Goal: Task Accomplishment & Management: Manage account settings

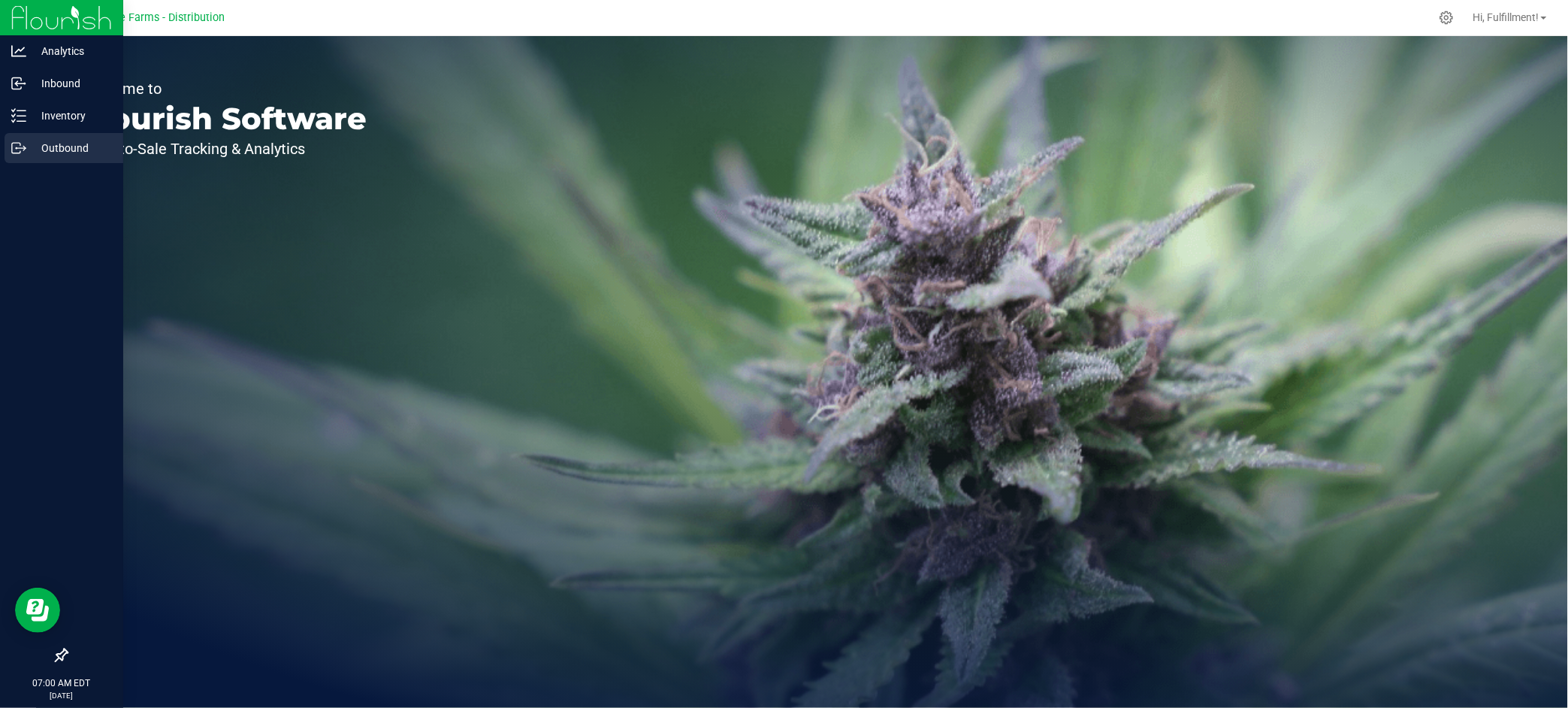
click at [60, 147] on p "Outbound" at bounding box center [72, 148] width 90 height 18
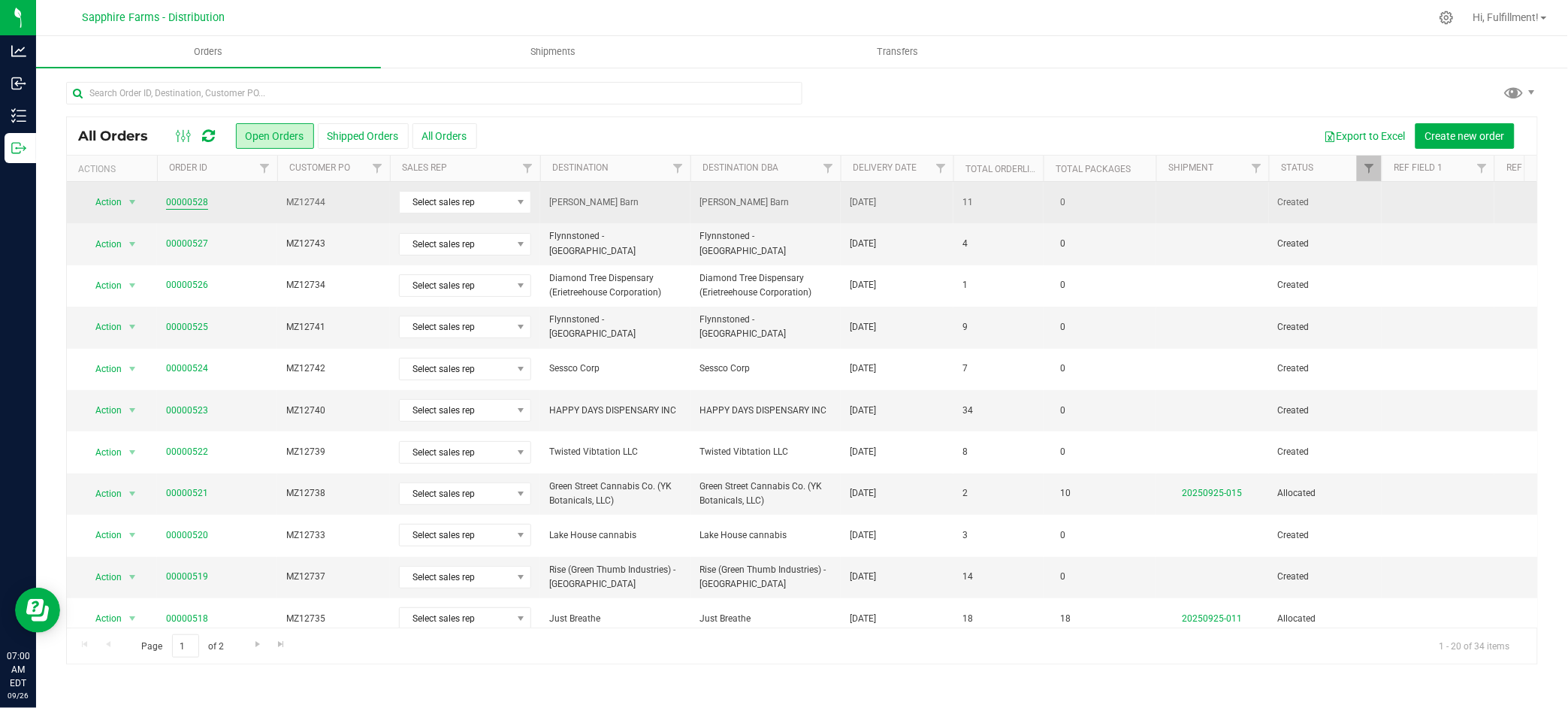
click at [188, 205] on link "00000528" at bounding box center [187, 203] width 42 height 14
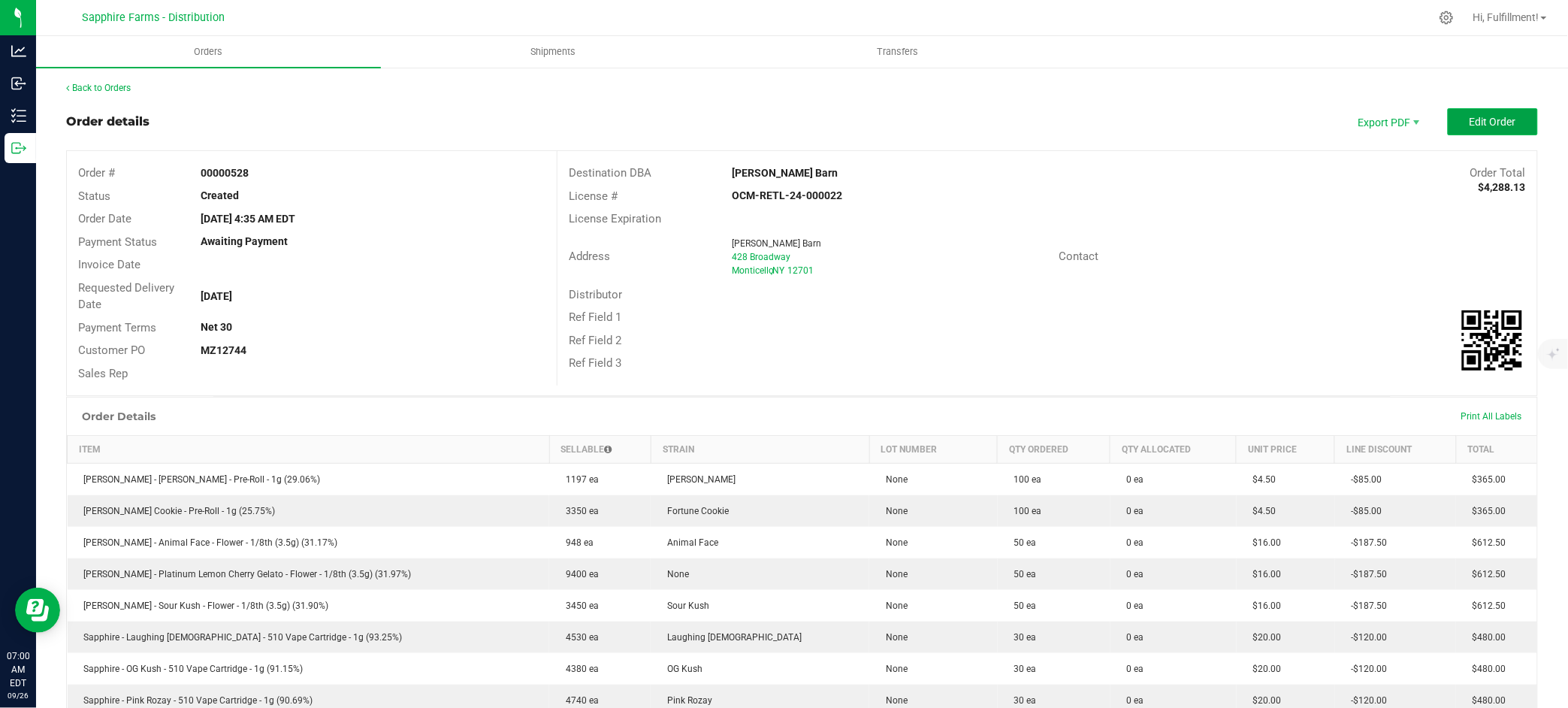
click at [1471, 120] on span "Edit Order" at bounding box center [1493, 122] width 47 height 12
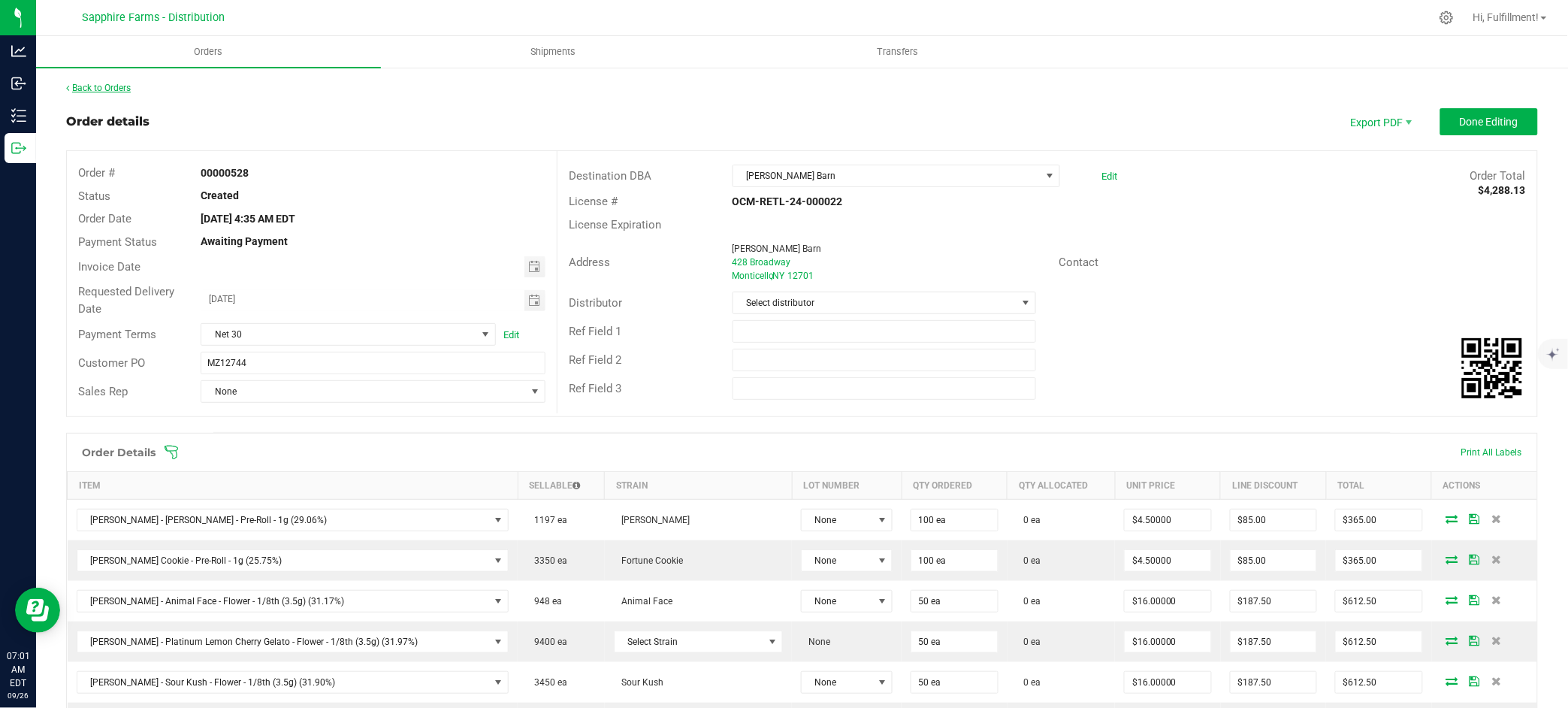
click at [121, 92] on link "Back to Orders" at bounding box center [98, 88] width 65 height 11
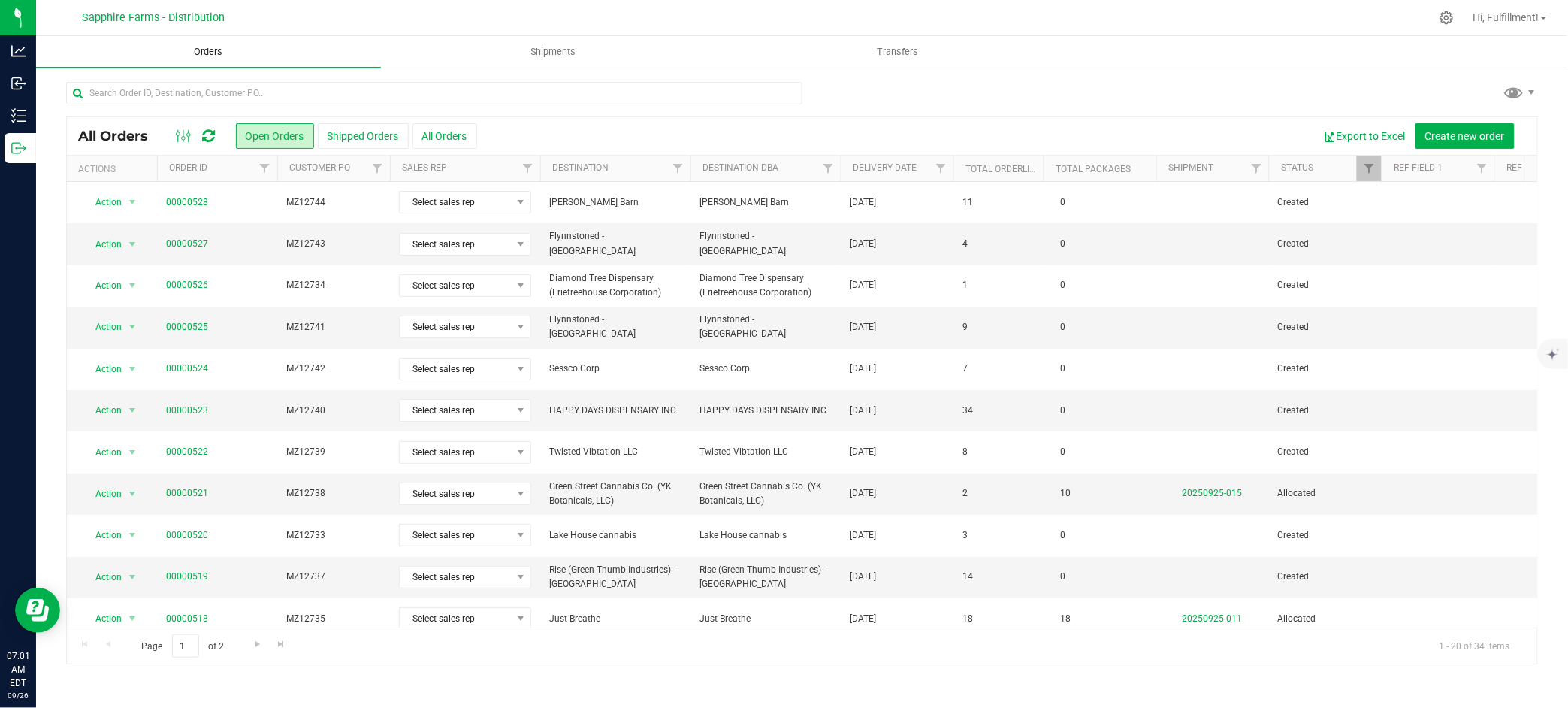
click at [209, 48] on span "Orders" at bounding box center [208, 51] width 69 height 13
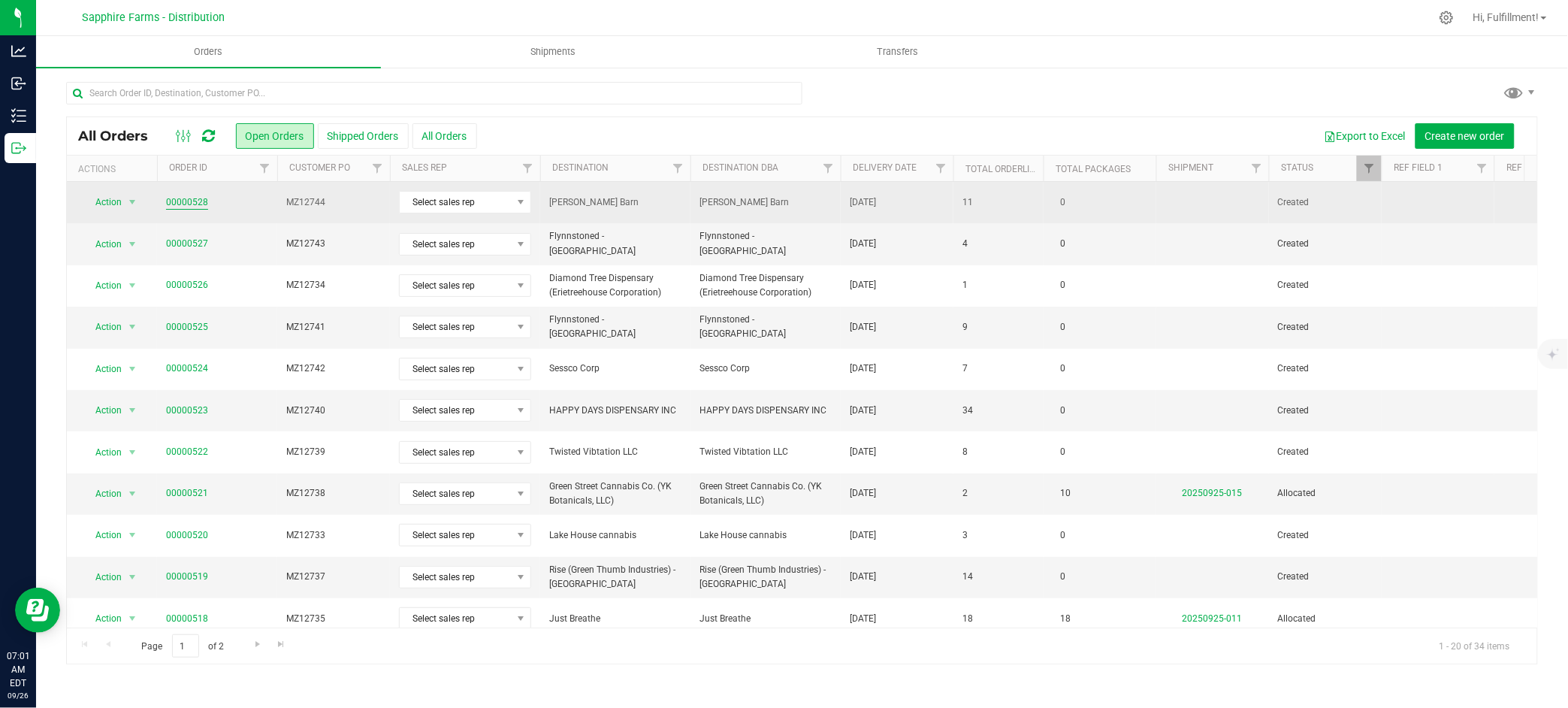
click at [186, 201] on link "00000528" at bounding box center [187, 203] width 42 height 14
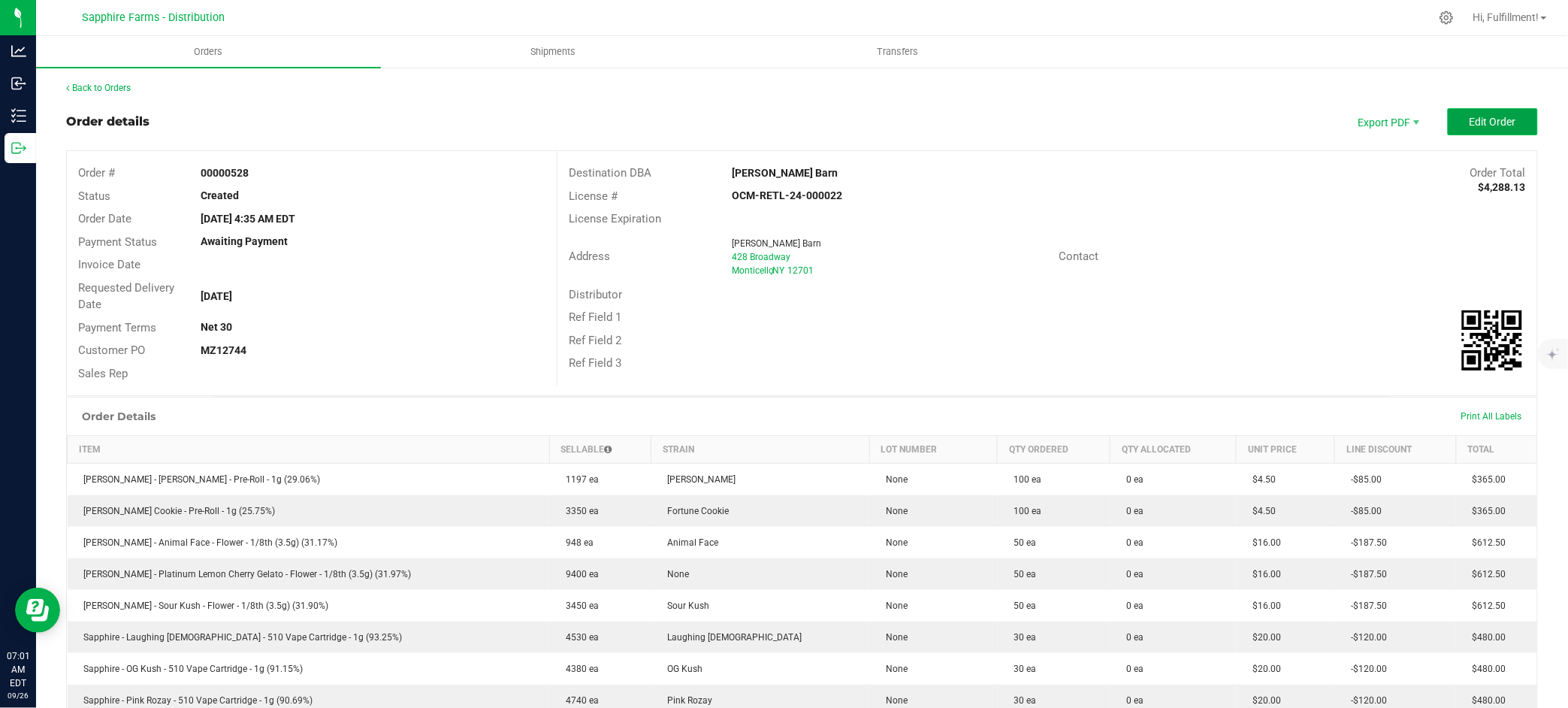
click at [1470, 117] on span "Edit Order" at bounding box center [1493, 122] width 47 height 12
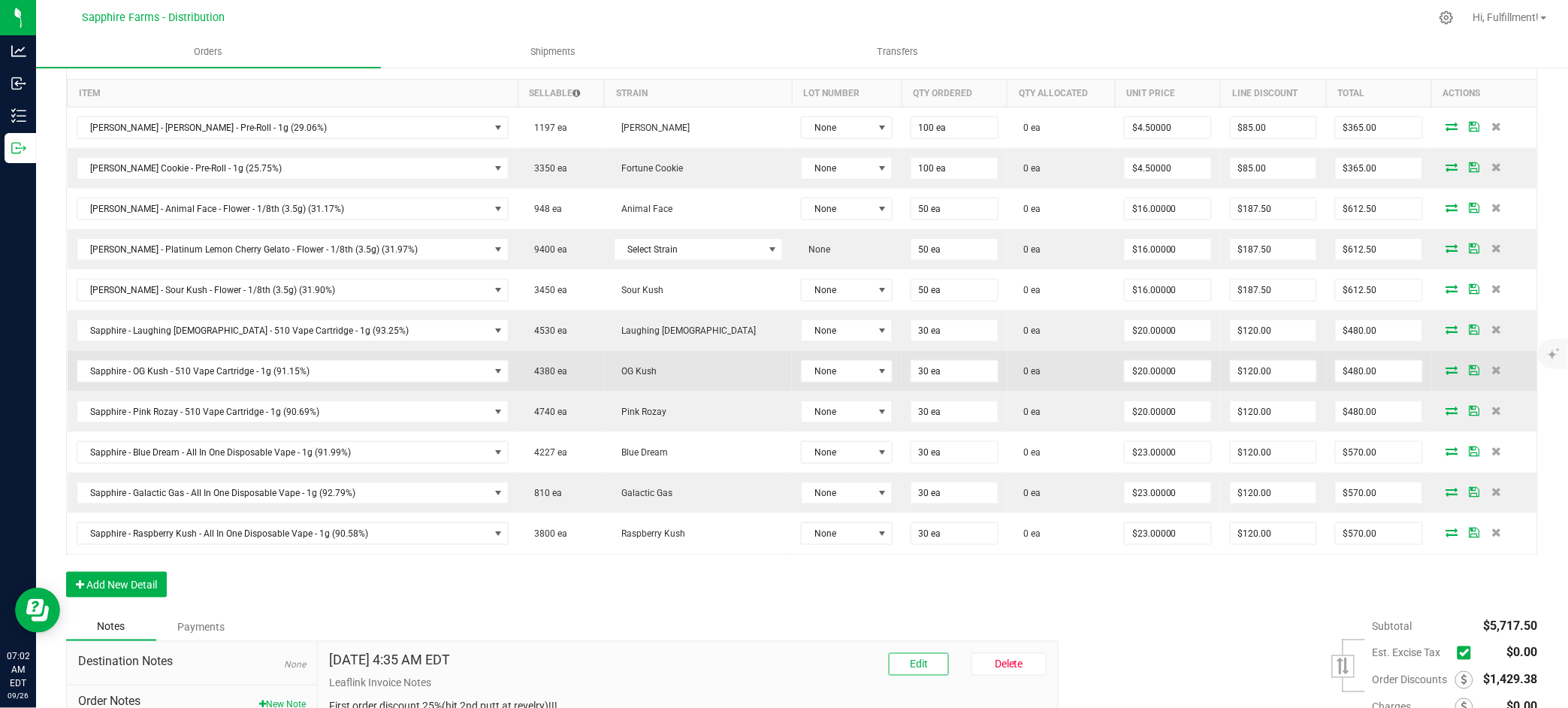
scroll to position [417, 0]
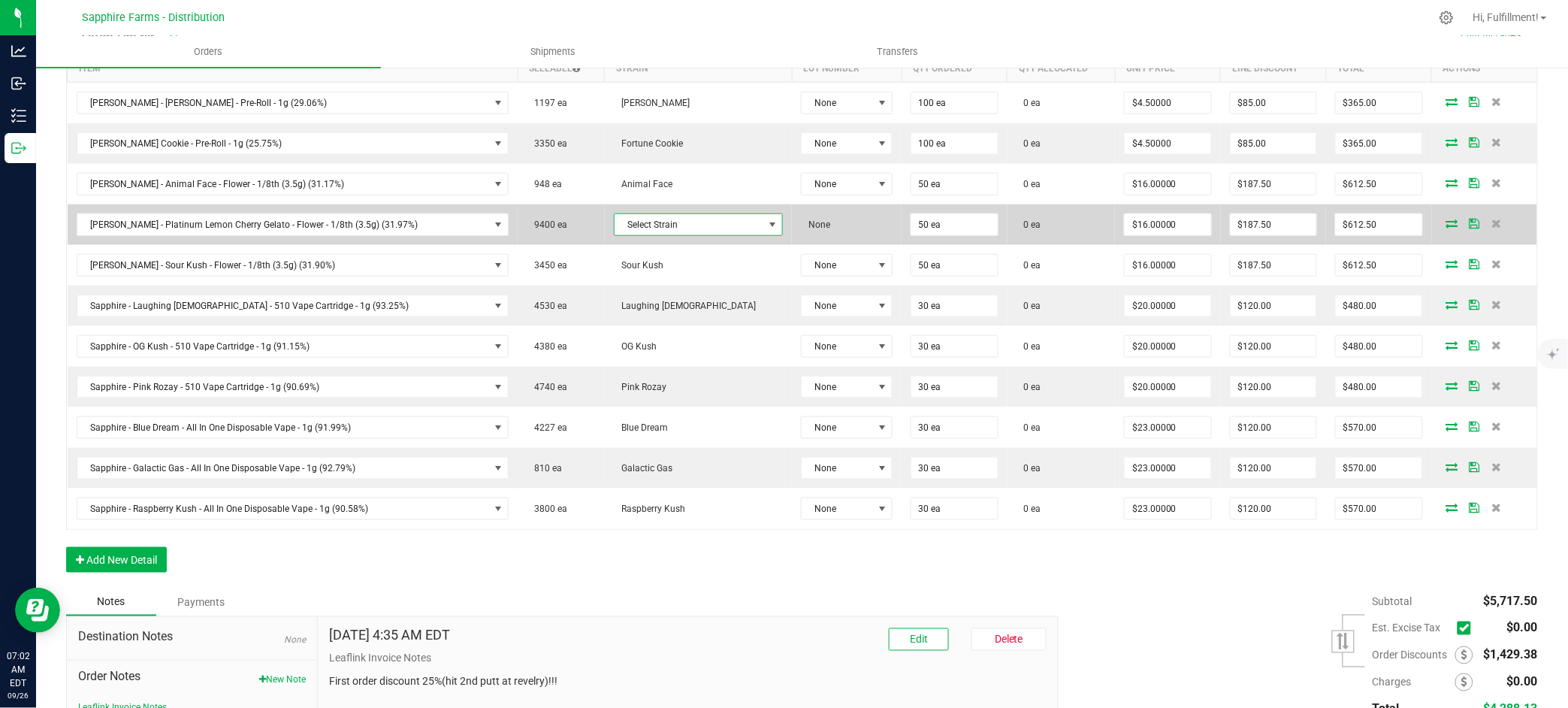
click at [764, 231] on span at bounding box center [773, 224] width 19 height 21
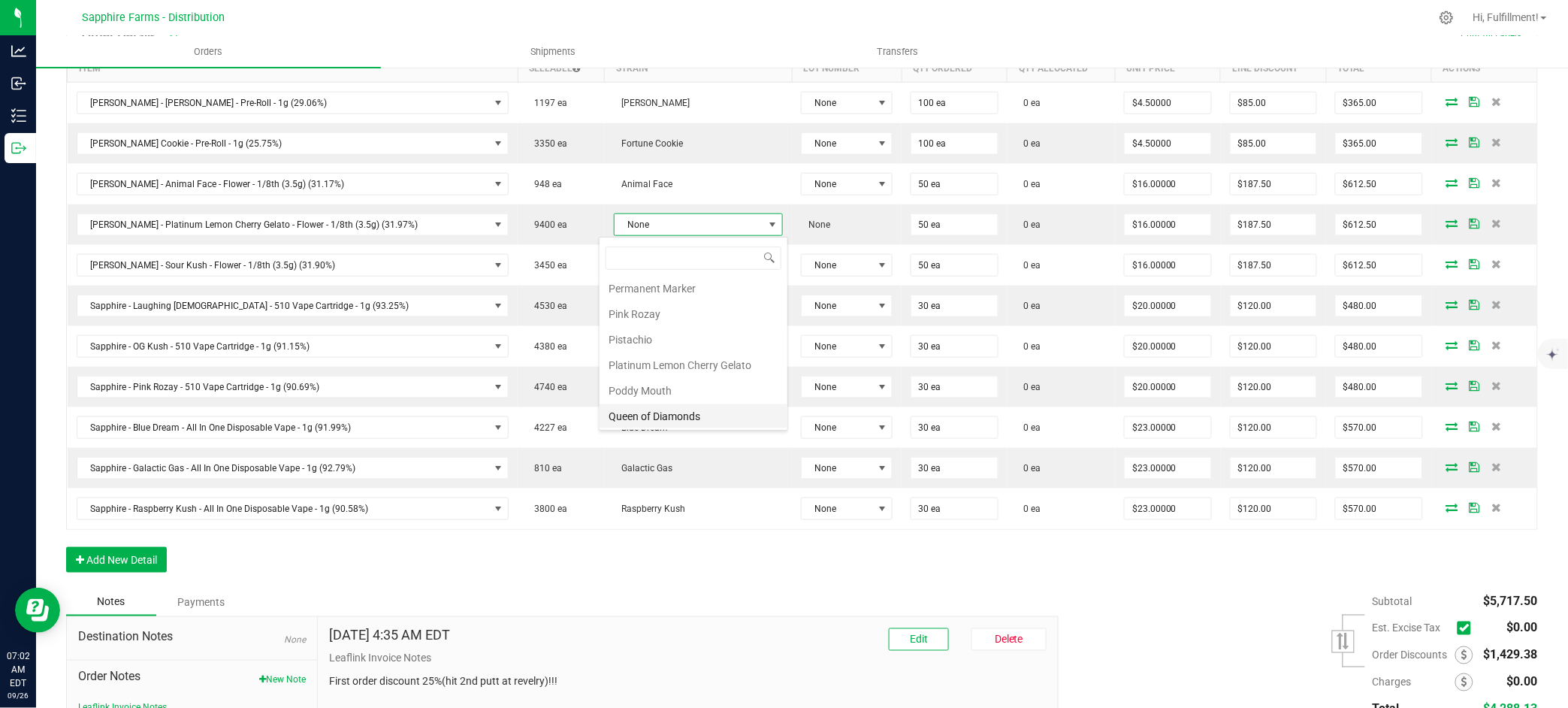
scroll to position [1129, 0]
click at [696, 342] on li "Platinum Lemon Cherry Gelato" at bounding box center [693, 337] width 188 height 26
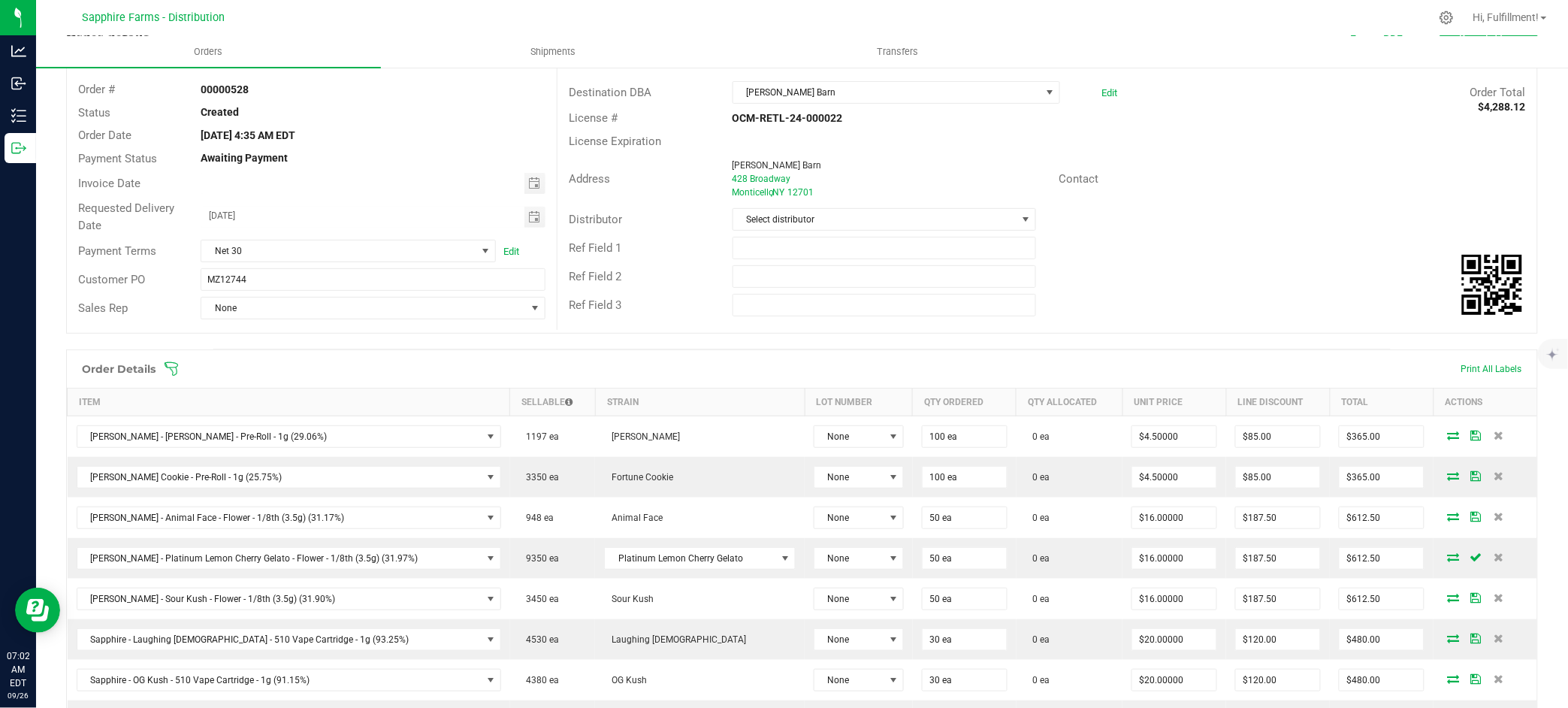
scroll to position [0, 0]
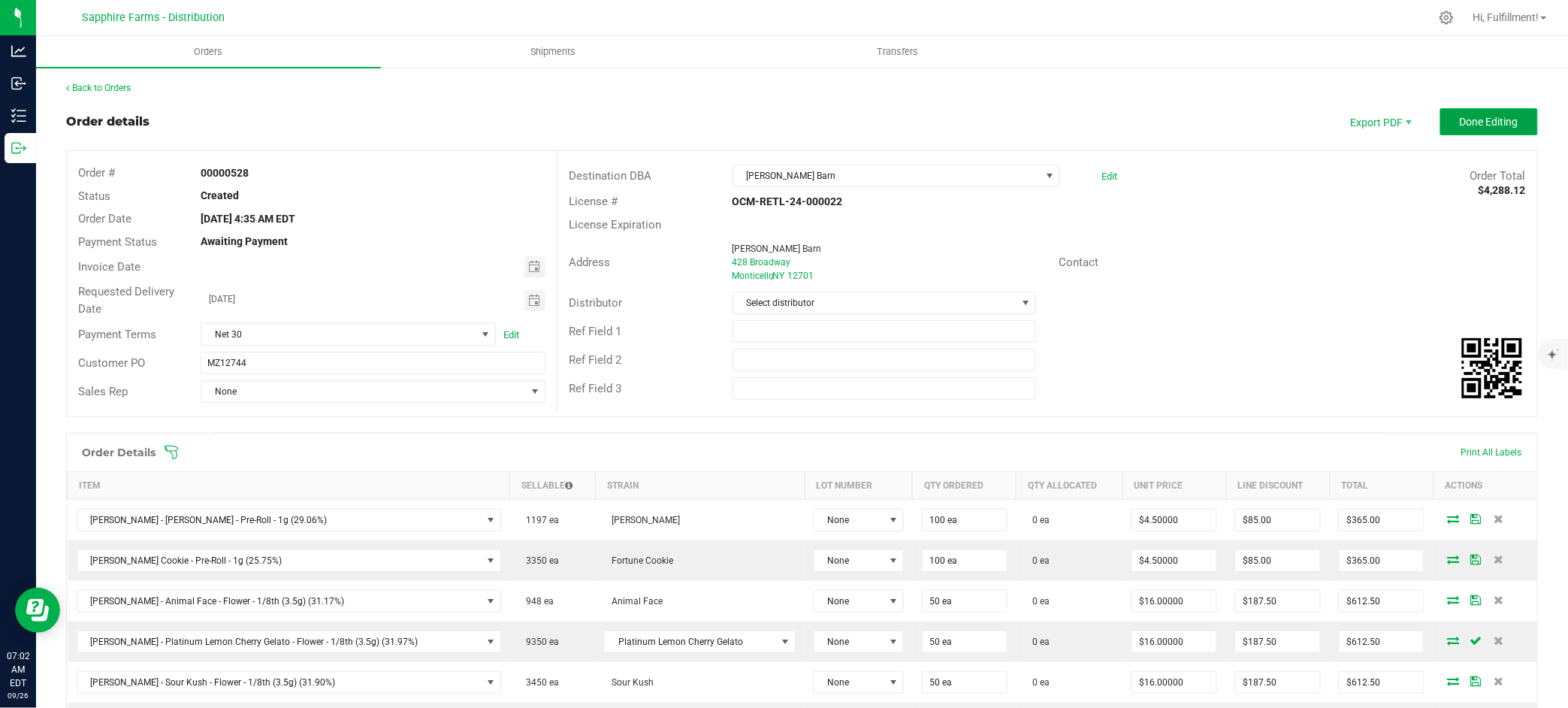
click at [1466, 125] on span "Done Editing" at bounding box center [1489, 122] width 58 height 12
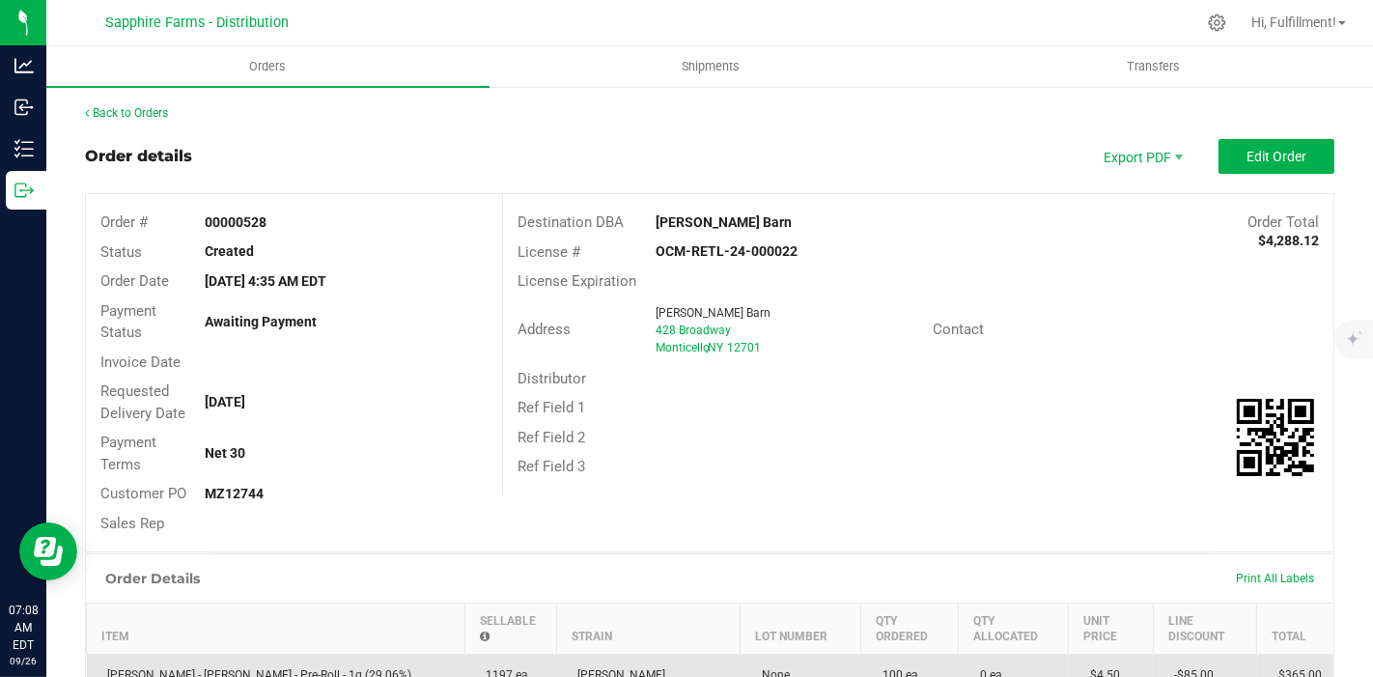
click at [403, 663] on td "[PERSON_NAME] - [PERSON_NAME] - Pre-Roll - 1g (29.06%)" at bounding box center [276, 675] width 378 height 42
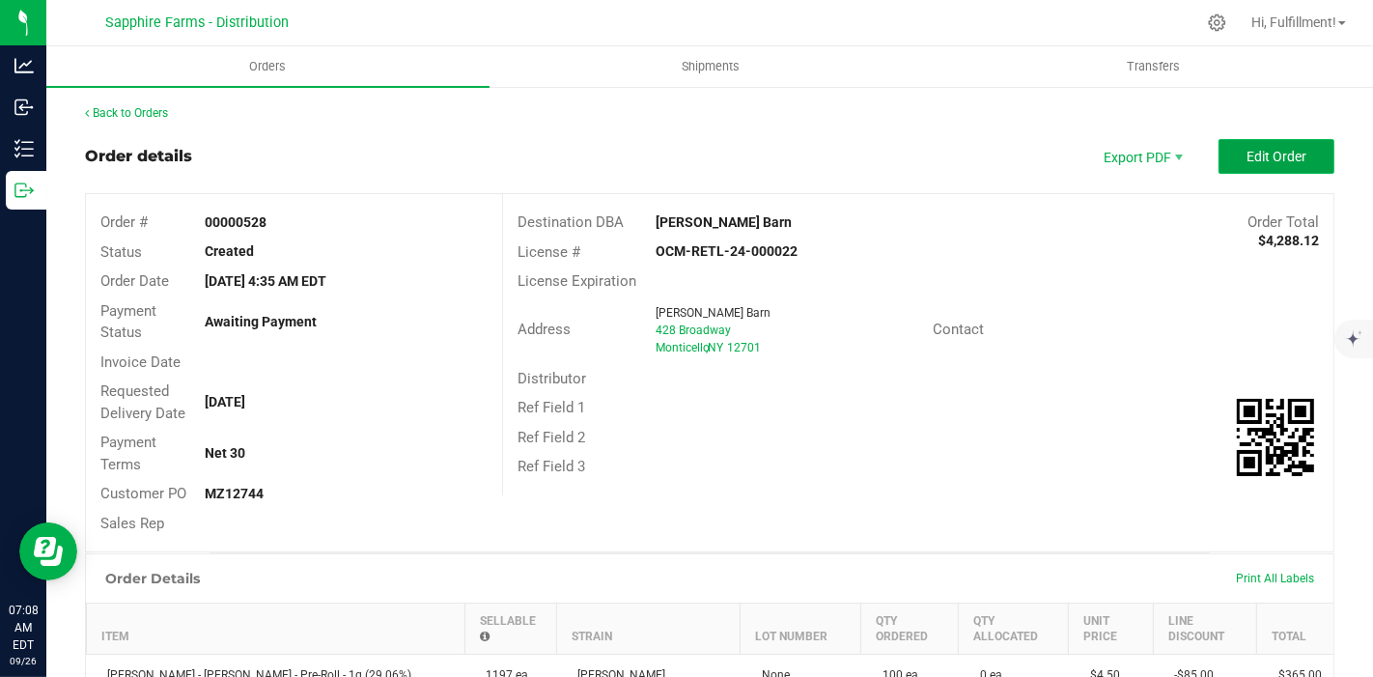
click at [1246, 151] on span "Edit Order" at bounding box center [1276, 156] width 60 height 15
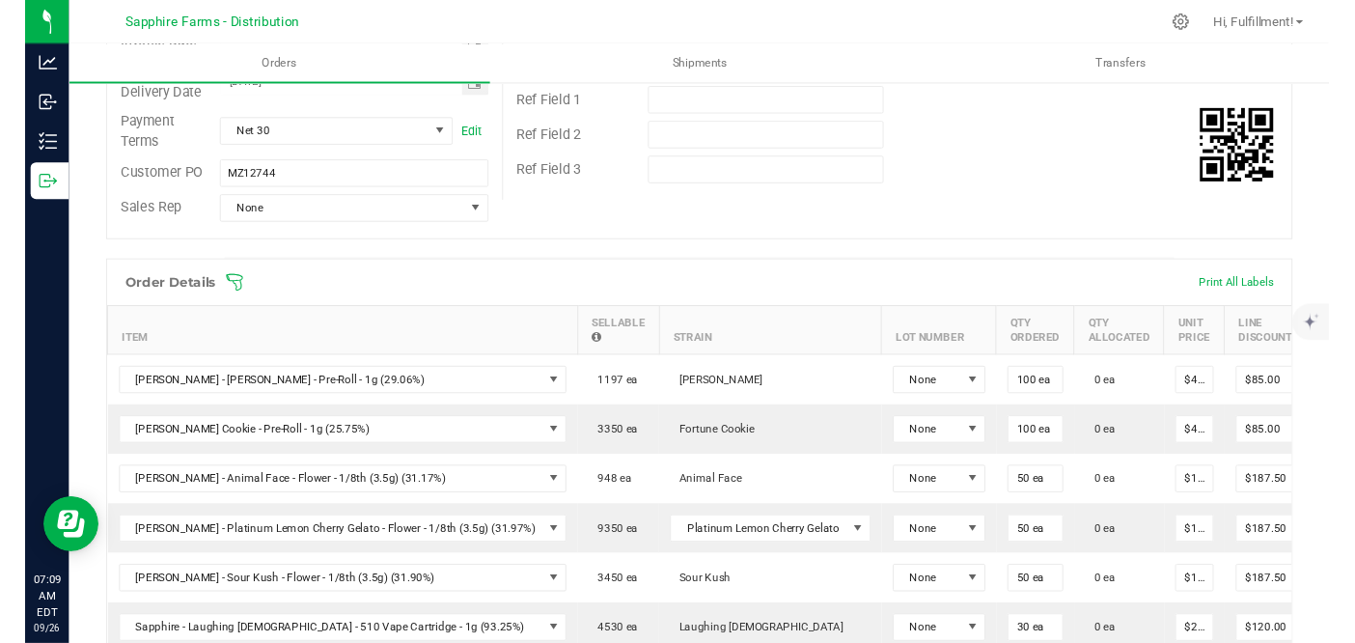
scroll to position [321, 0]
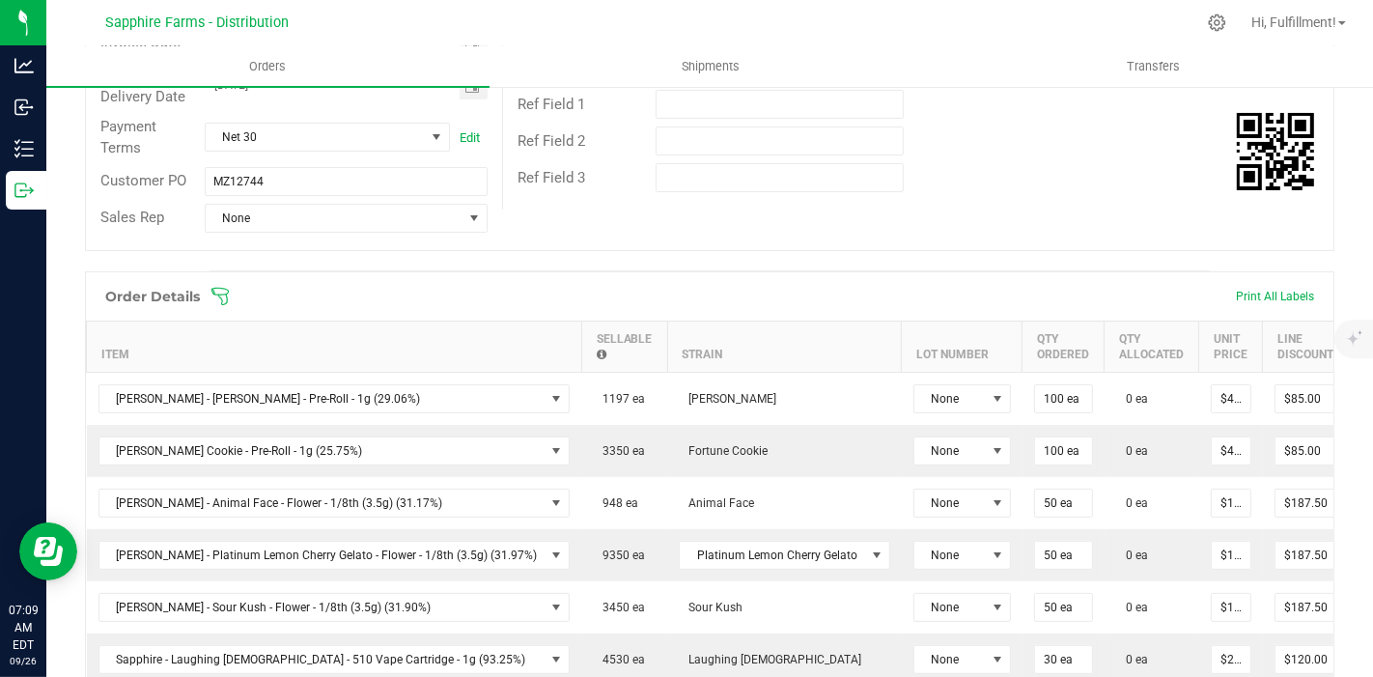
click at [231, 289] on span at bounding box center [834, 296] width 1249 height 19
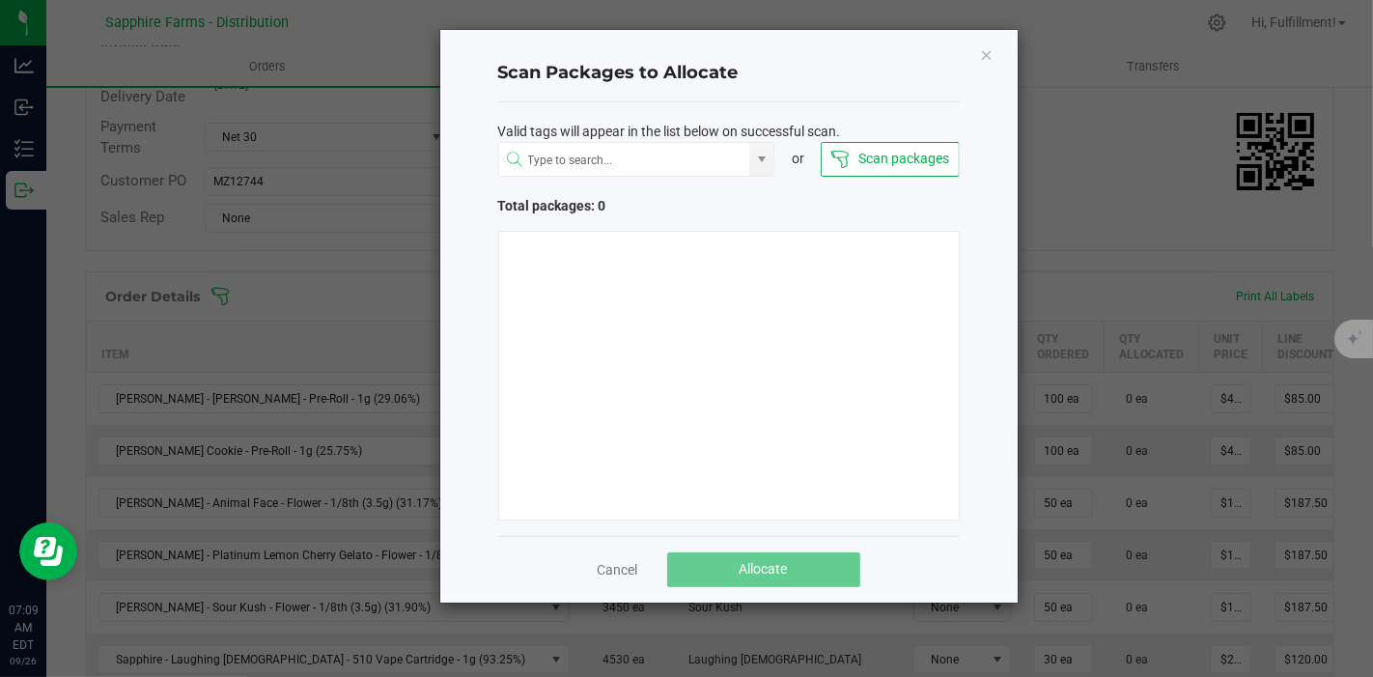
click at [323, 282] on ngb-modal-window "Scan Packages to Allocate Valid tags will appear in the list below on successfu…" at bounding box center [693, 338] width 1387 height 677
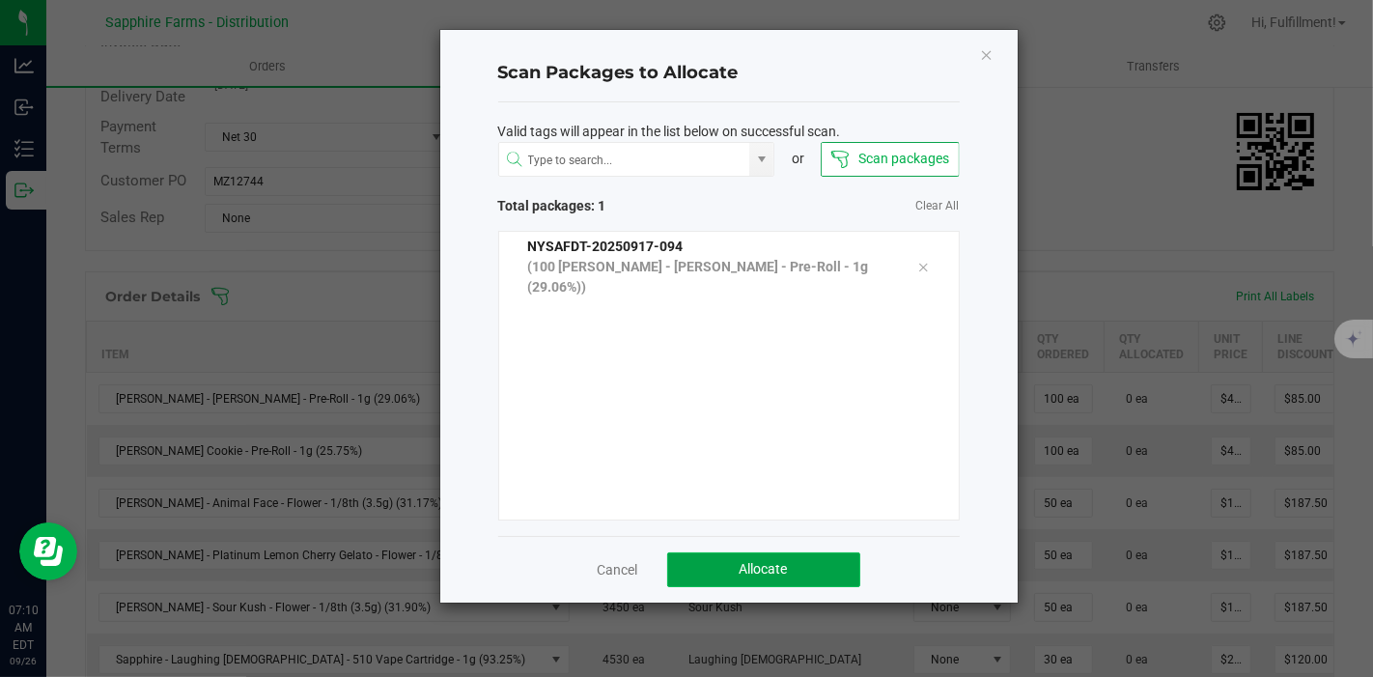
click at [816, 561] on button "Allocate" at bounding box center [763, 569] width 193 height 35
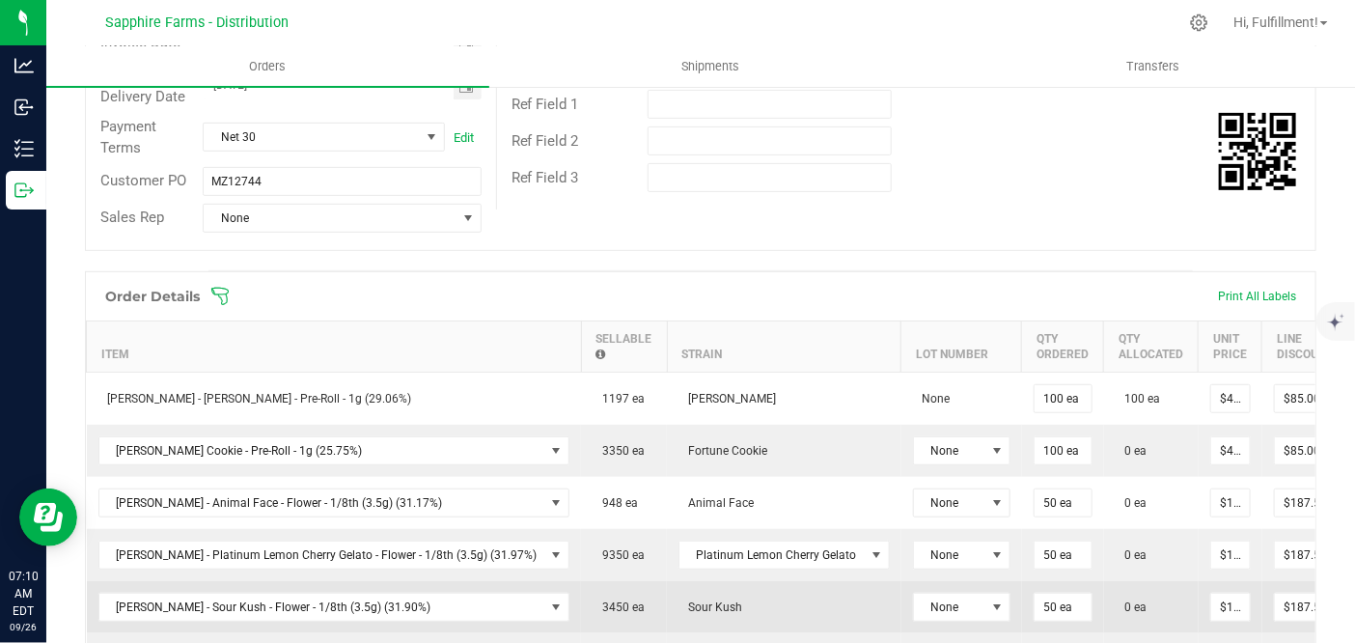
click at [581, 610] on td "3450 ea" at bounding box center [624, 607] width 86 height 52
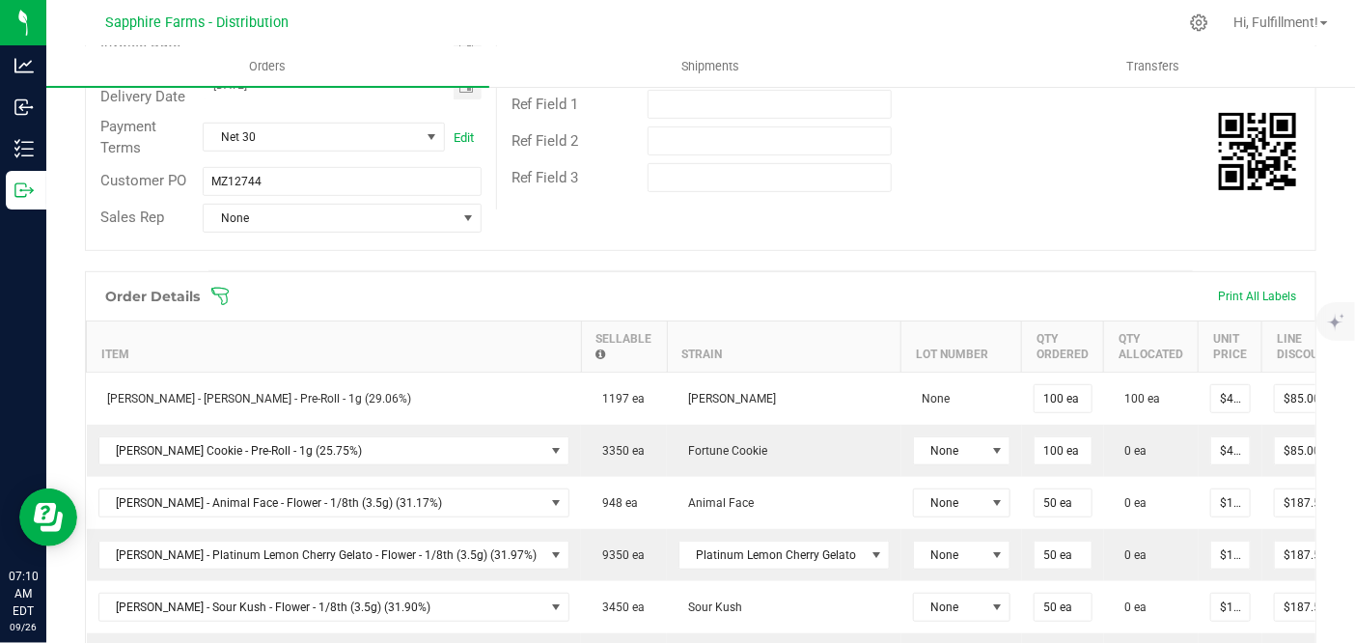
click at [210, 291] on icon at bounding box center [219, 296] width 19 height 19
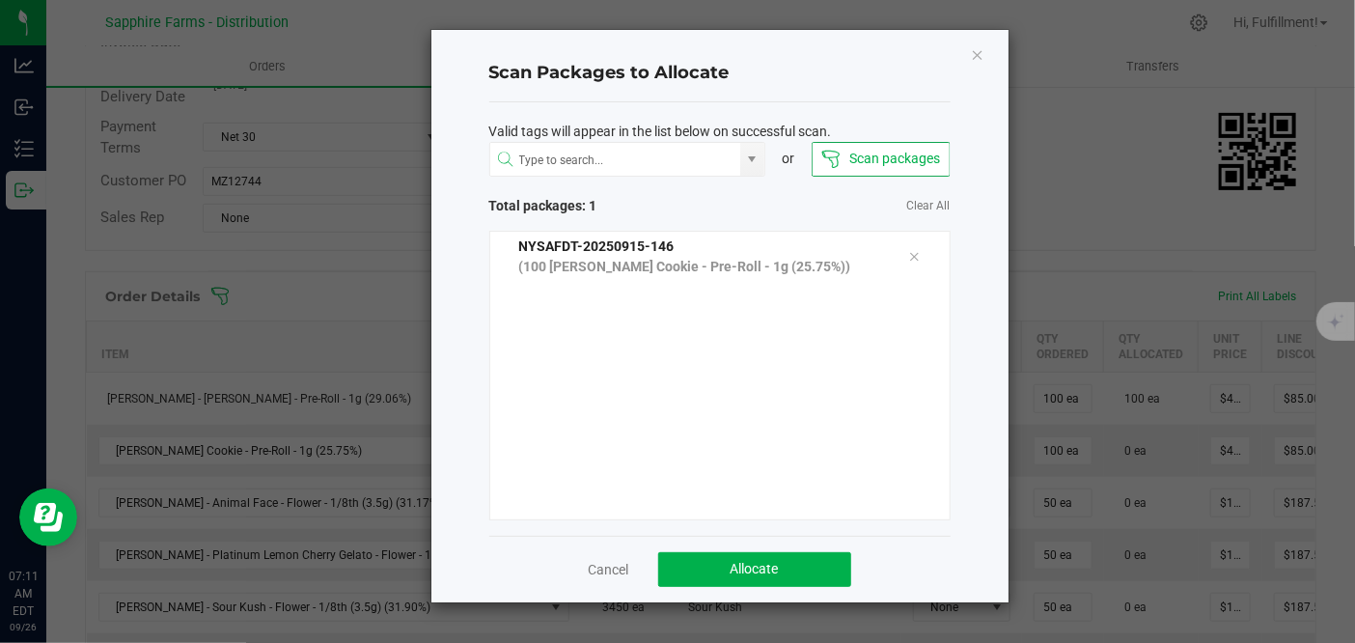
click at [287, 625] on ngb-modal-window "Scan Packages to Allocate Valid tags will appear in the list below on successfu…" at bounding box center [685, 321] width 1370 height 643
click at [811, 569] on button "Allocate" at bounding box center [754, 569] width 193 height 35
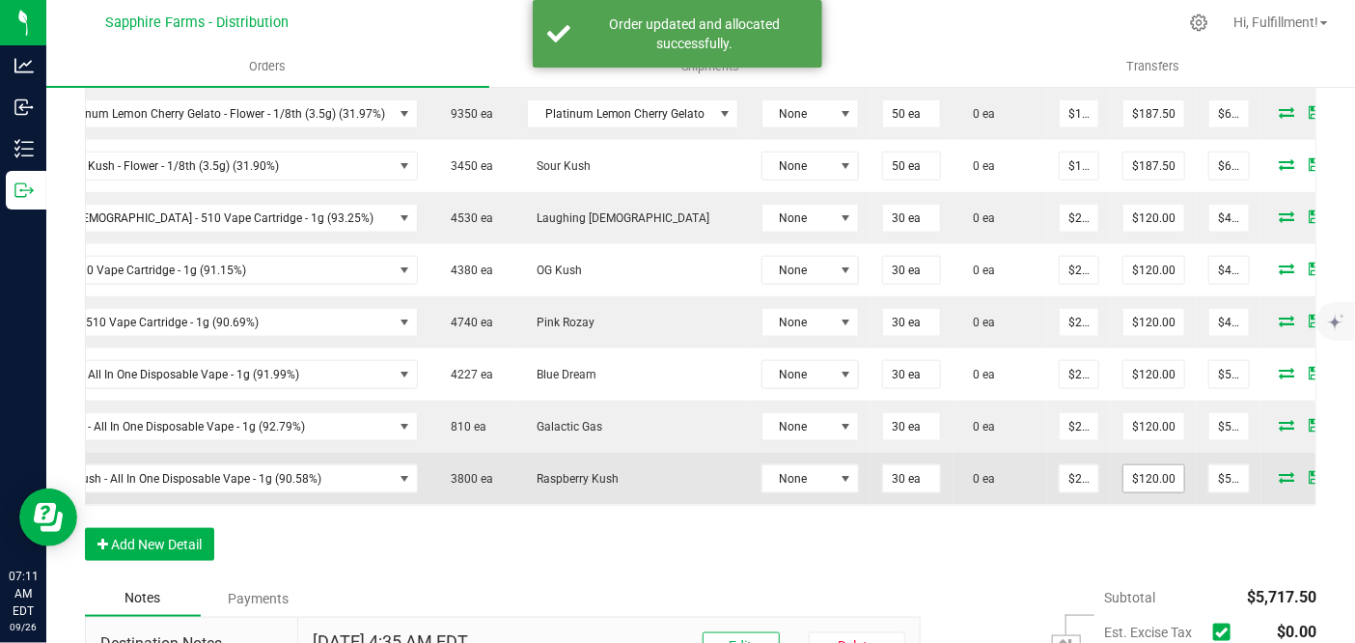
scroll to position [643, 0]
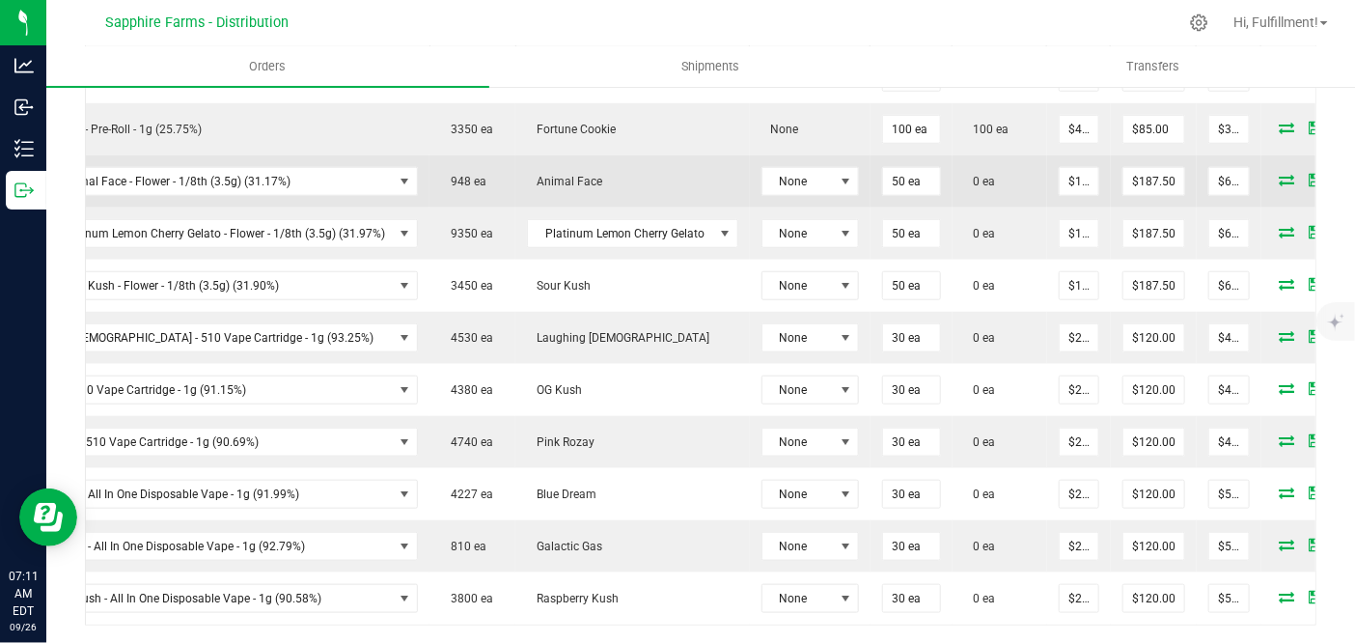
click at [1280, 174] on icon at bounding box center [1287, 180] width 15 height 12
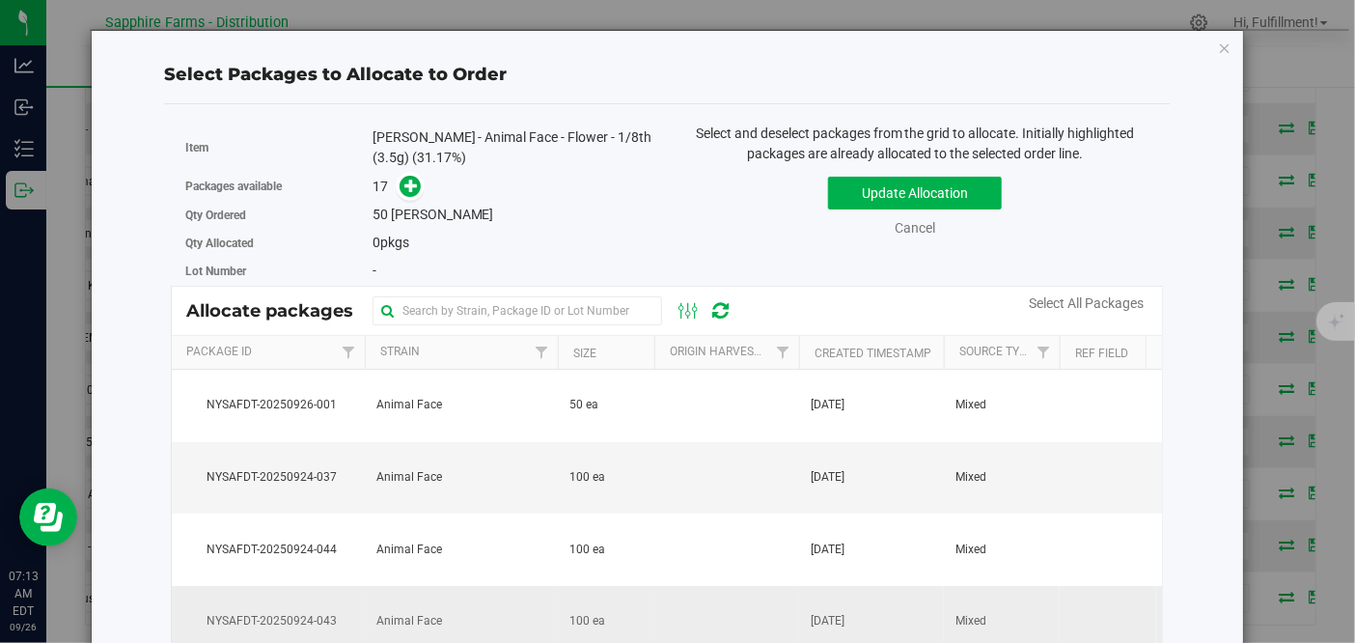
click at [176, 624] on td "NYSAFDT-20250924-043" at bounding box center [268, 622] width 193 height 72
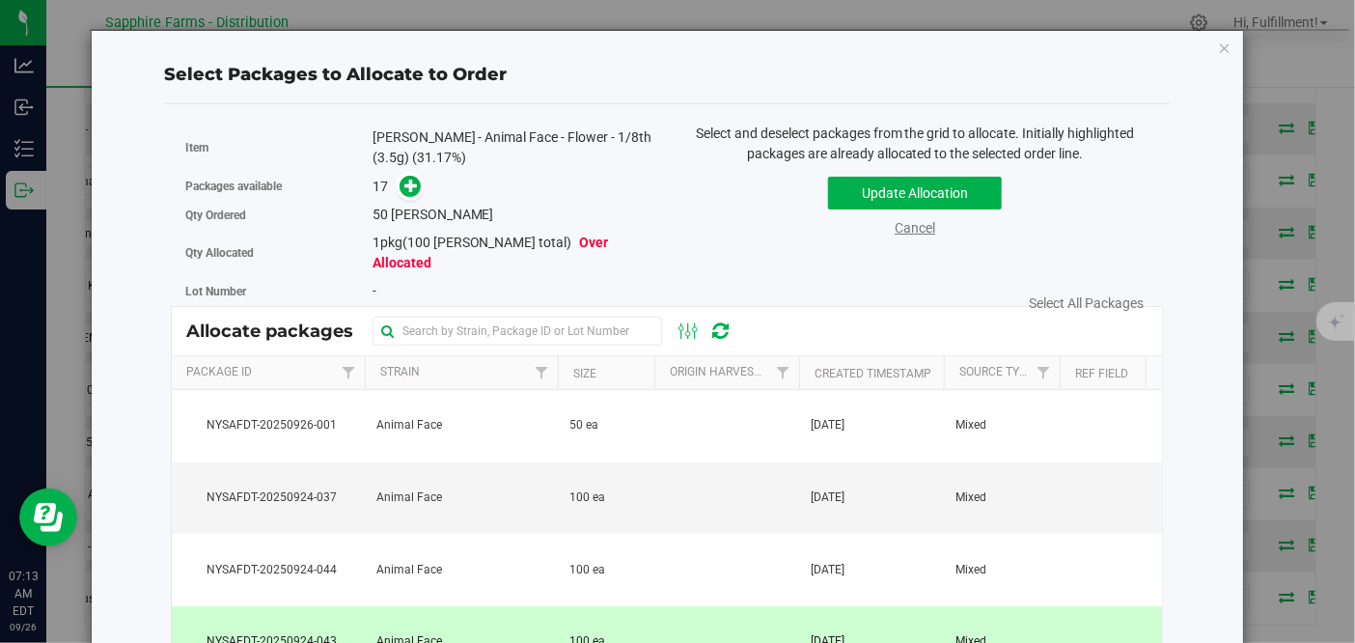
click at [900, 225] on link "Cancel" at bounding box center [915, 227] width 41 height 15
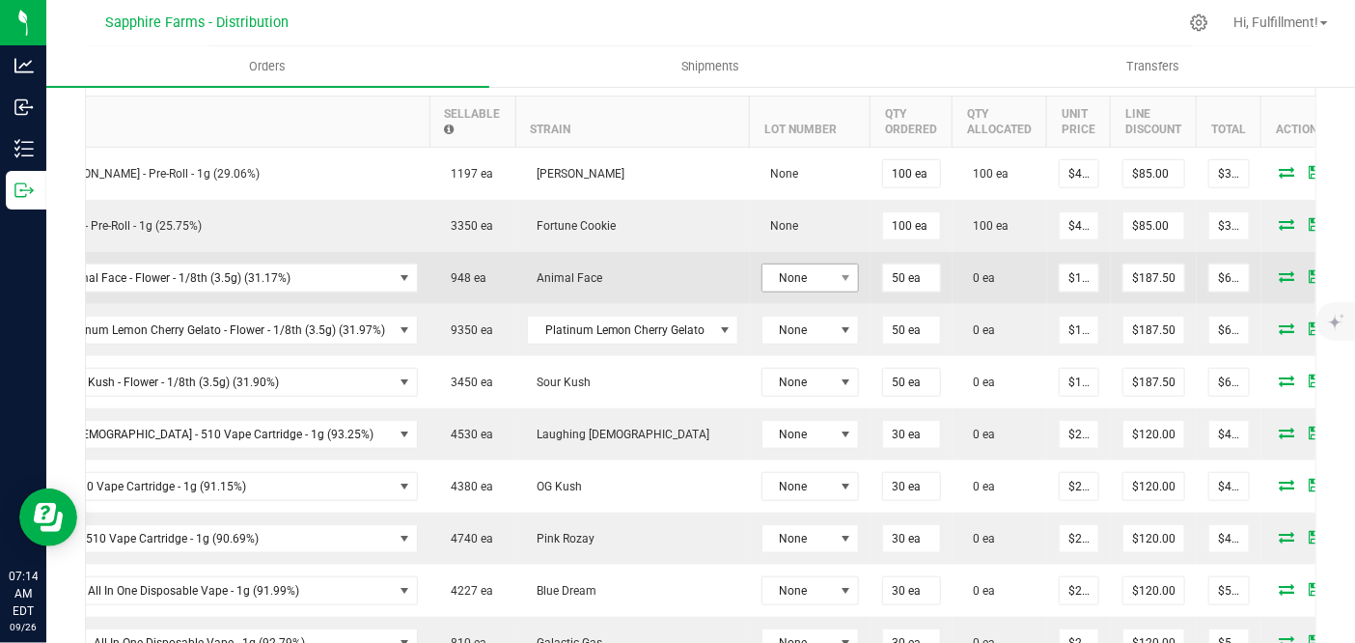
scroll to position [429, 0]
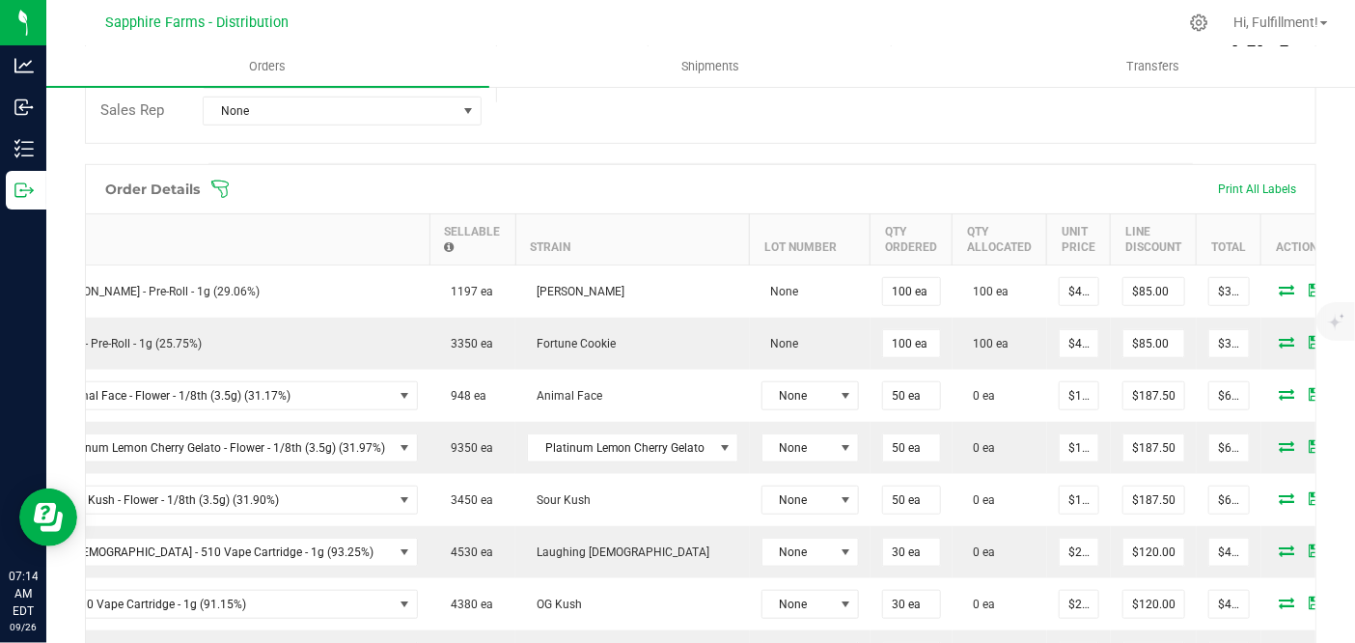
click at [217, 187] on icon at bounding box center [219, 189] width 19 height 19
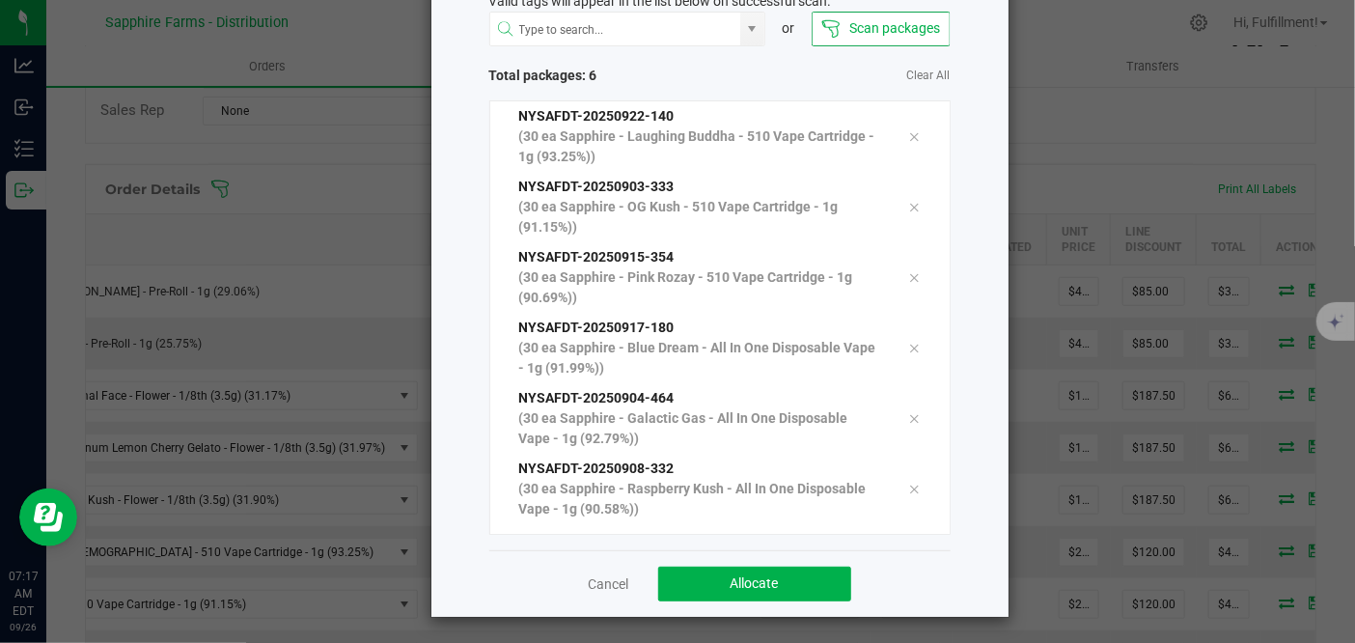
scroll to position [132, 0]
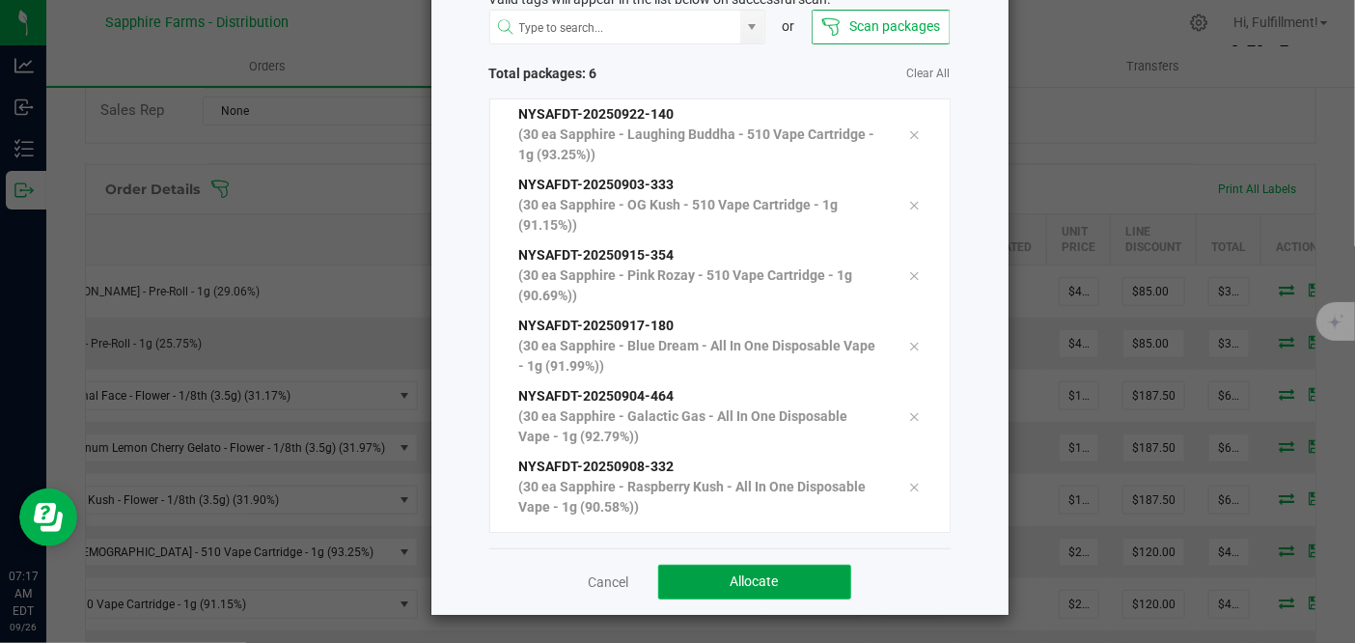
click at [755, 574] on span "Allocate" at bounding box center [755, 580] width 48 height 15
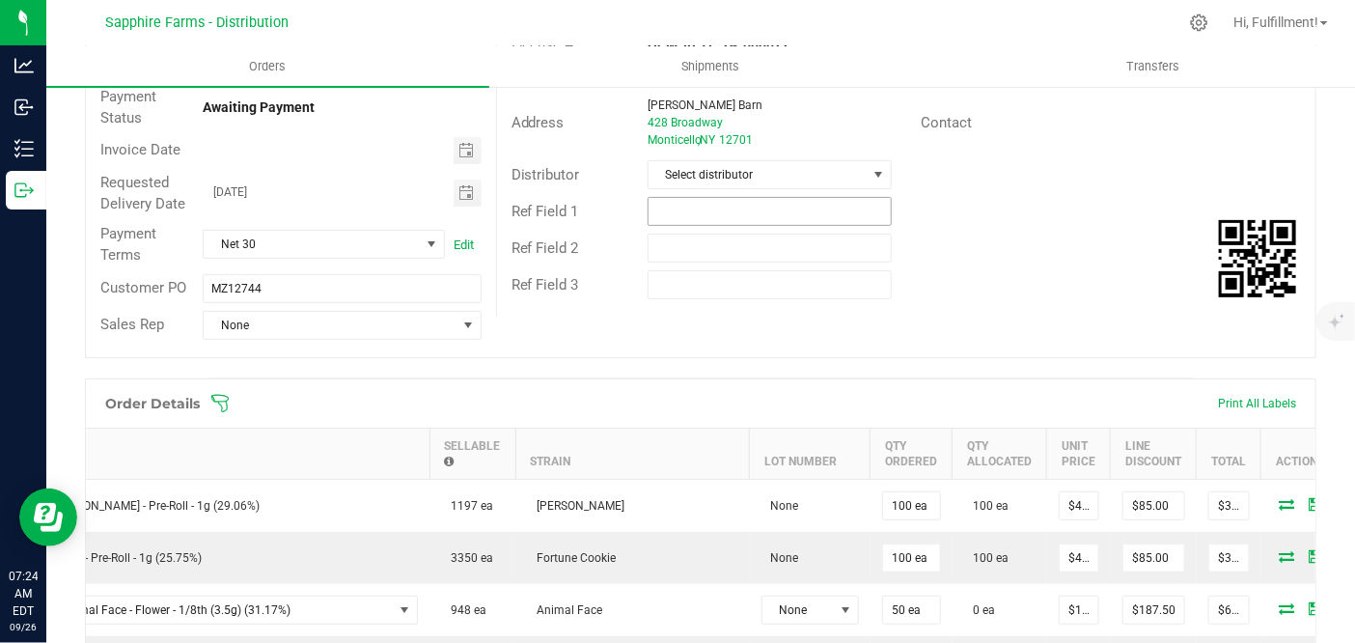
scroll to position [0, 0]
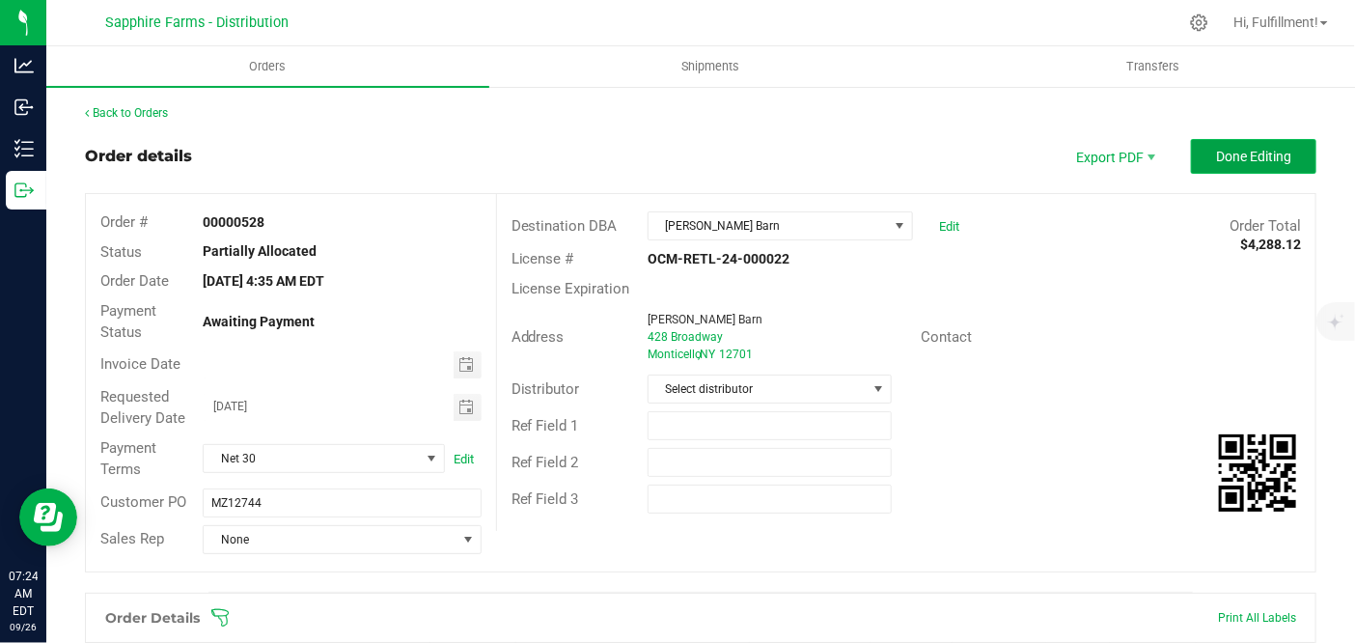
click at [1229, 151] on span "Done Editing" at bounding box center [1253, 156] width 75 height 15
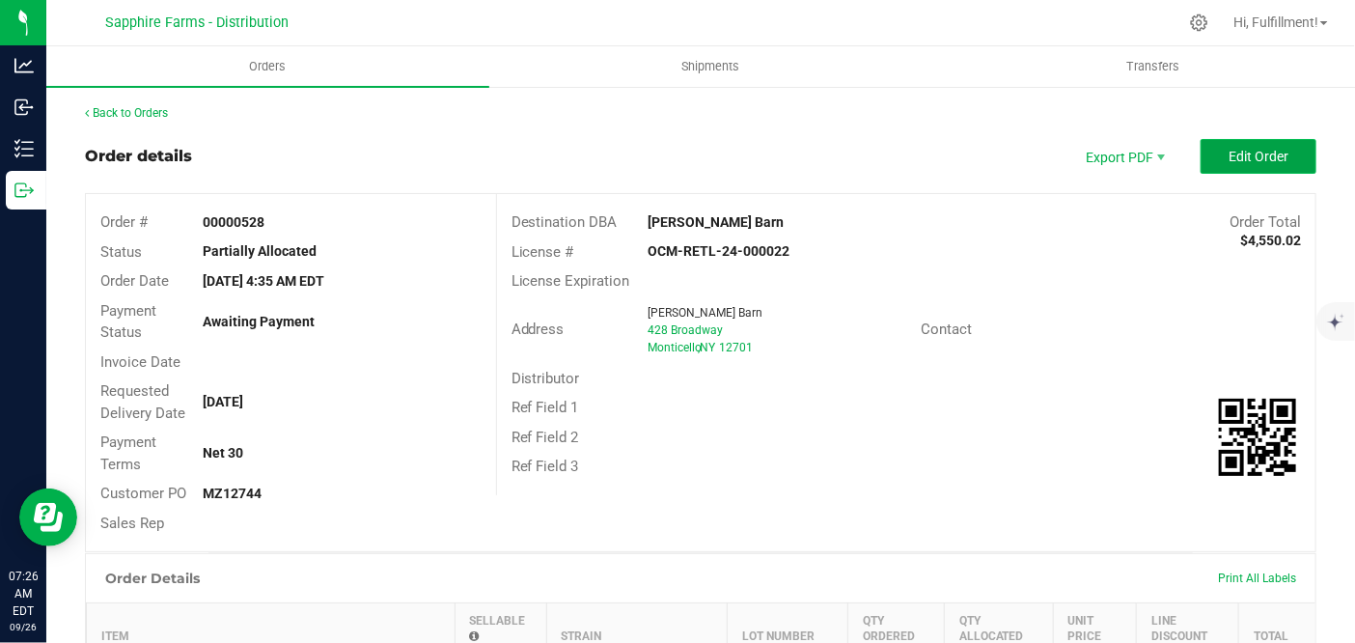
click at [1235, 157] on span "Edit Order" at bounding box center [1259, 156] width 60 height 15
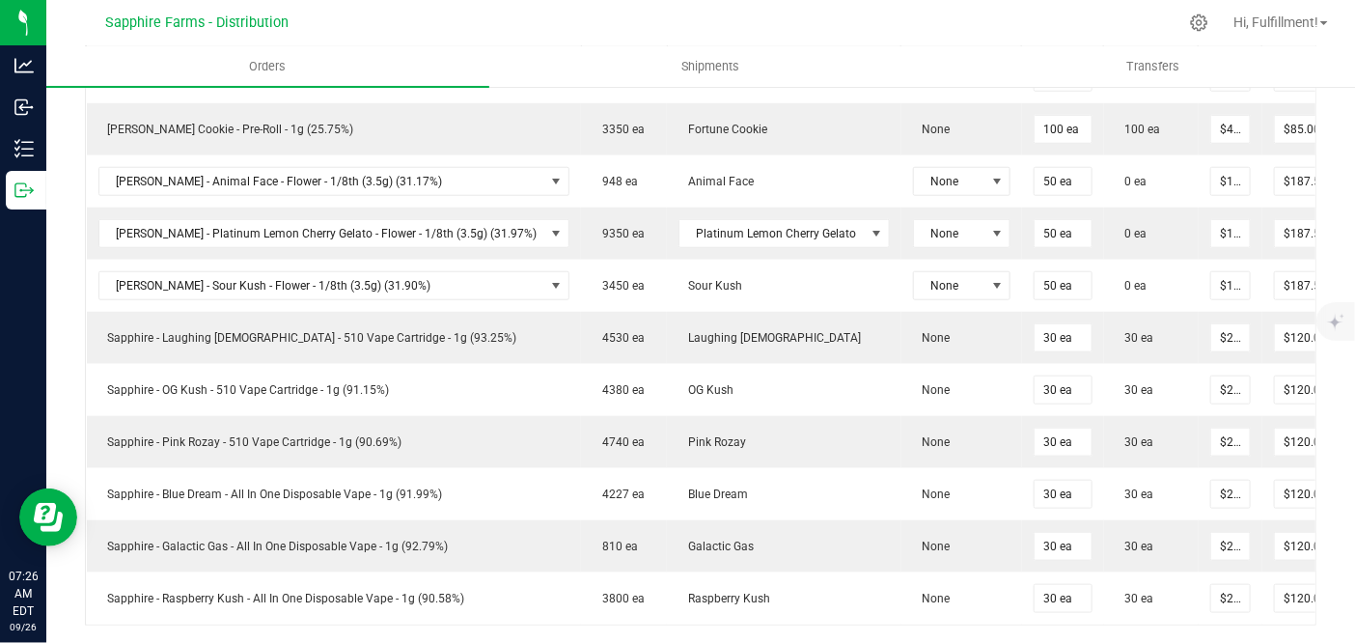
scroll to position [0, 152]
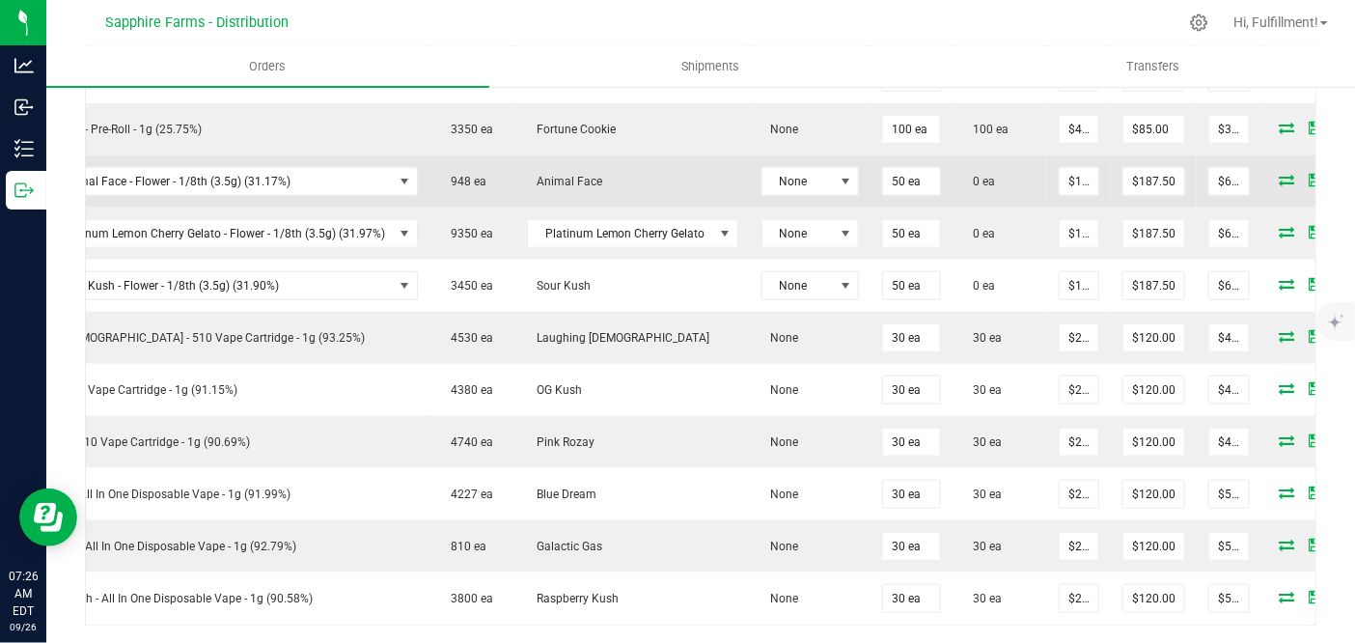
click at [1280, 175] on icon at bounding box center [1287, 180] width 15 height 12
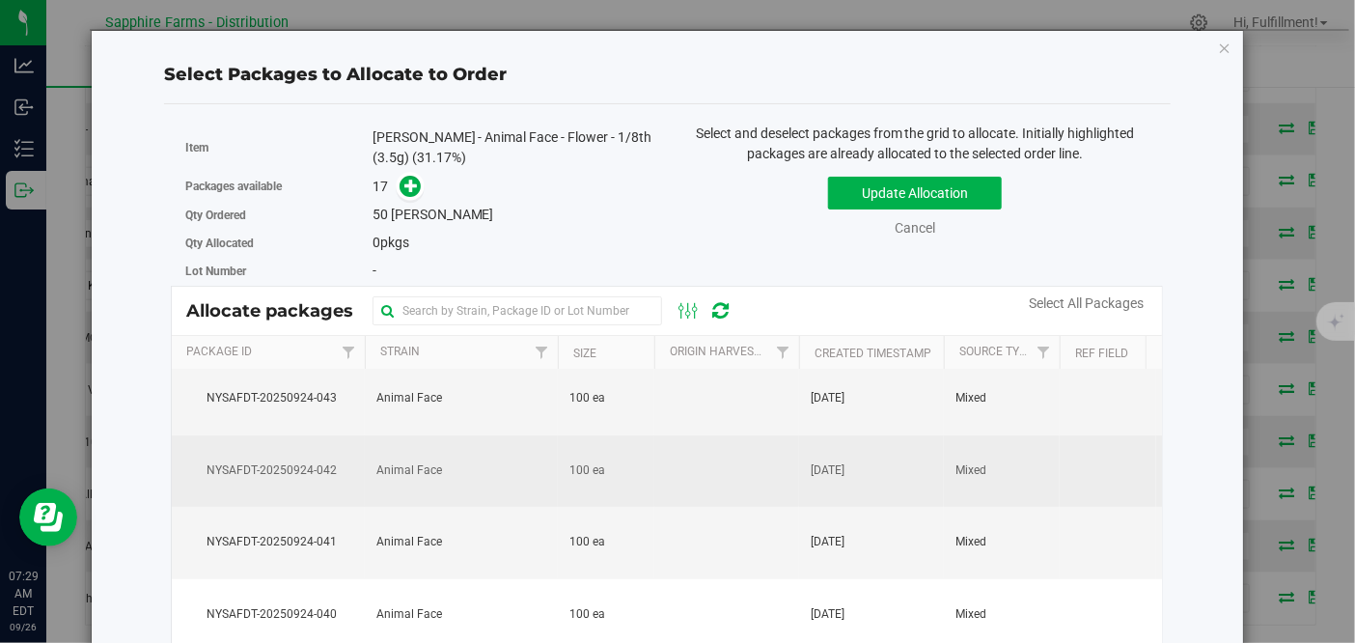
scroll to position [109, 0]
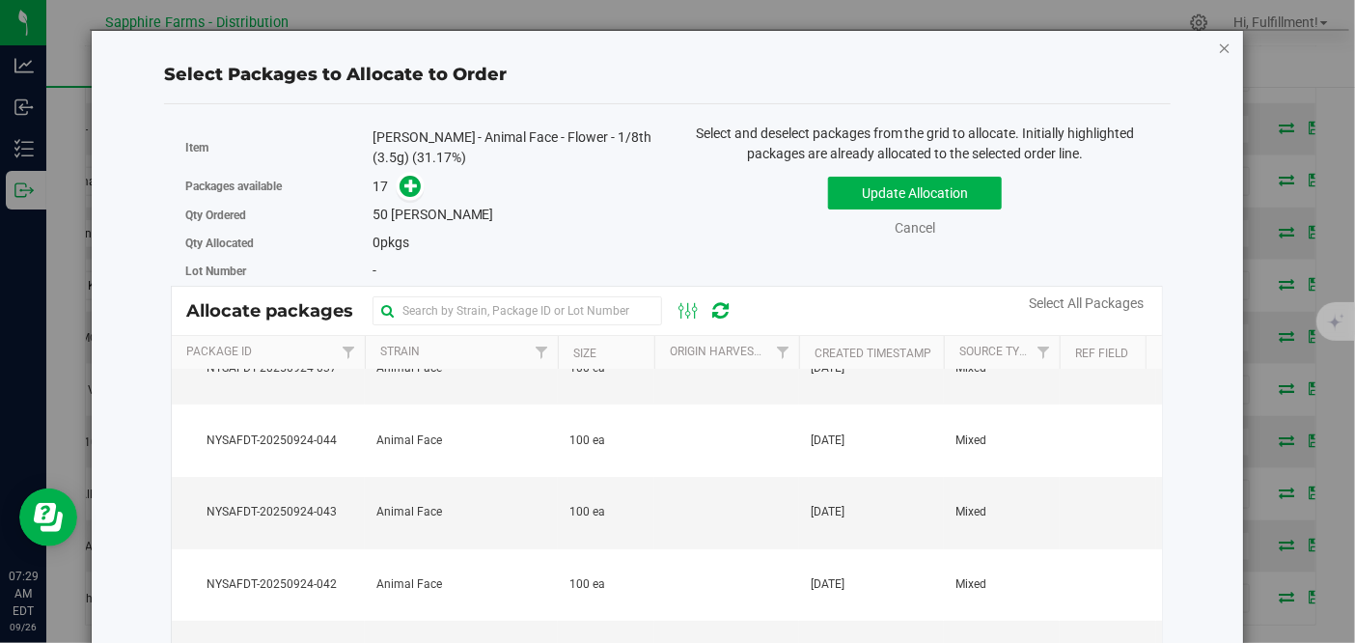
click at [1218, 48] on icon "button" at bounding box center [1225, 47] width 14 height 23
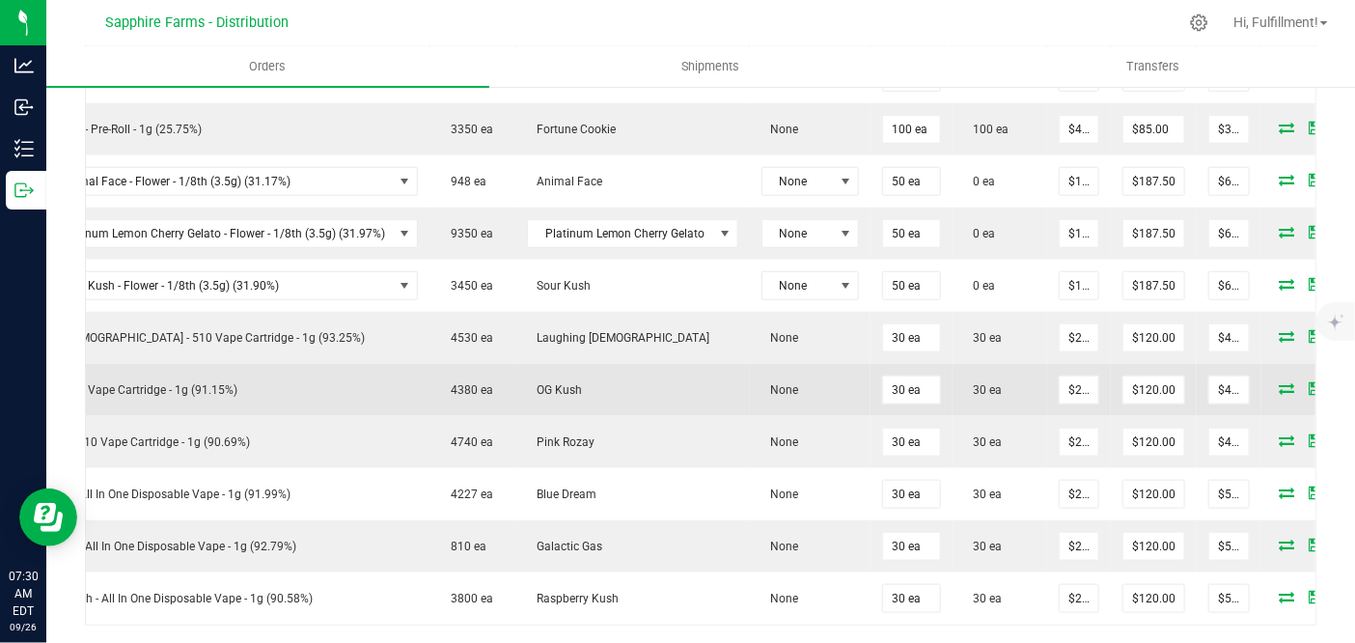
scroll to position [536, 0]
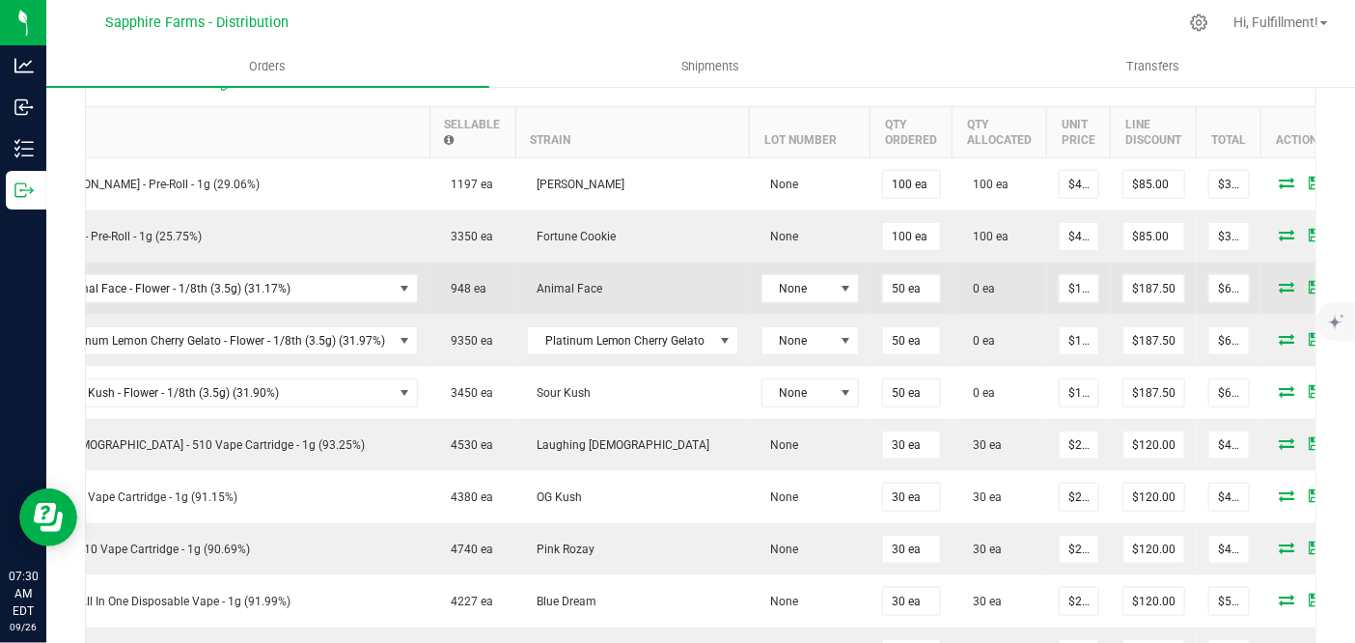
click at [1280, 281] on icon at bounding box center [1287, 287] width 15 height 12
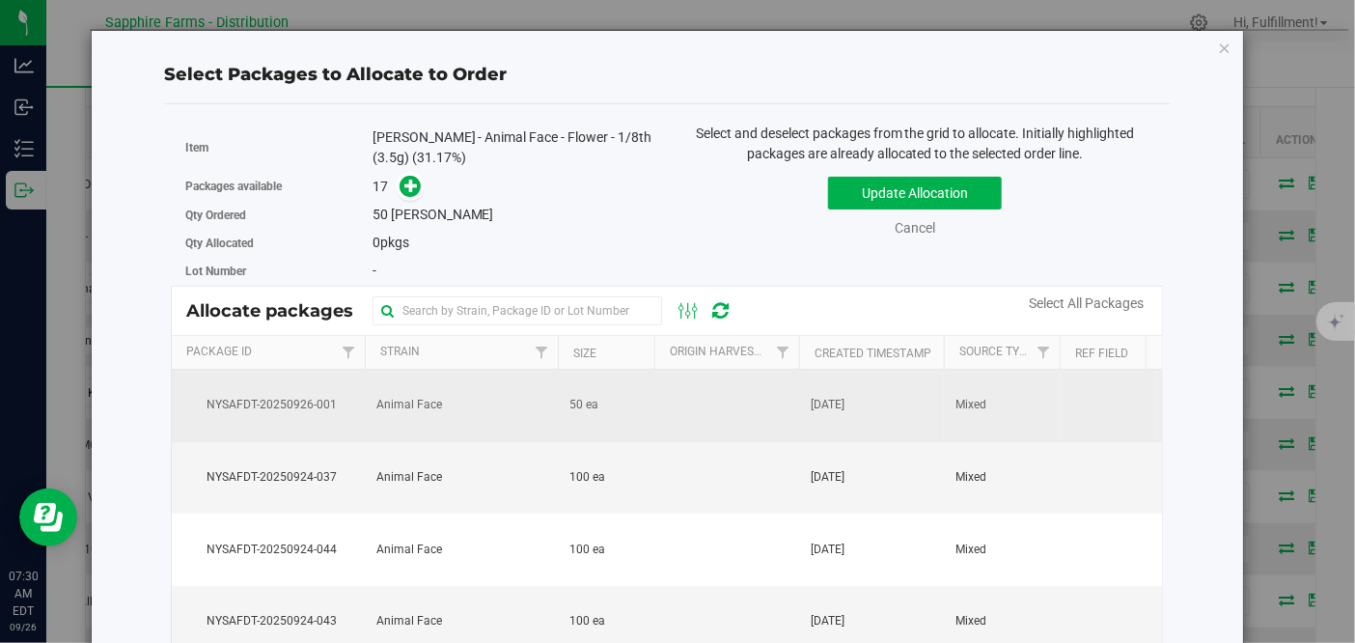
click at [646, 398] on td "50 ea" at bounding box center [606, 406] width 97 height 72
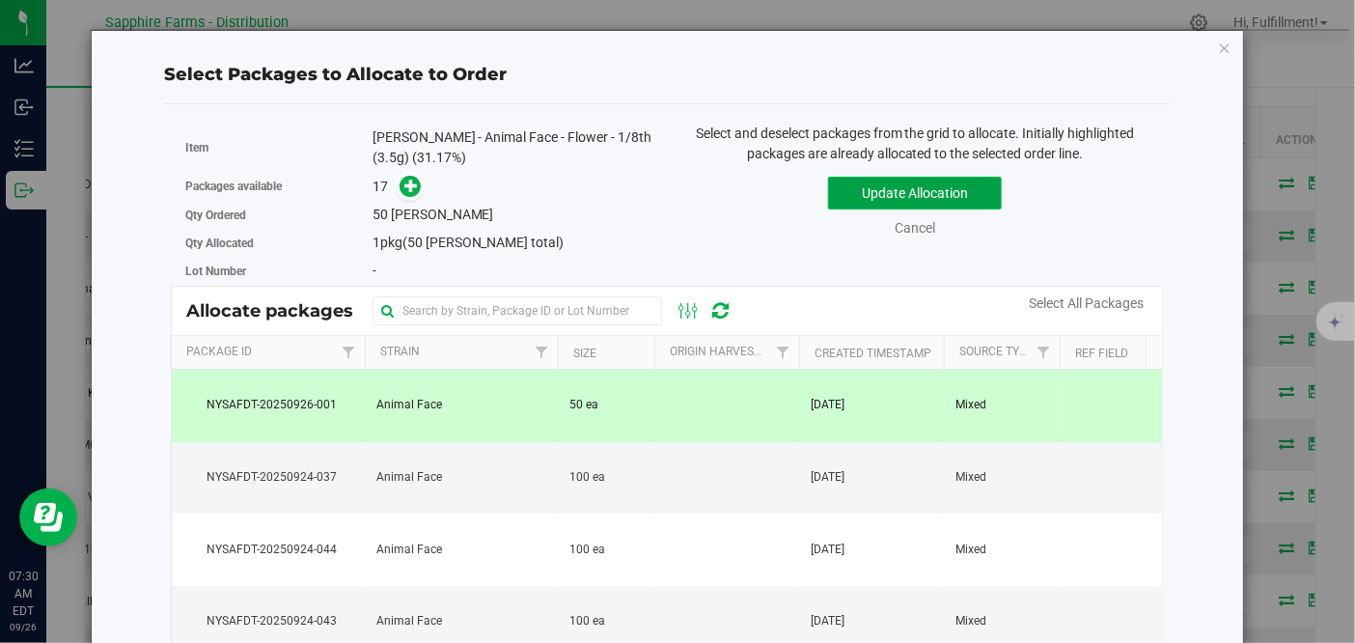
click at [879, 189] on button "Update Allocation" at bounding box center [915, 193] width 174 height 33
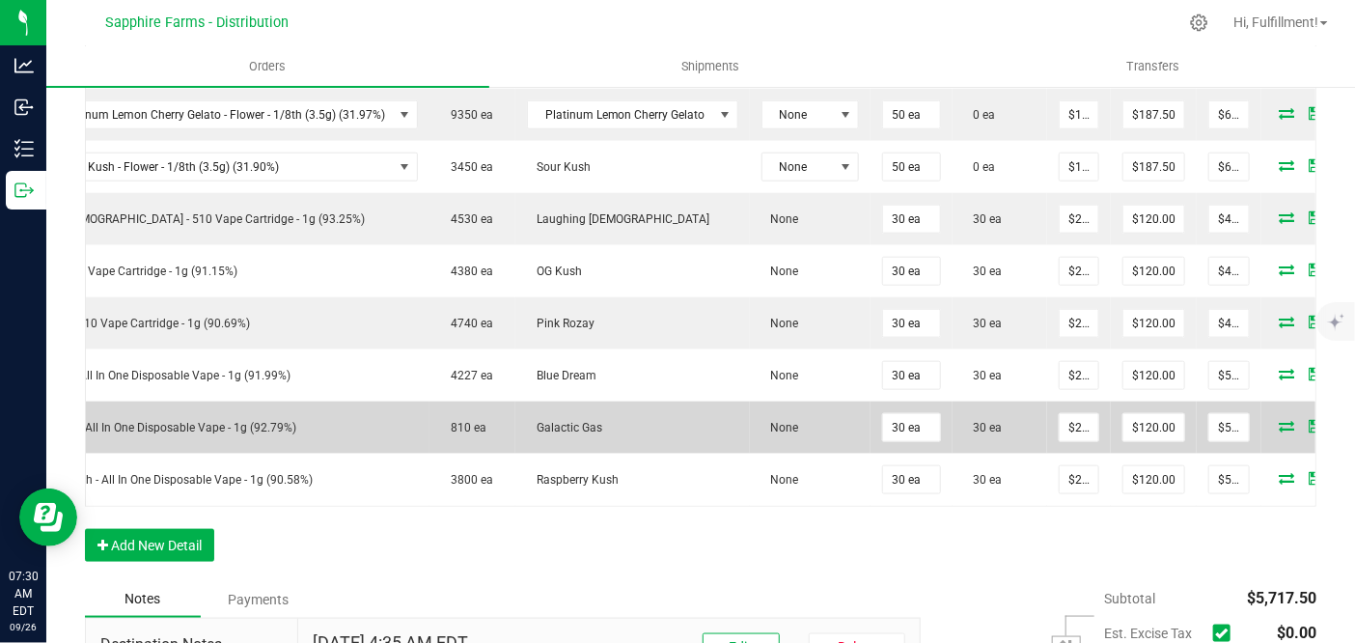
scroll to position [643, 0]
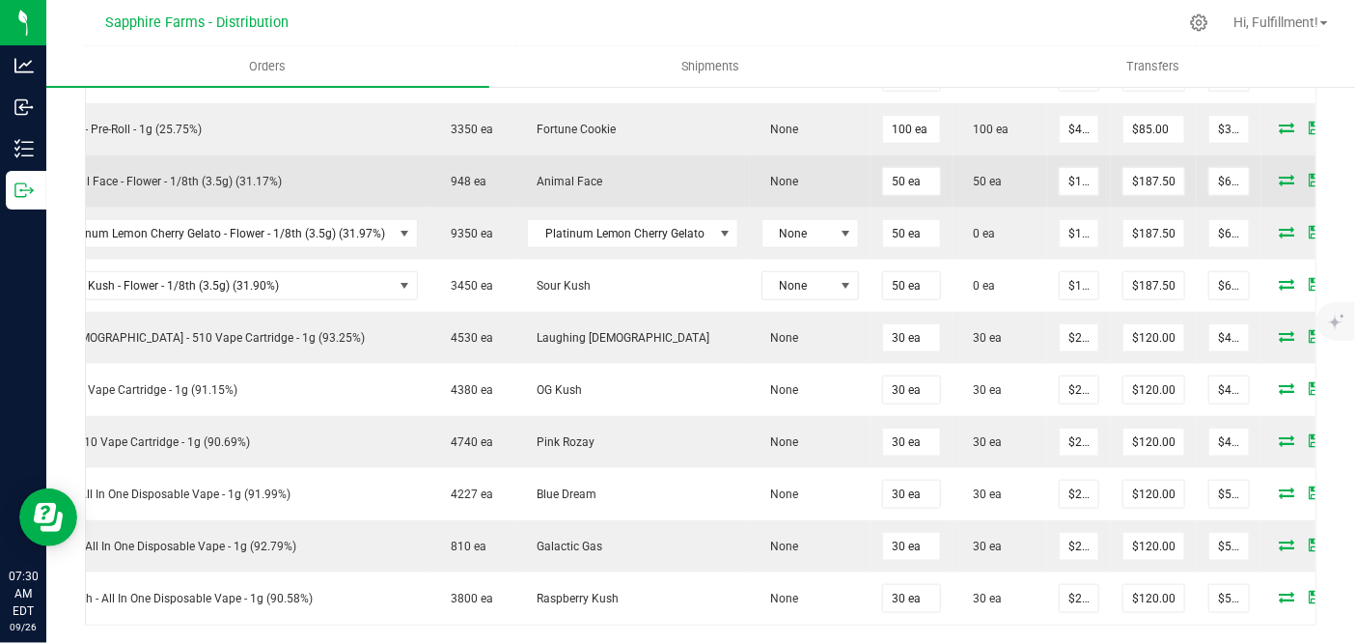
click at [1280, 174] on icon at bounding box center [1287, 180] width 15 height 12
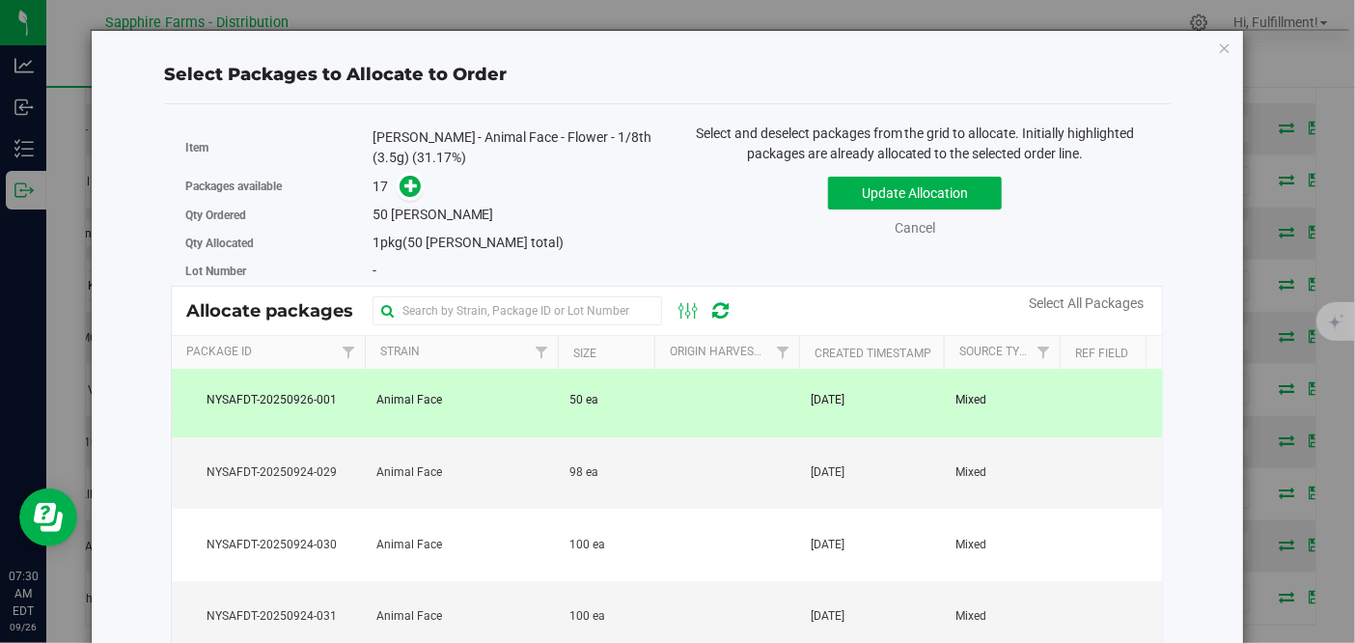
scroll to position [0, 0]
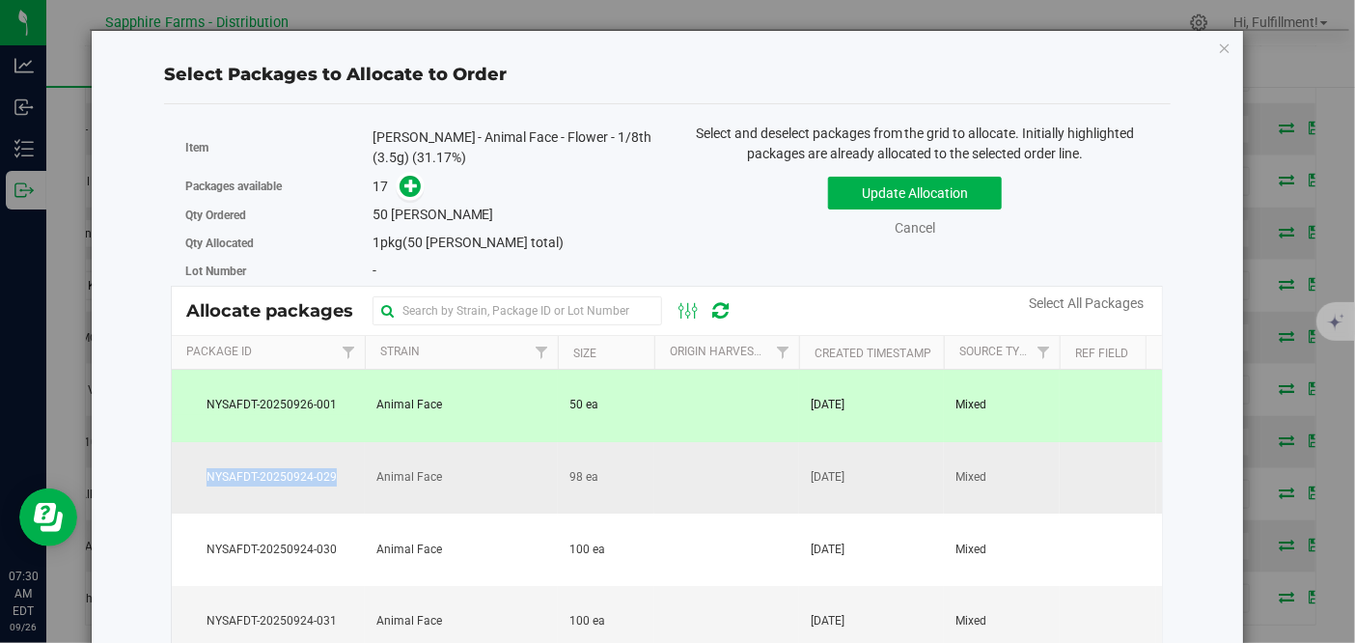
drag, startPoint x: 336, startPoint y: 472, endPoint x: 207, endPoint y: 471, distance: 129.3
click at [207, 471] on span "NYSAFDT-20250924-029" at bounding box center [268, 477] width 170 height 18
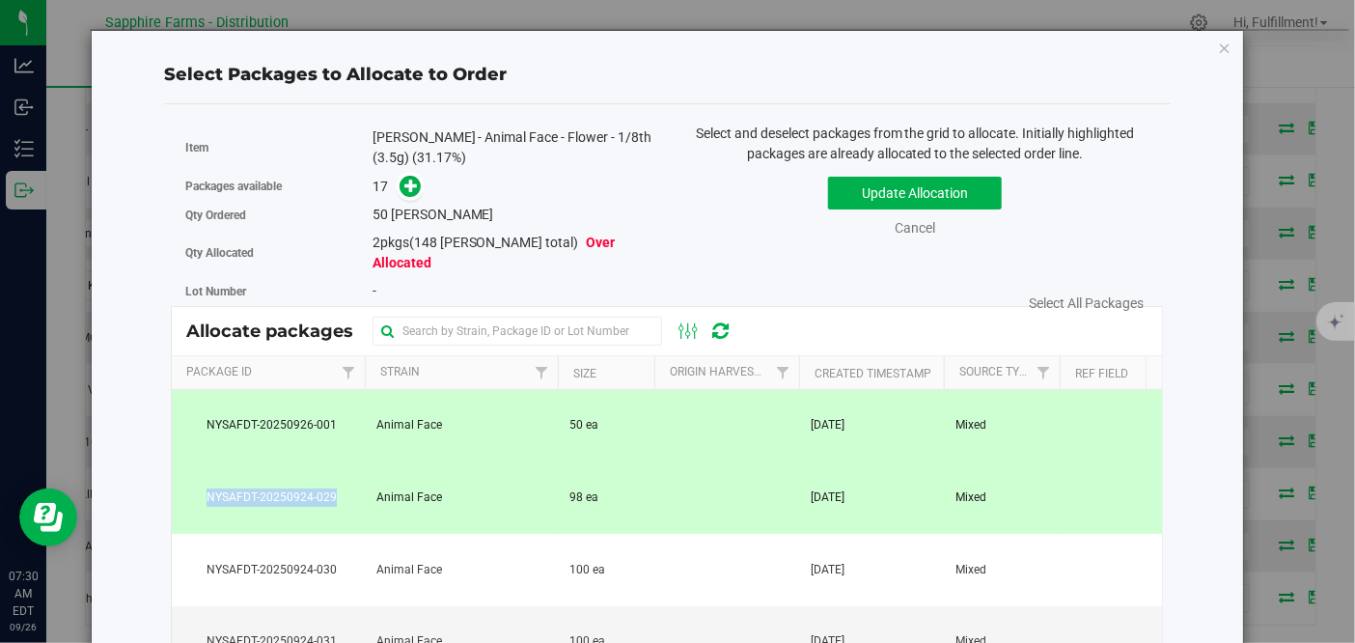
copy span "NYSAFDT-20250924-029"
click at [355, 486] on td "NYSAFDT-20250924-029" at bounding box center [268, 498] width 193 height 72
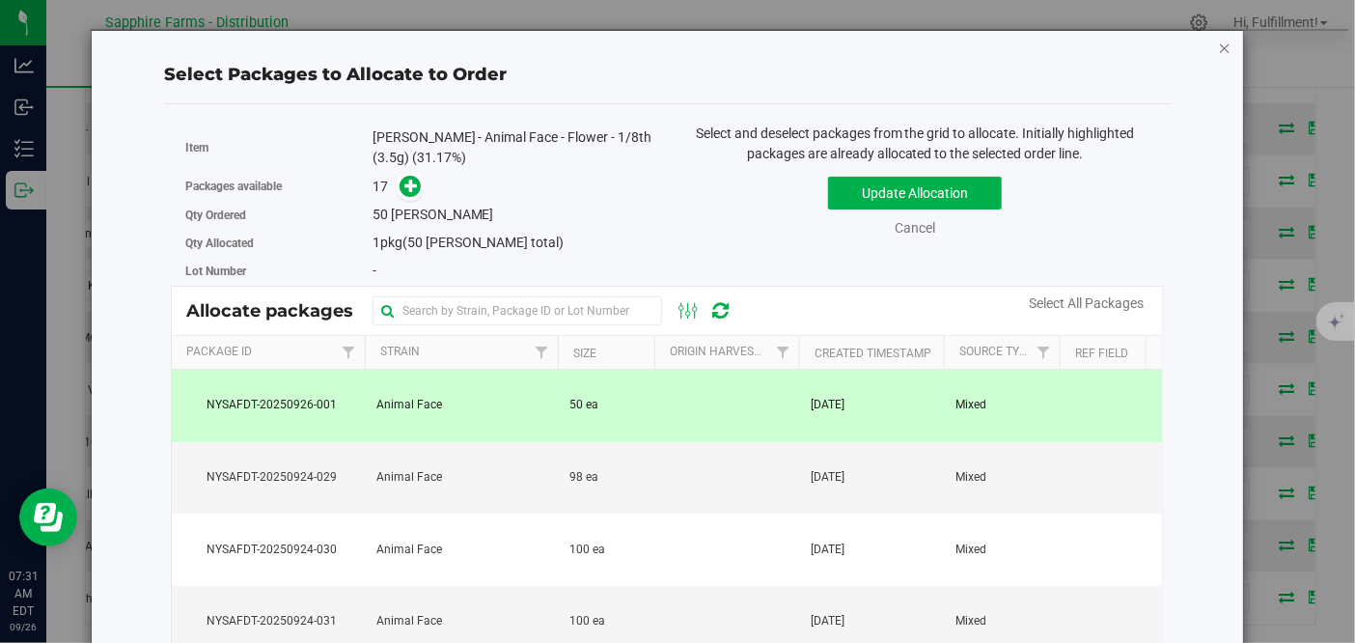
click at [1218, 51] on icon "button" at bounding box center [1225, 47] width 14 height 23
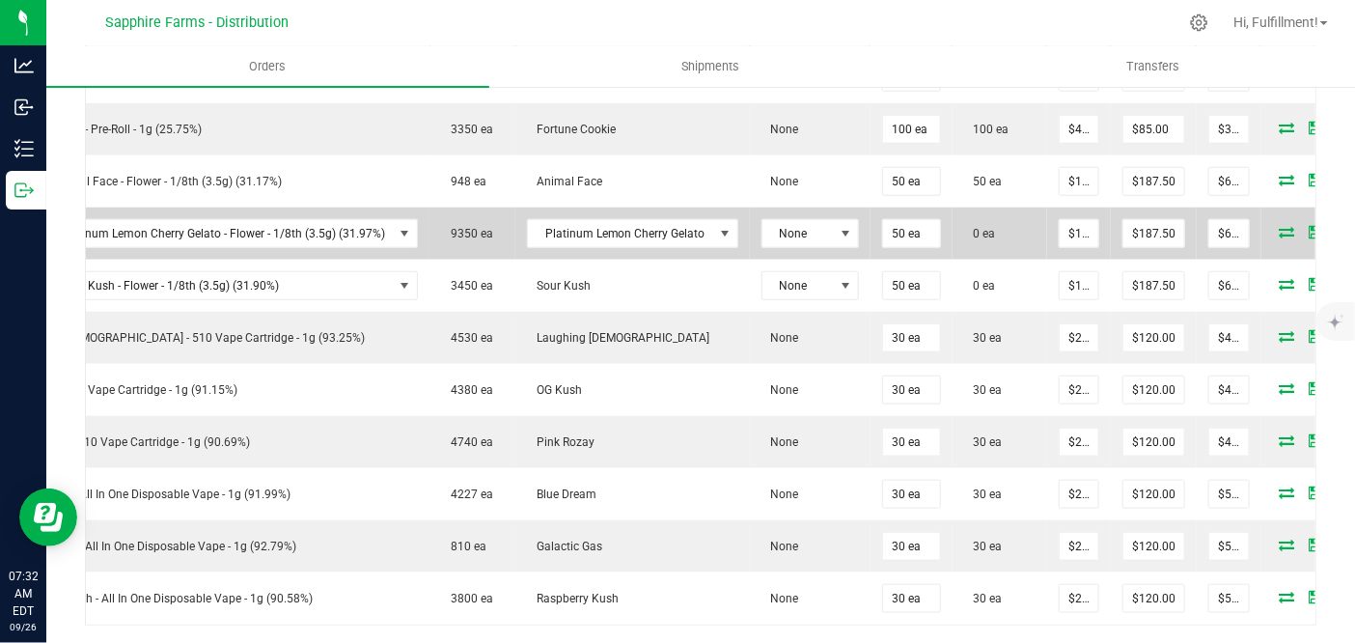
click at [1280, 226] on icon at bounding box center [1287, 232] width 15 height 12
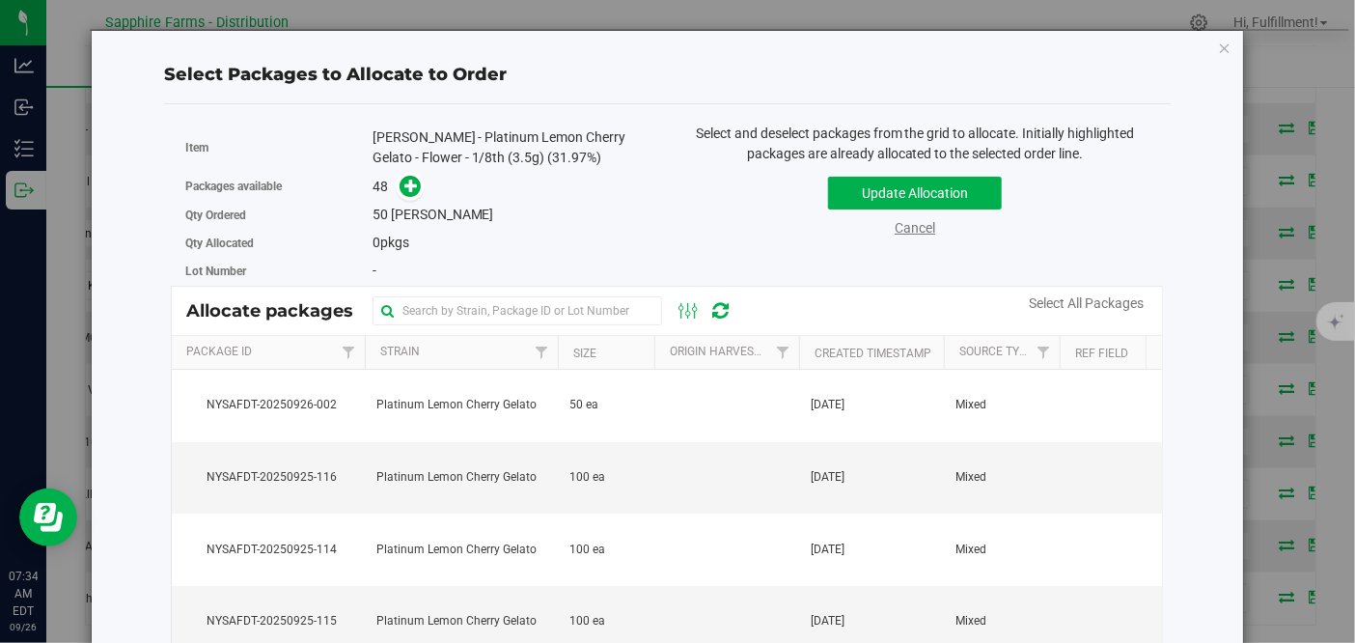
click at [907, 230] on link "Cancel" at bounding box center [915, 227] width 41 height 15
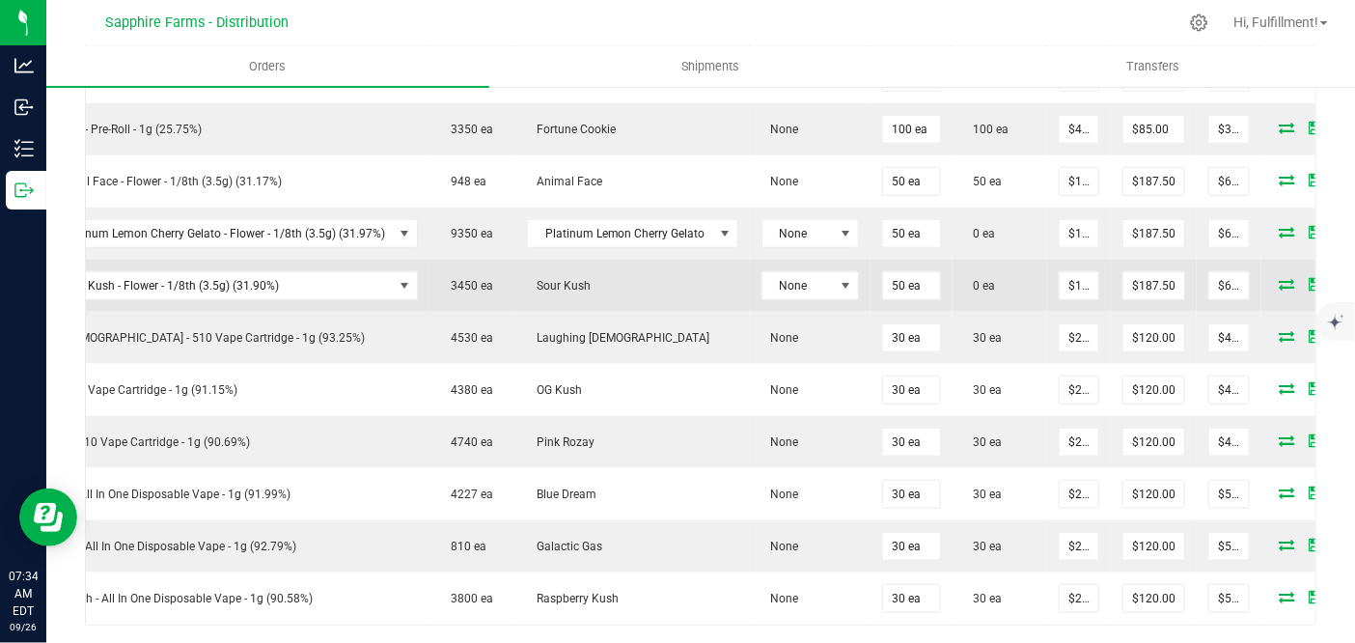
click at [1280, 278] on icon at bounding box center [1287, 284] width 15 height 12
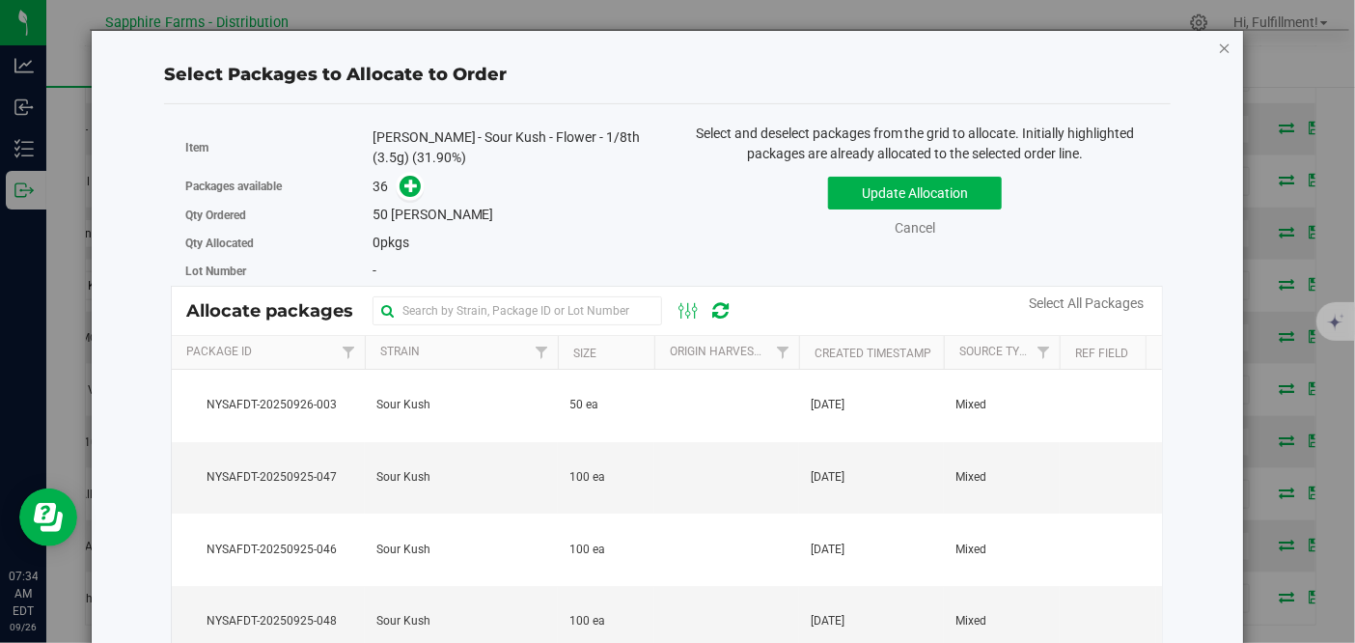
click at [1218, 46] on icon "button" at bounding box center [1225, 47] width 14 height 23
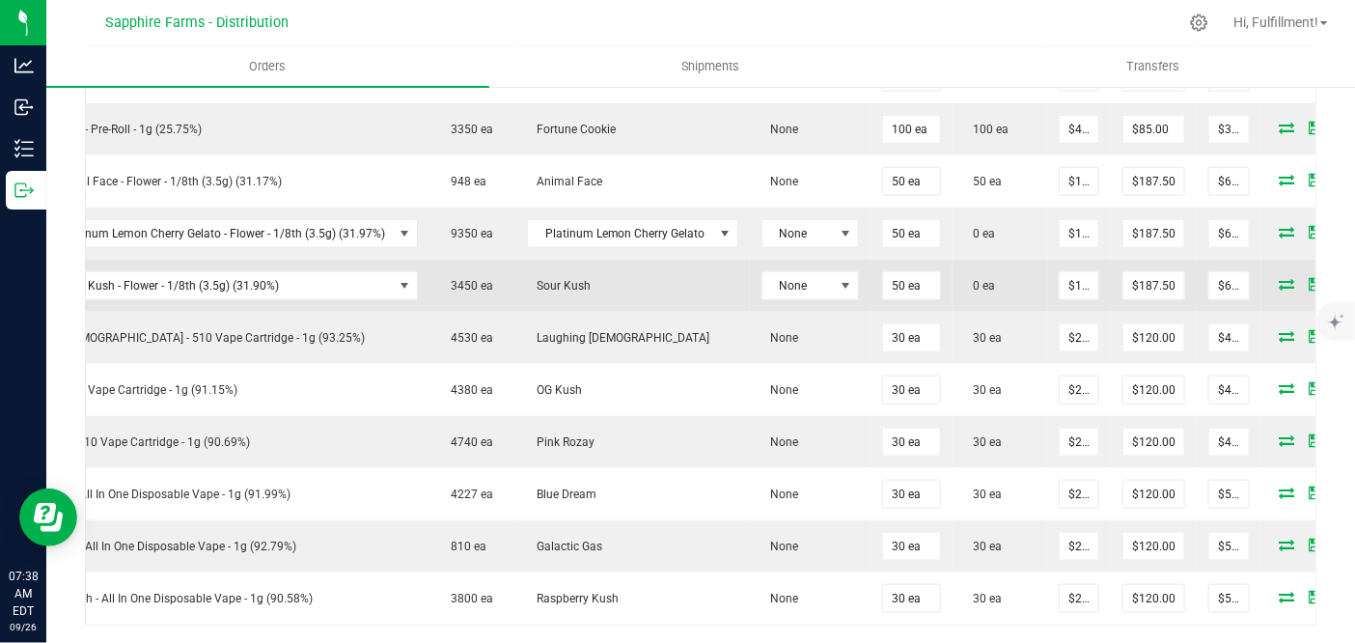
click at [1280, 278] on icon at bounding box center [1287, 284] width 15 height 12
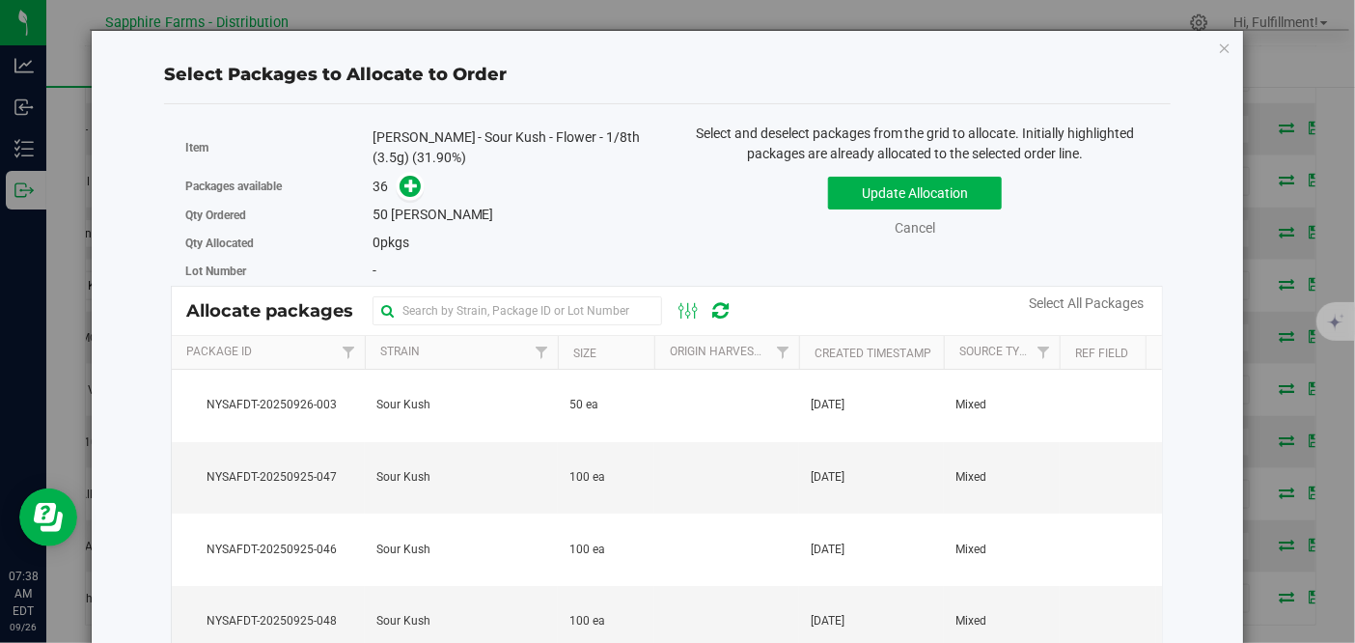
drag, startPoint x: 676, startPoint y: 396, endPoint x: 887, endPoint y: 248, distance: 257.9
click at [677, 396] on td at bounding box center [726, 406] width 145 height 72
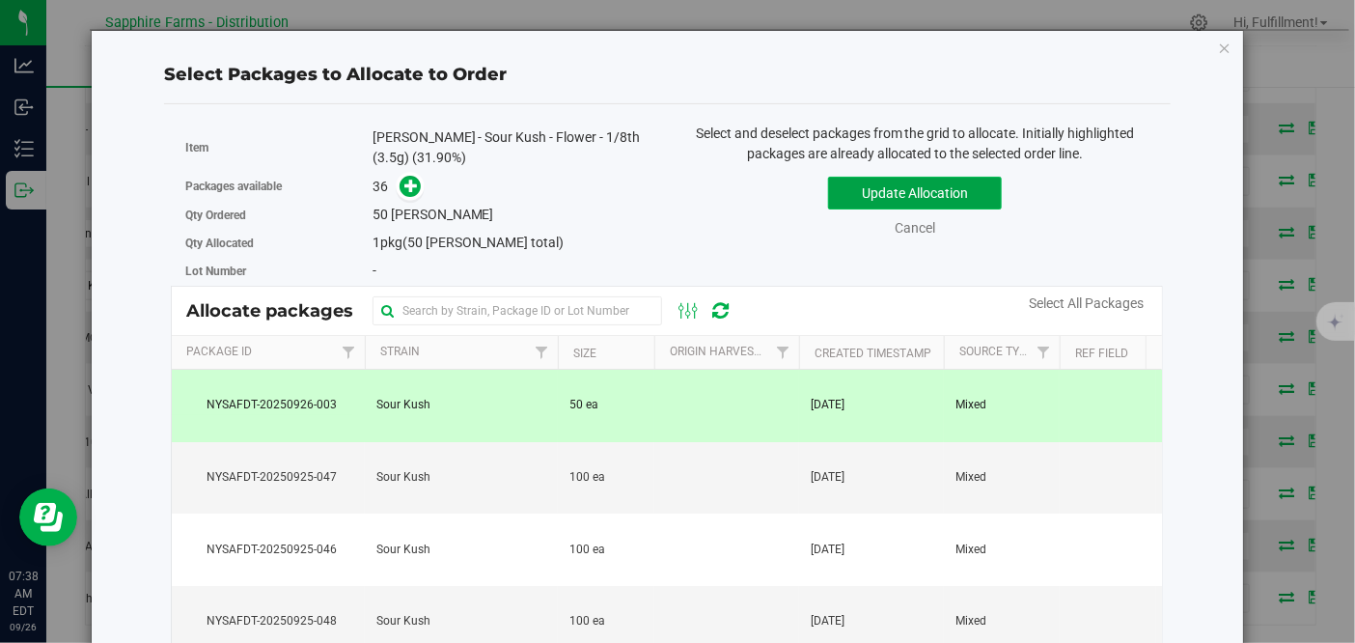
click at [969, 187] on button "Update Allocation" at bounding box center [915, 193] width 174 height 33
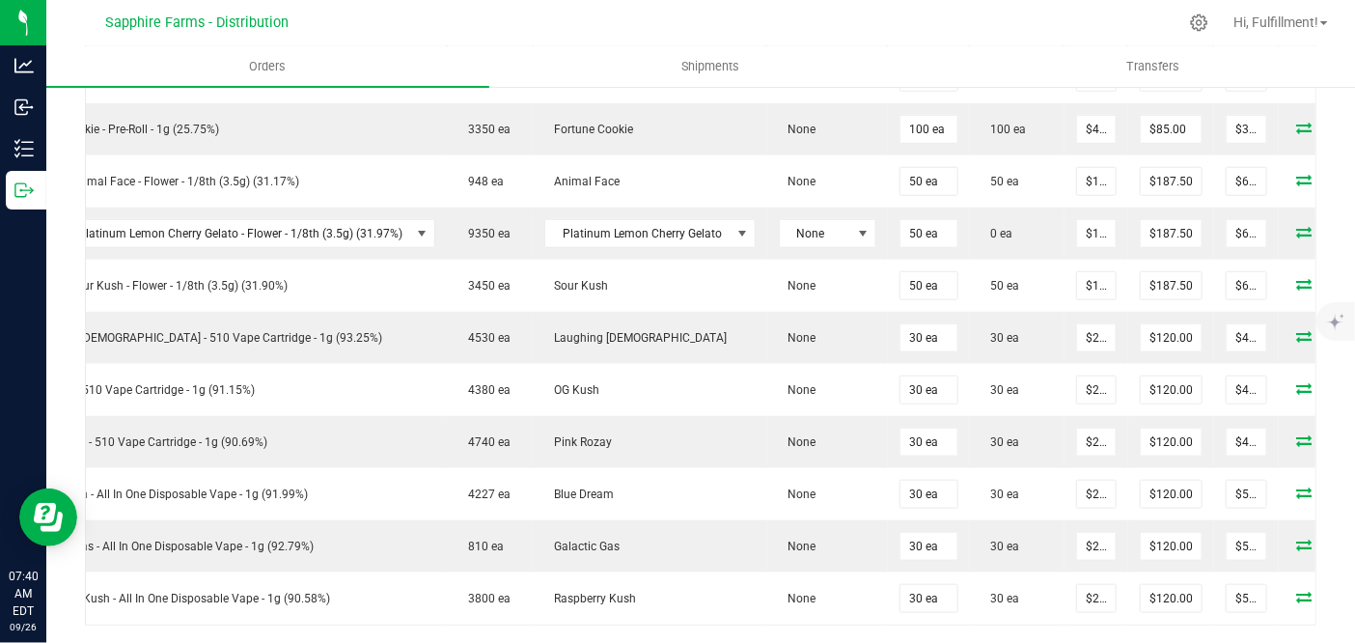
scroll to position [0, 152]
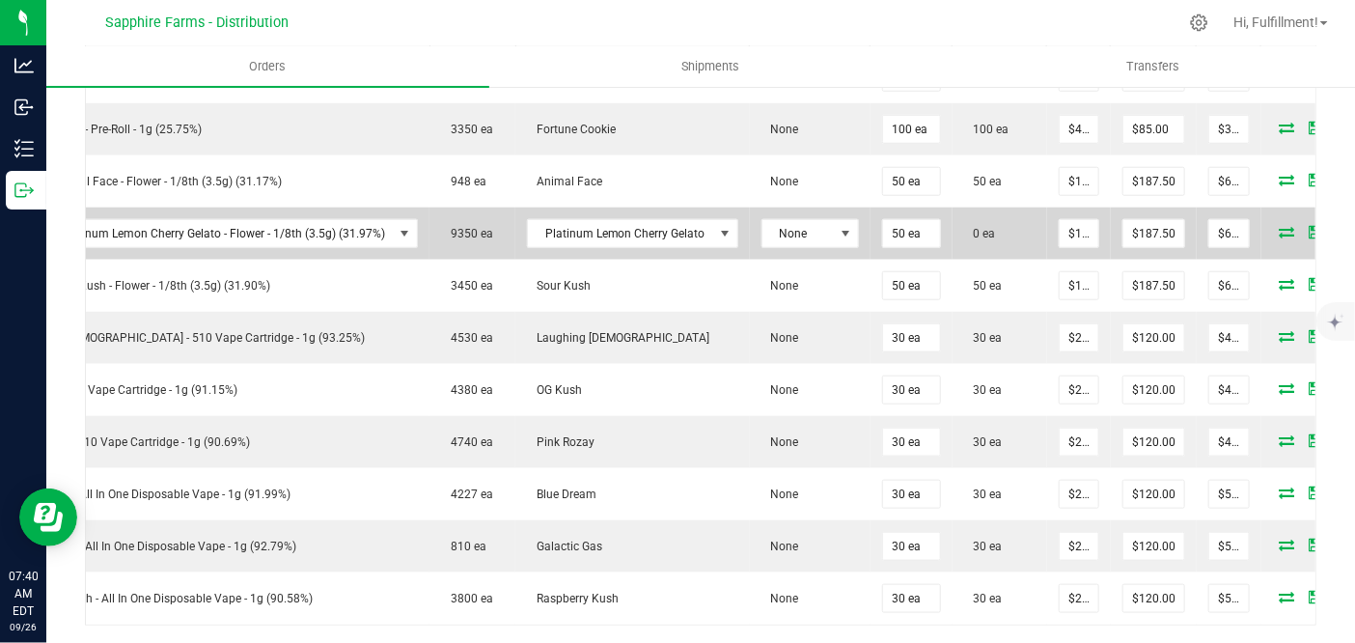
click at [1280, 226] on icon at bounding box center [1287, 232] width 15 height 12
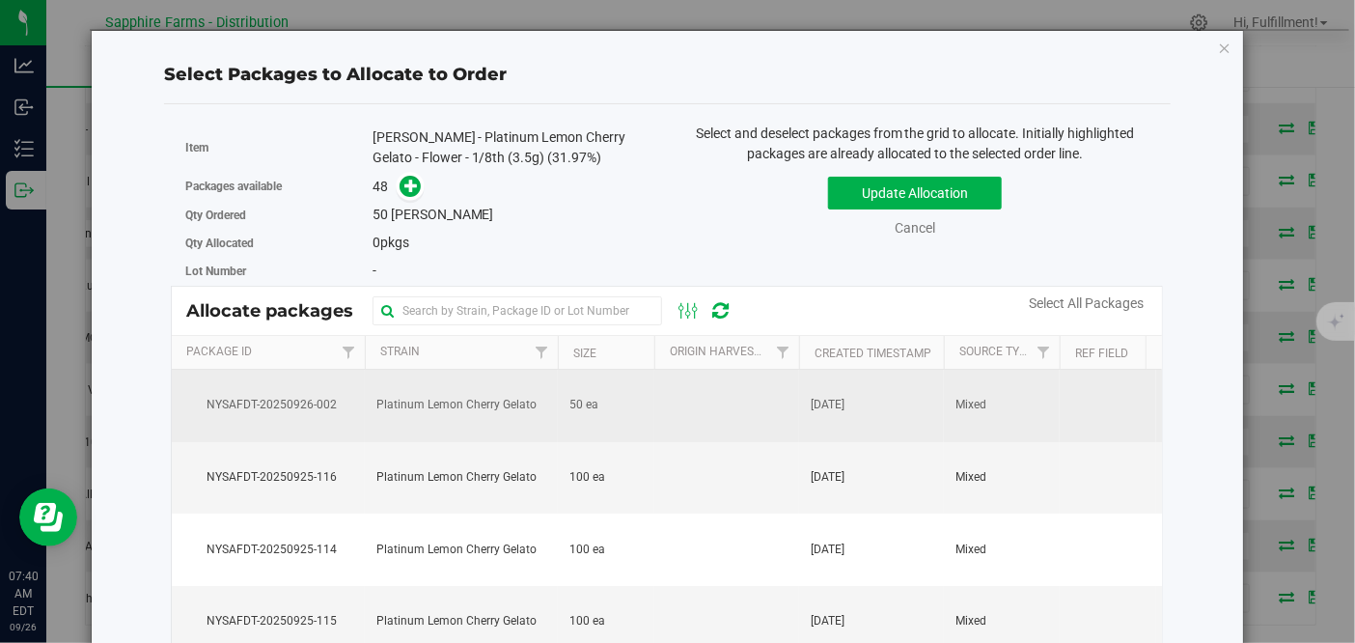
click at [633, 413] on td "50 ea" at bounding box center [606, 406] width 97 height 72
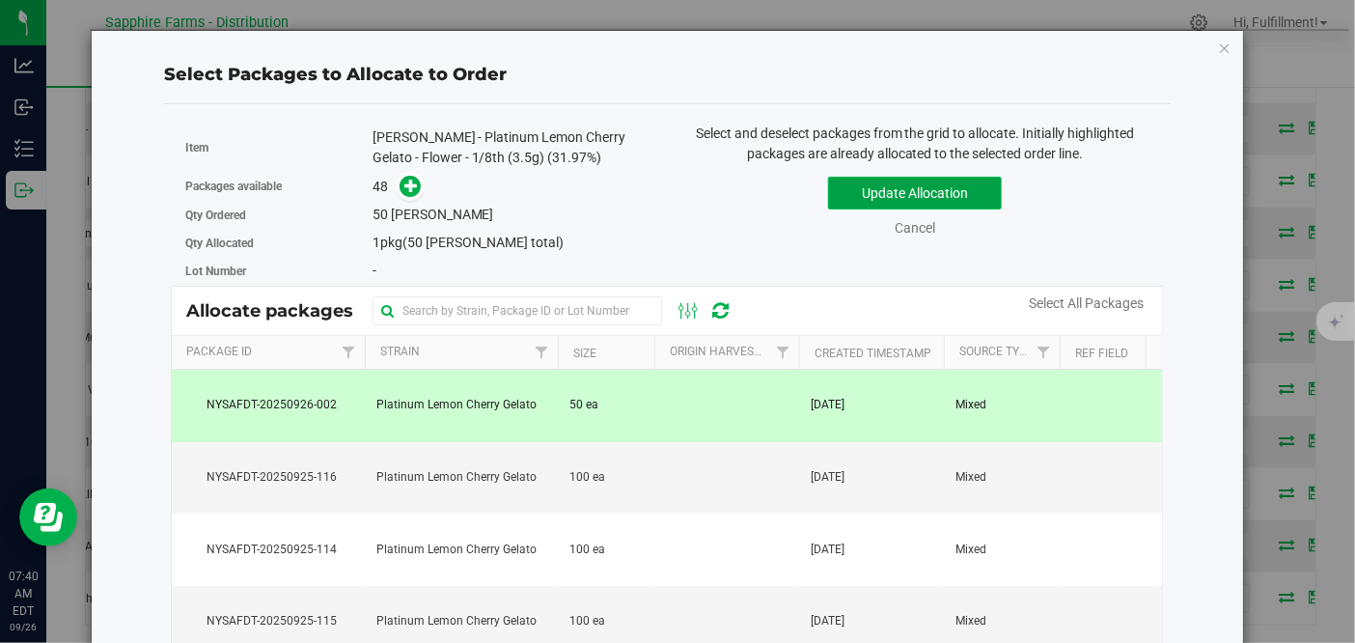
click at [904, 187] on button "Update Allocation" at bounding box center [915, 193] width 174 height 33
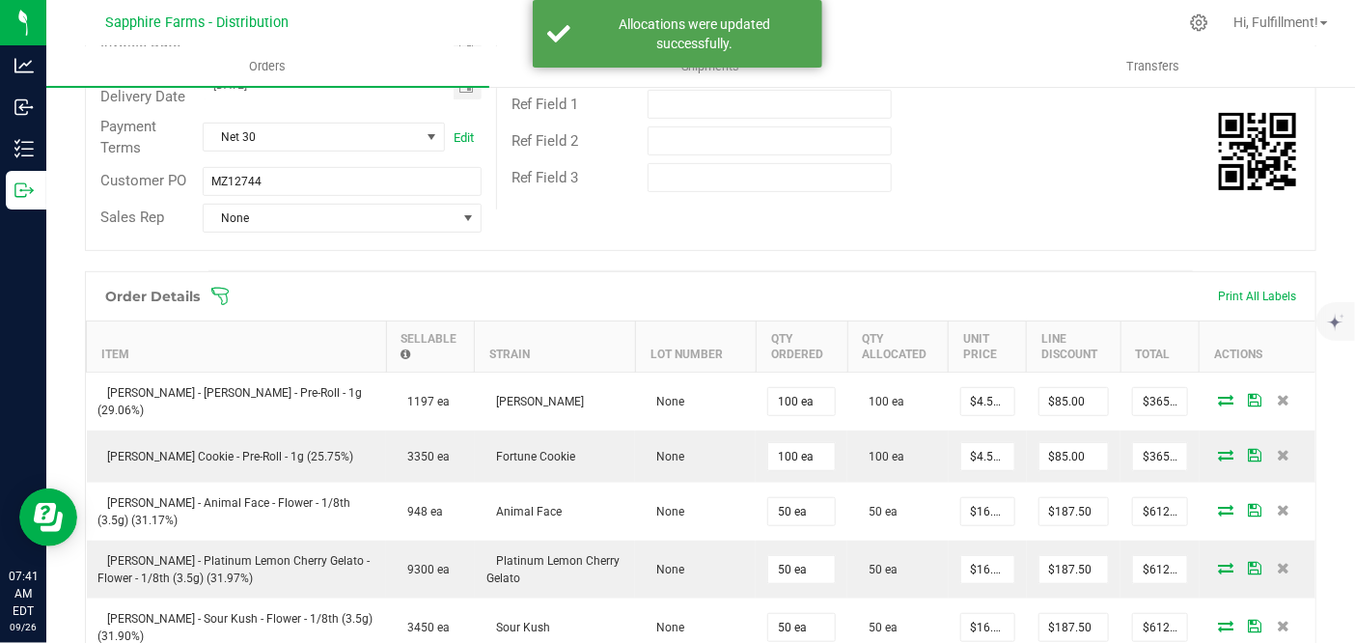
scroll to position [0, 0]
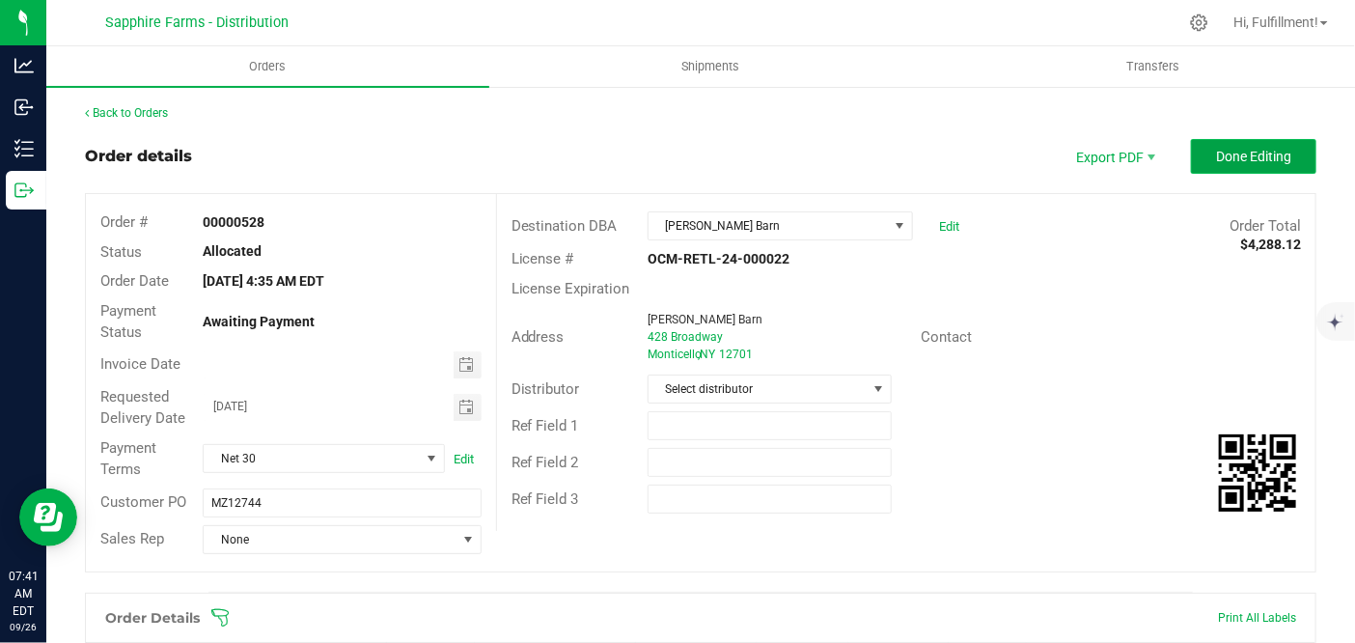
click at [1276, 158] on button "Done Editing" at bounding box center [1253, 156] width 125 height 35
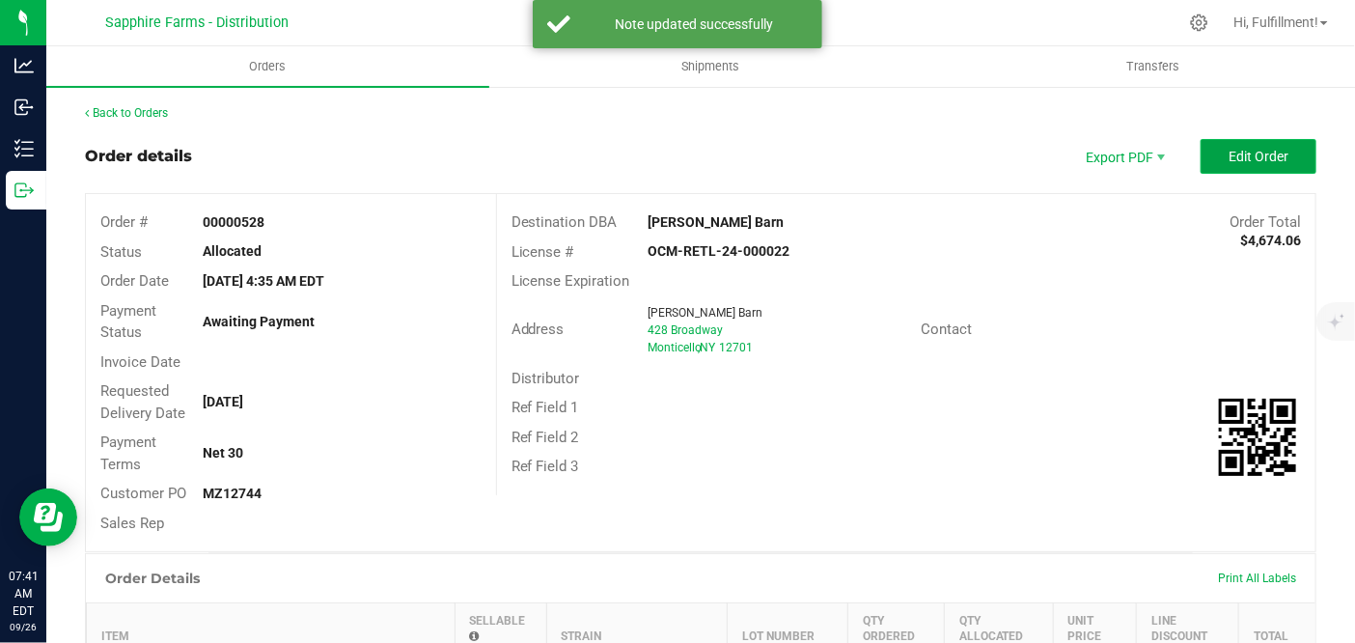
click at [1264, 165] on button "Edit Order" at bounding box center [1259, 156] width 116 height 35
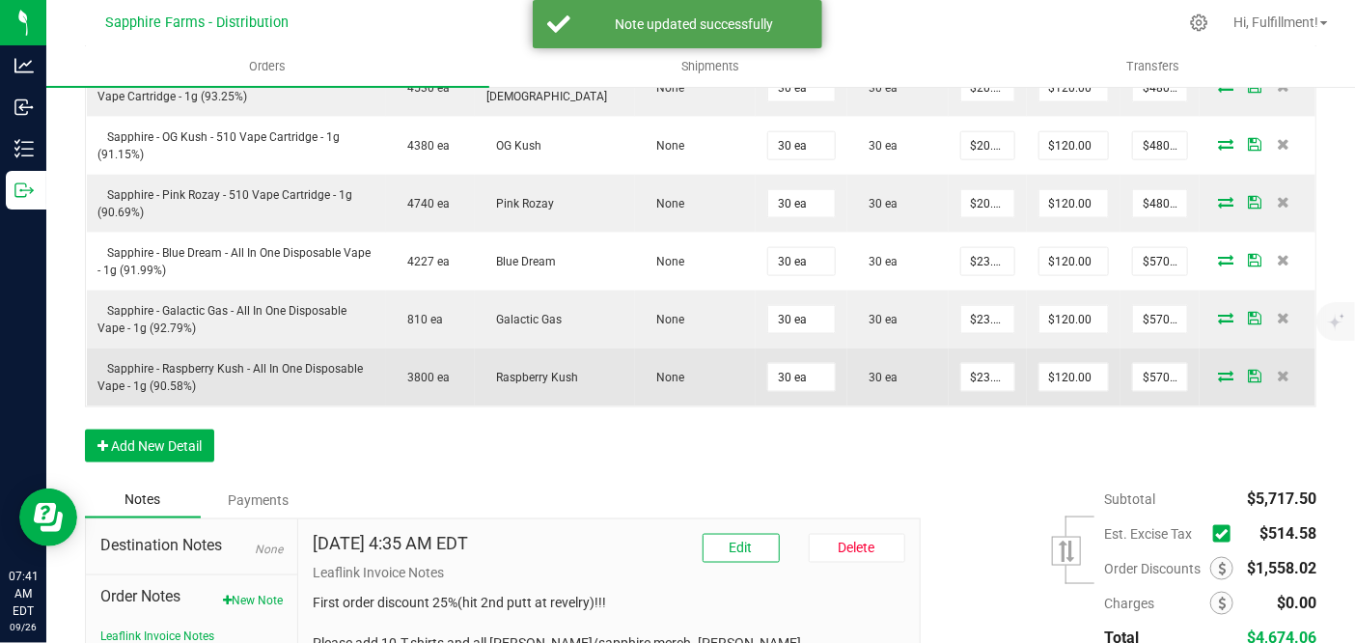
scroll to position [1056, 0]
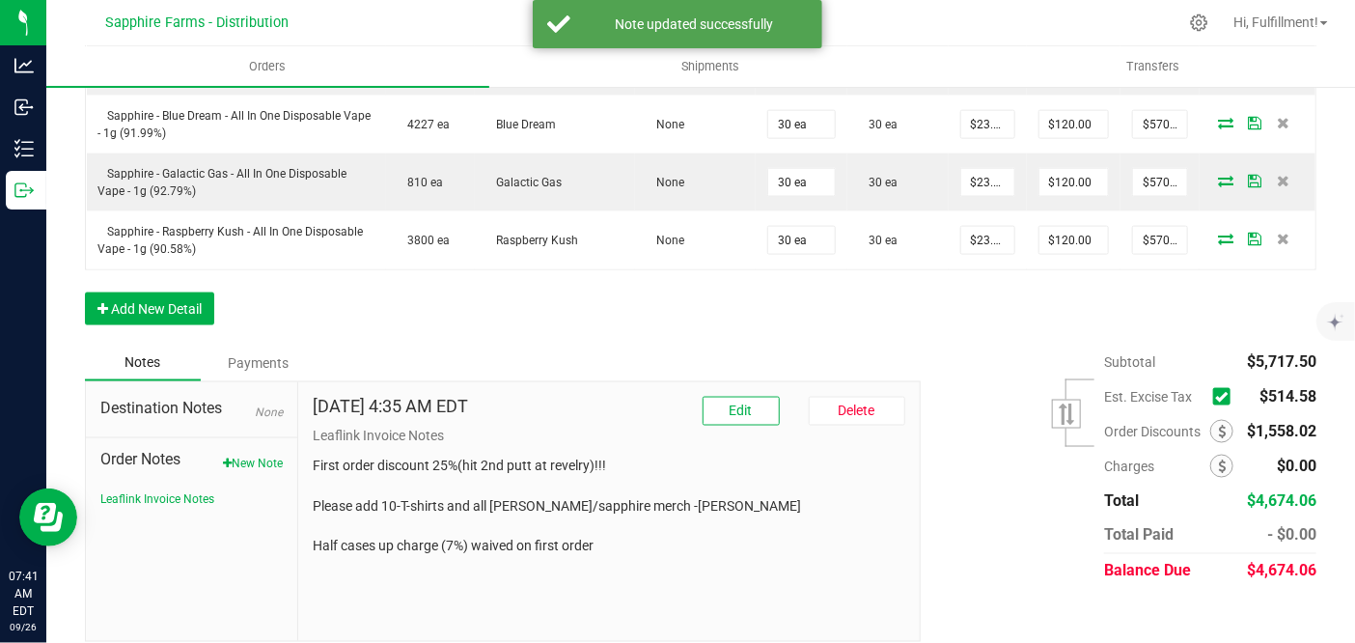
click at [1215, 397] on icon at bounding box center [1221, 397] width 13 height 0
click at [0, 0] on input "checkbox" at bounding box center [0, 0] width 0 height 0
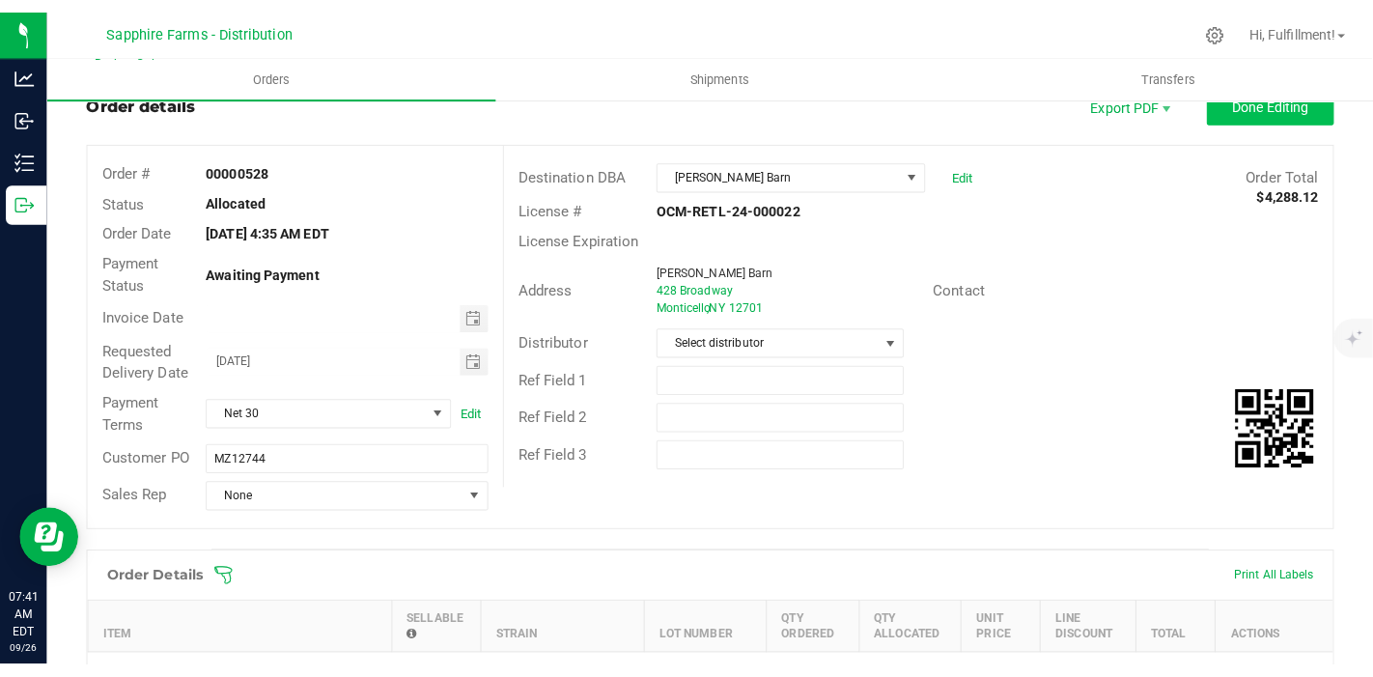
scroll to position [0, 0]
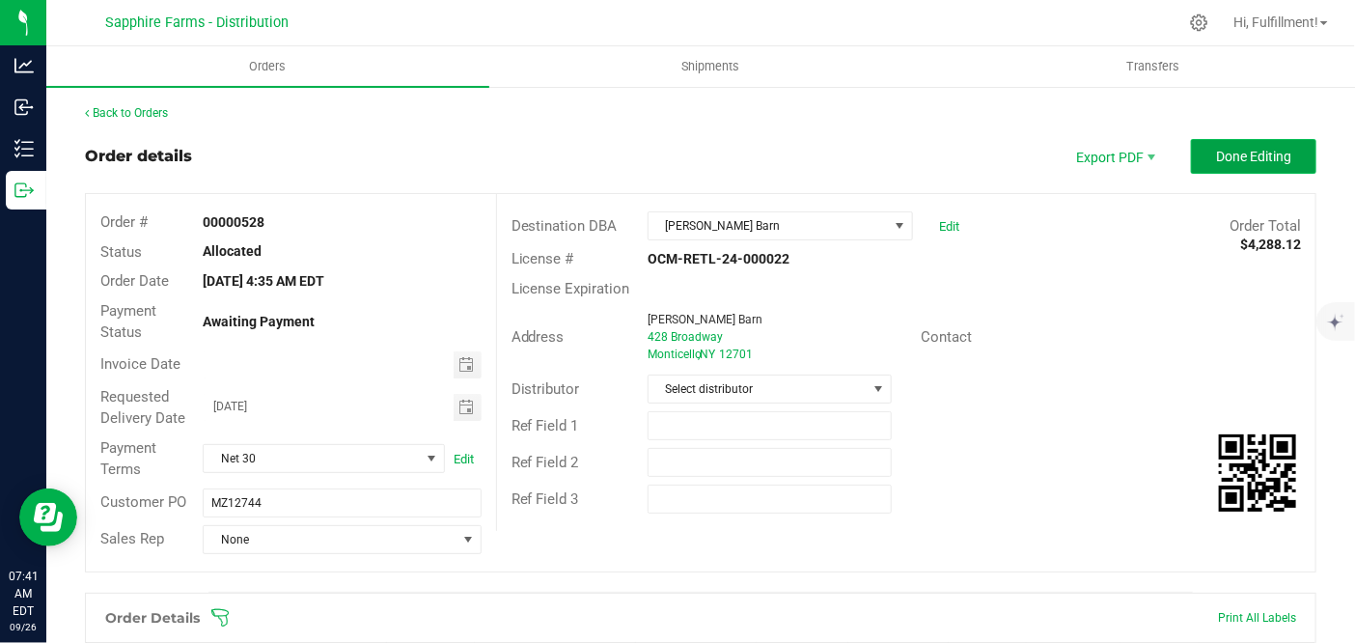
click at [1236, 159] on span "Done Editing" at bounding box center [1253, 156] width 75 height 15
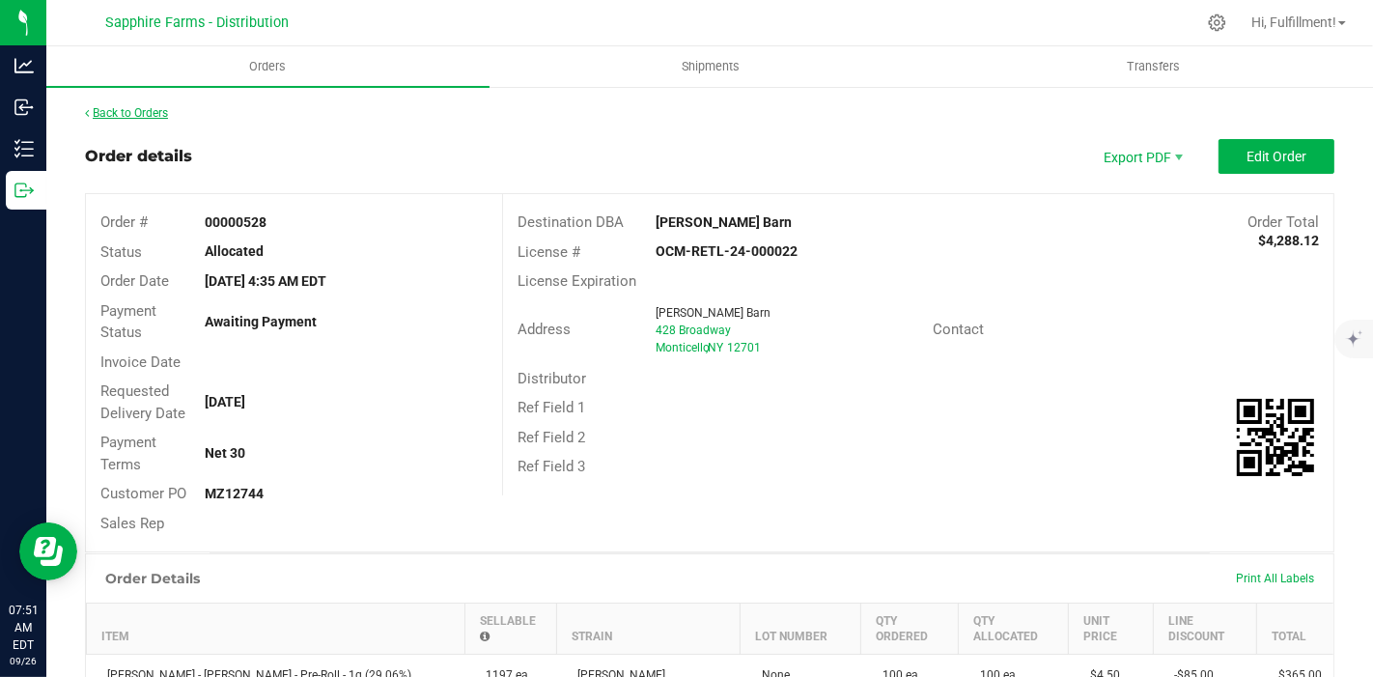
click at [127, 106] on link "Back to Orders" at bounding box center [126, 113] width 83 height 14
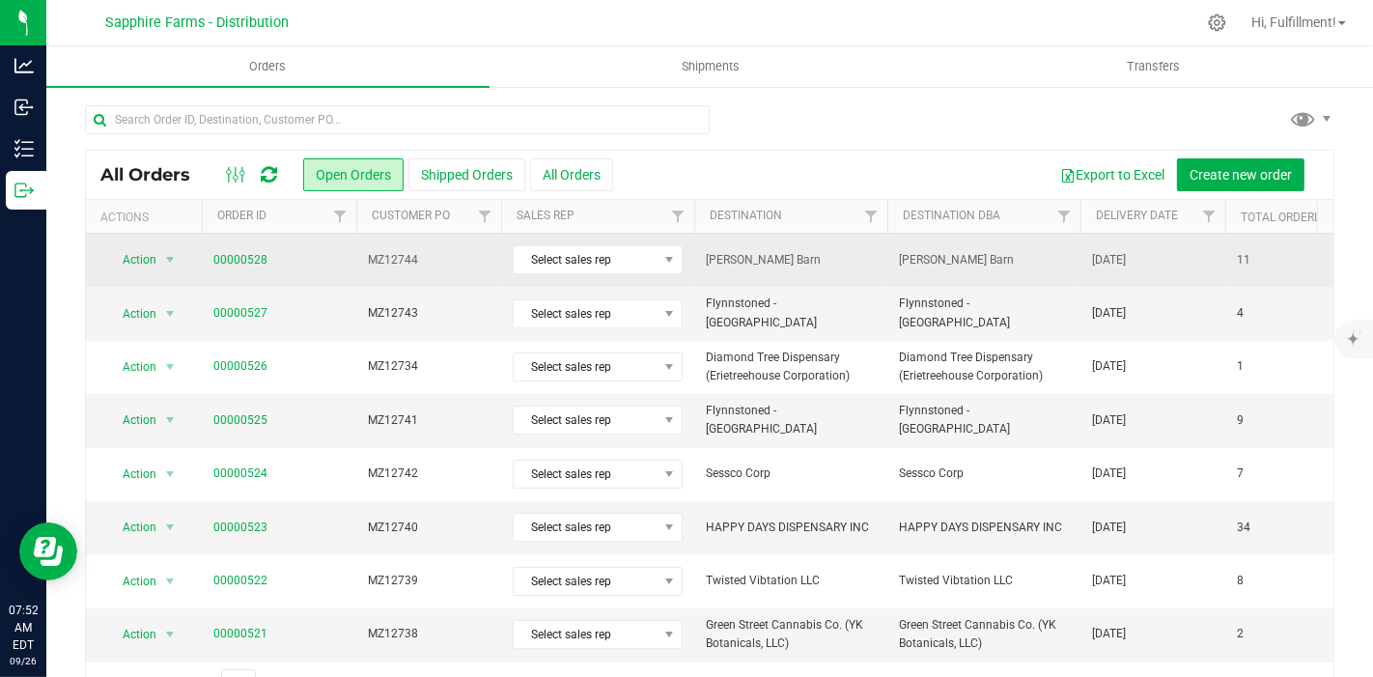
click at [447, 261] on span "MZ12744" at bounding box center [429, 260] width 122 height 18
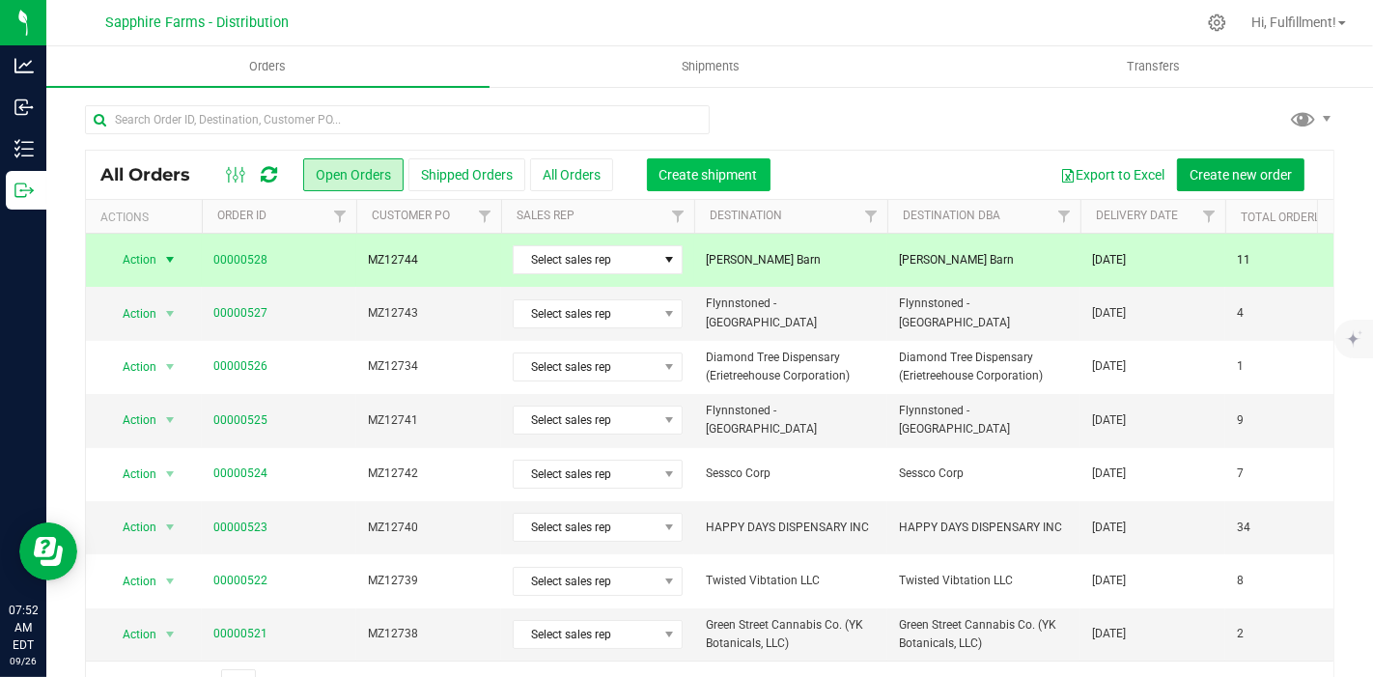
click at [681, 164] on button "Create shipment" at bounding box center [709, 174] width 124 height 33
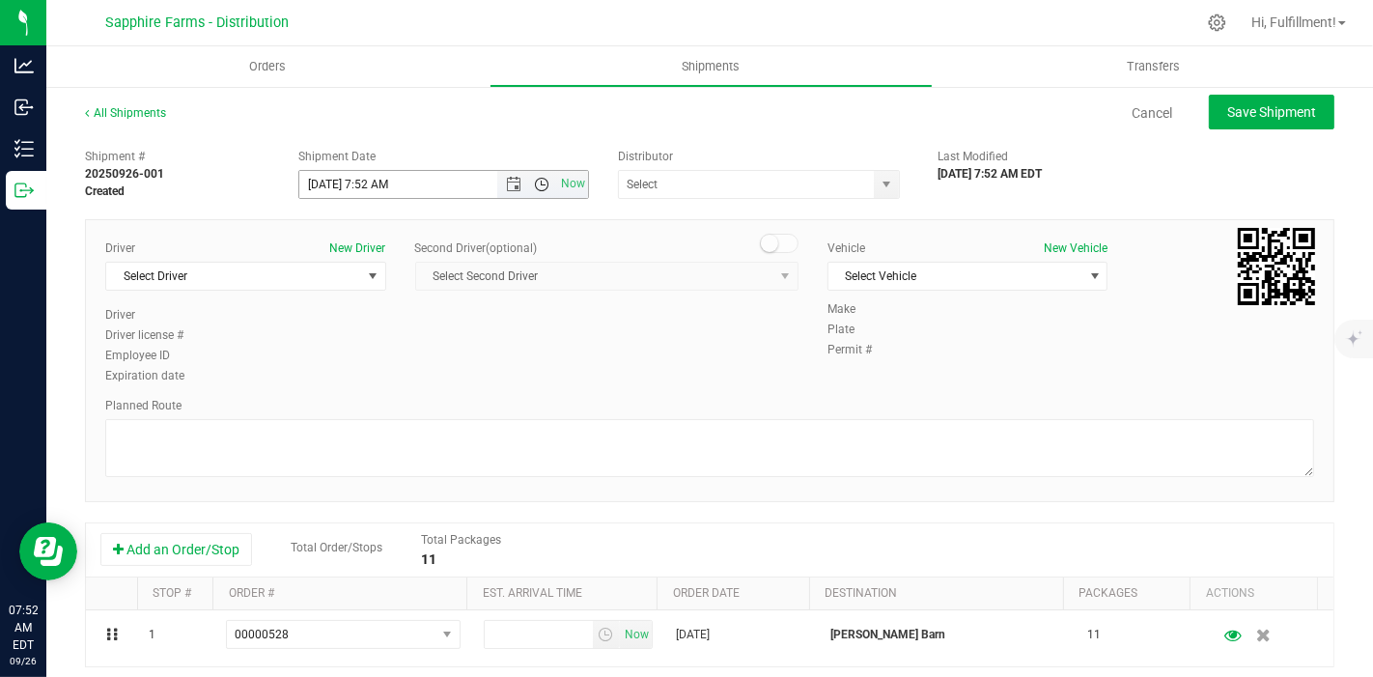
click at [538, 190] on span "Open the time view" at bounding box center [542, 184] width 15 height 15
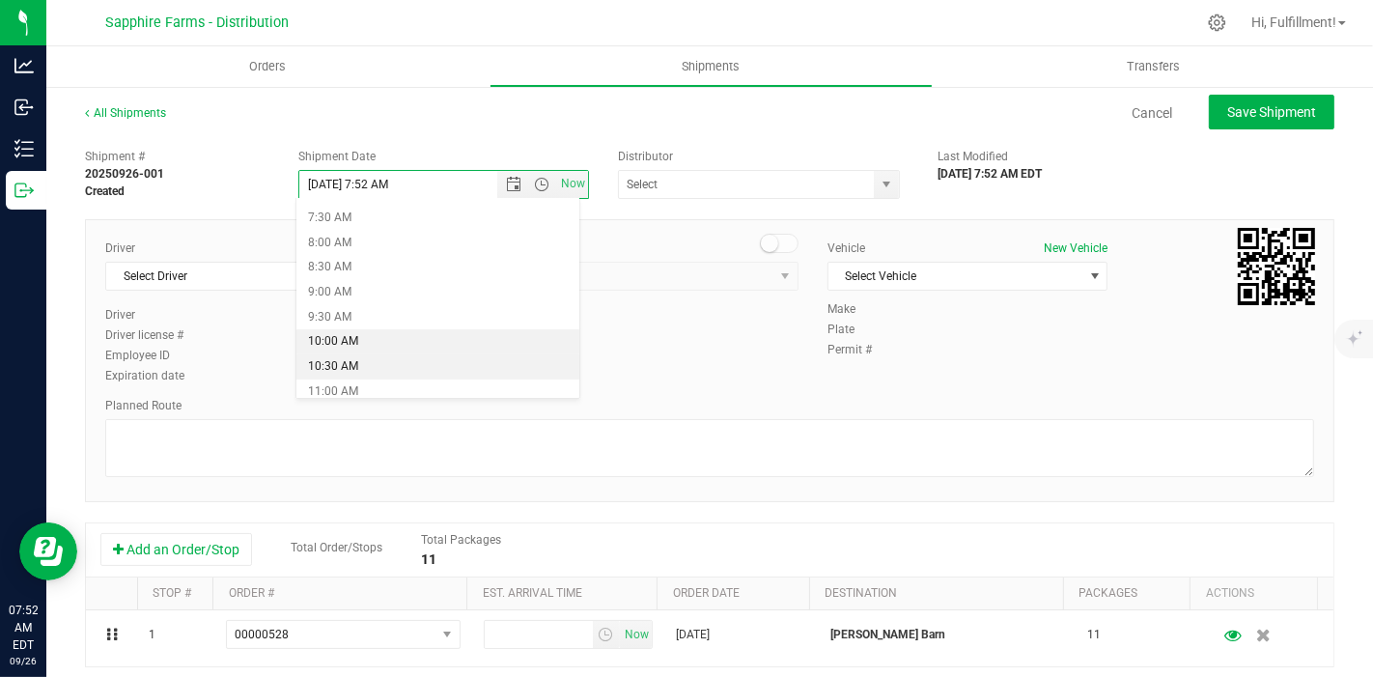
scroll to position [429, 0]
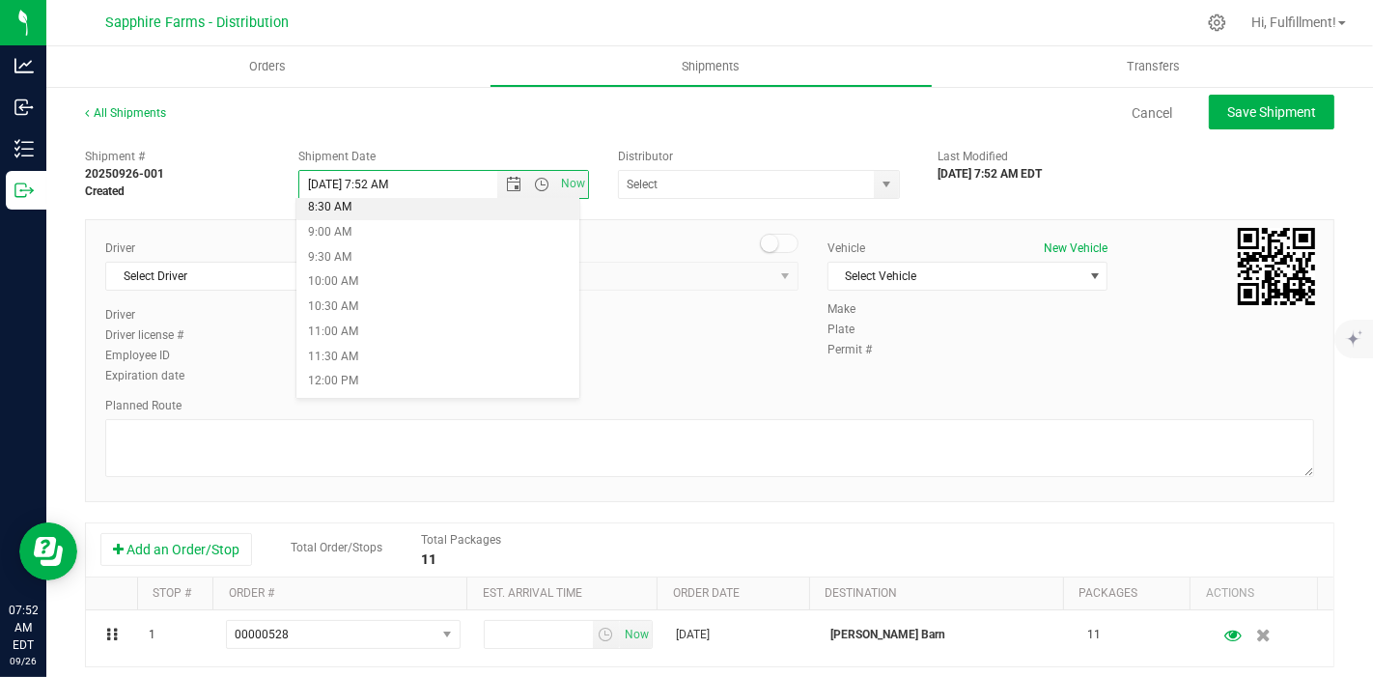
click at [515, 208] on li "8:30 AM" at bounding box center [437, 207] width 283 height 25
type input "[DATE] 8:30 AM"
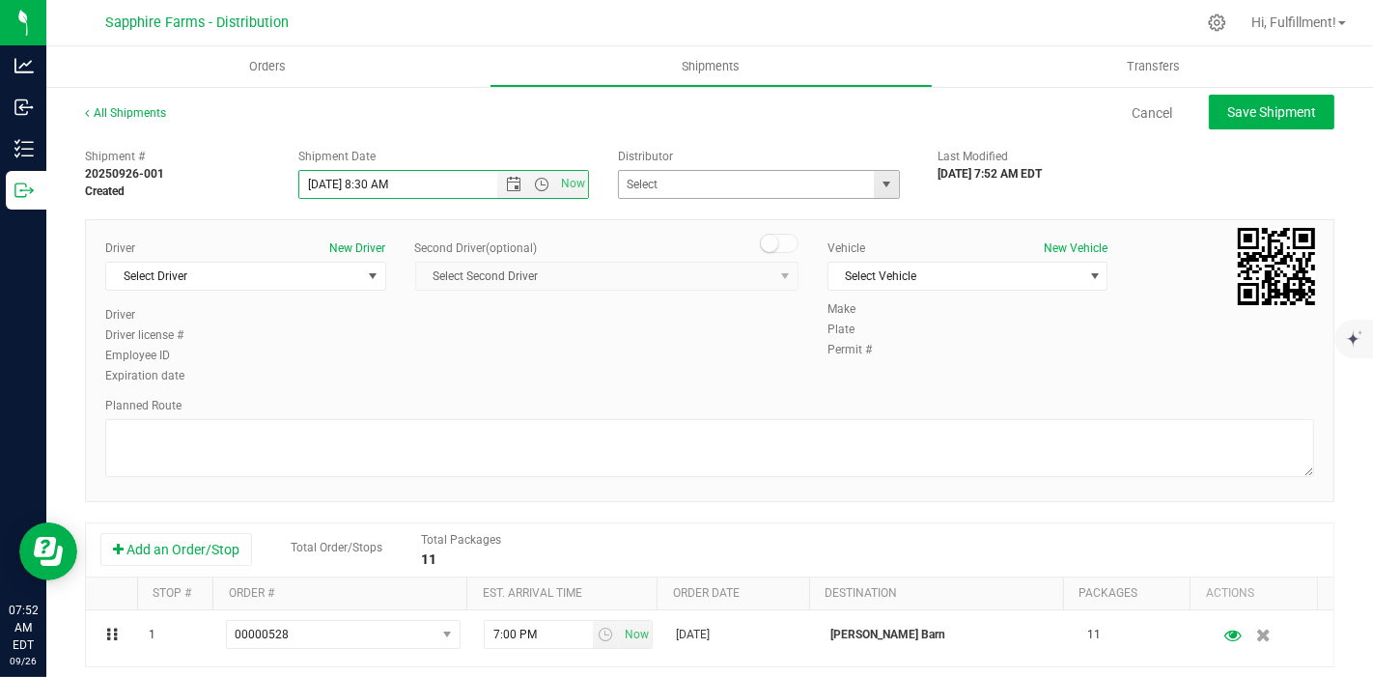
click at [878, 185] on span "select" at bounding box center [885, 184] width 15 height 15
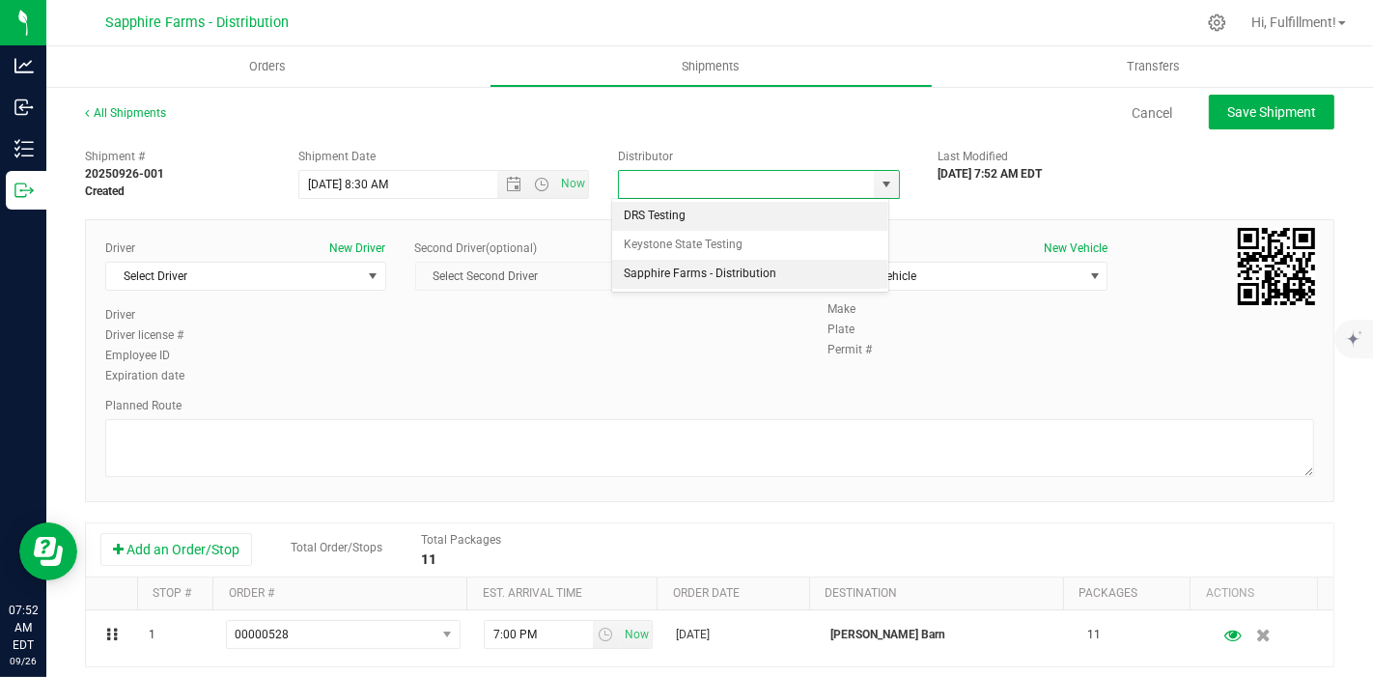
click at [824, 271] on li "Sapphire Farms - Distribution" at bounding box center [750, 274] width 276 height 29
type input "Sapphire Farms - Distribution"
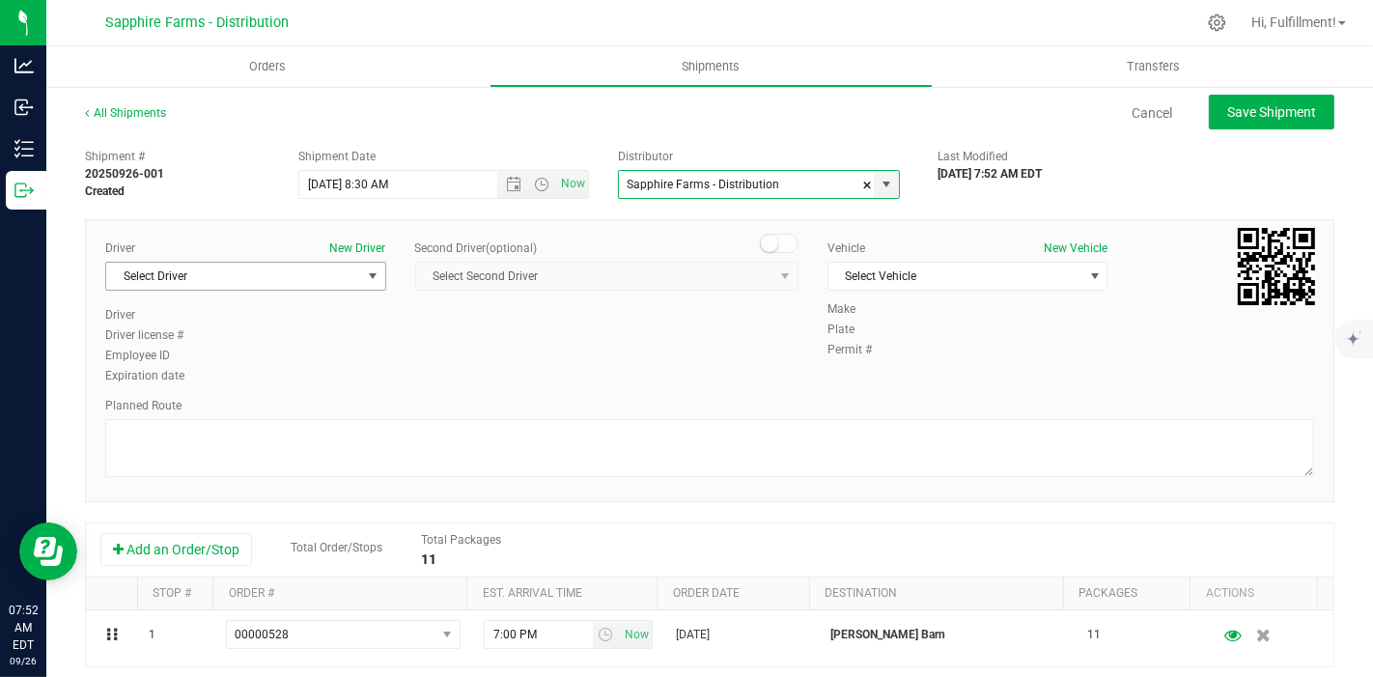
click at [365, 271] on span "select" at bounding box center [372, 275] width 15 height 15
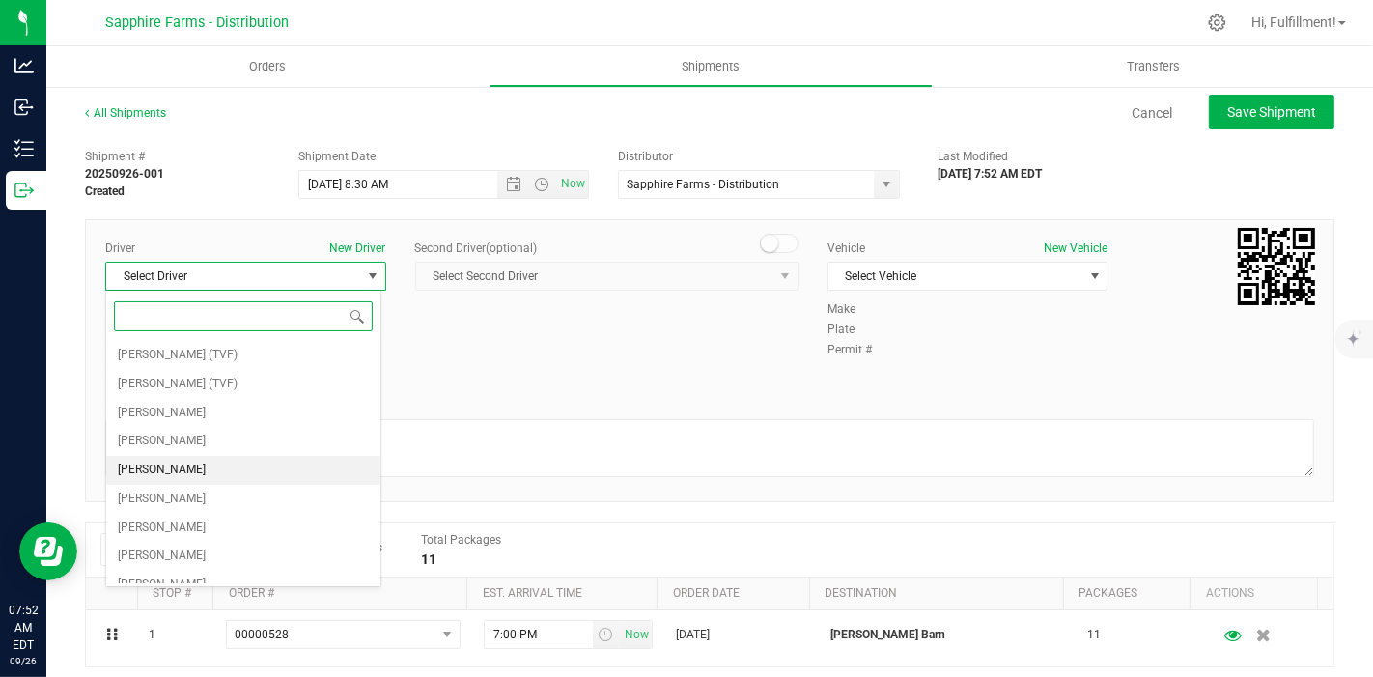
click at [231, 470] on li "[PERSON_NAME]" at bounding box center [243, 470] width 274 height 29
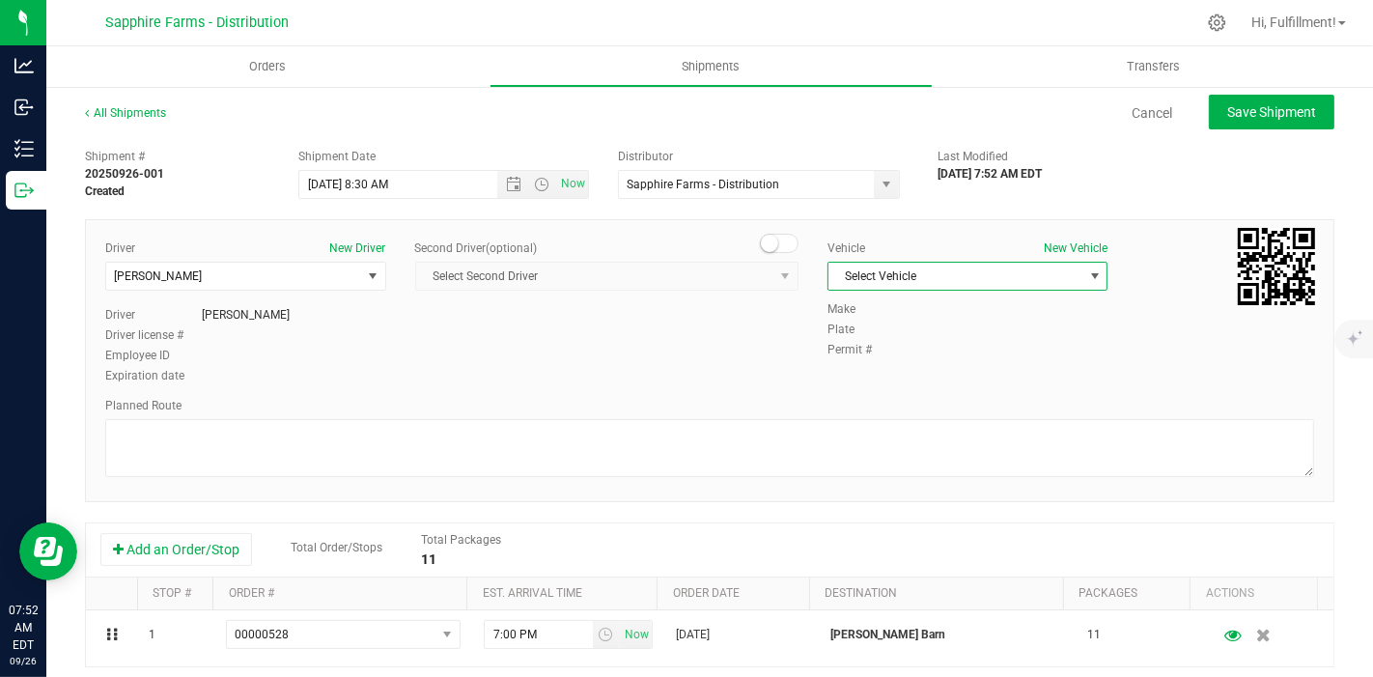
click at [1087, 278] on span "select" at bounding box center [1094, 275] width 15 height 15
click at [999, 422] on li "Van #2" at bounding box center [956, 422] width 274 height 29
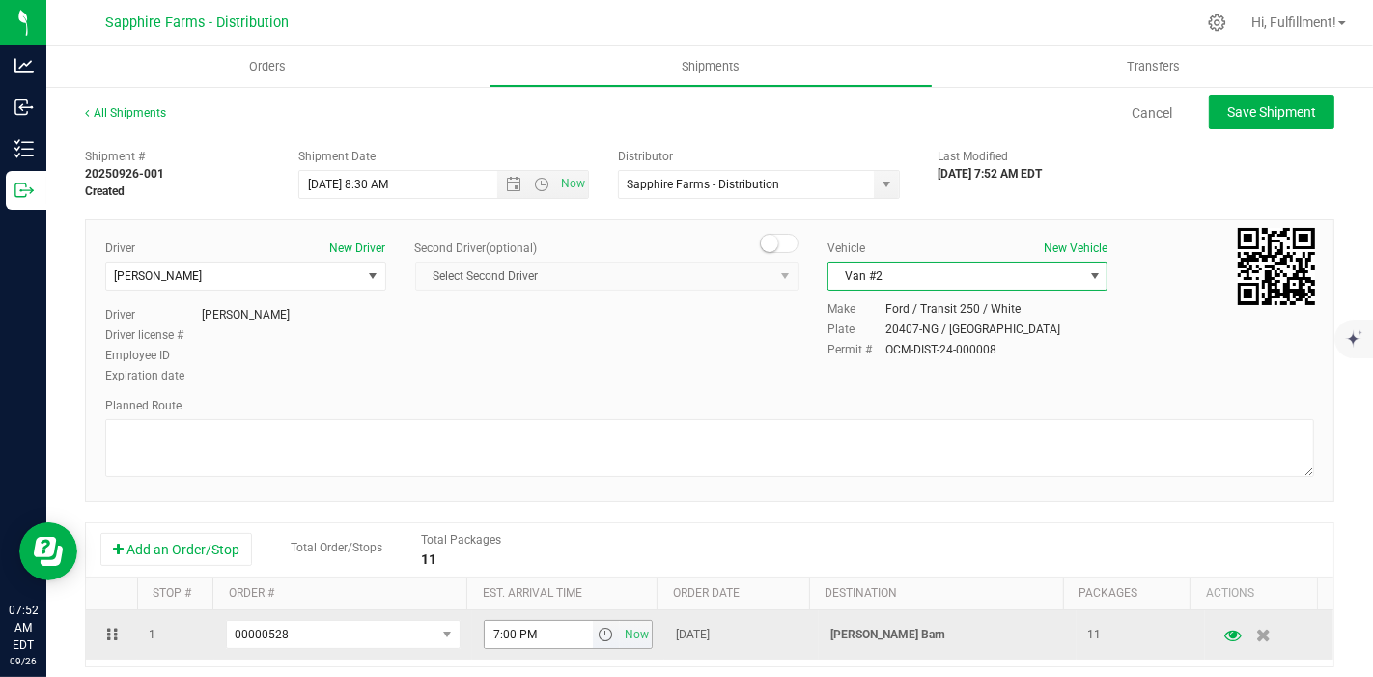
click at [597, 635] on span "select" at bounding box center [604, 633] width 15 height 15
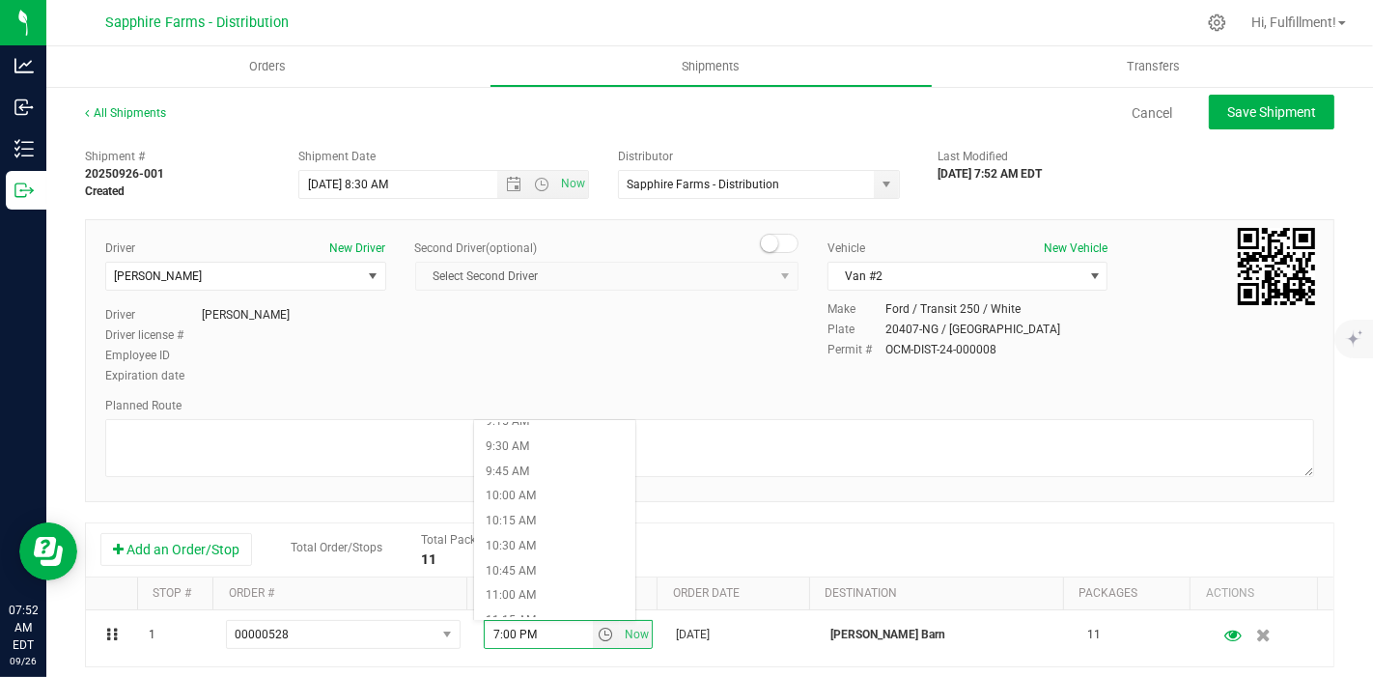
scroll to position [965, 0]
click at [590, 513] on li "10:30 AM" at bounding box center [554, 512] width 161 height 25
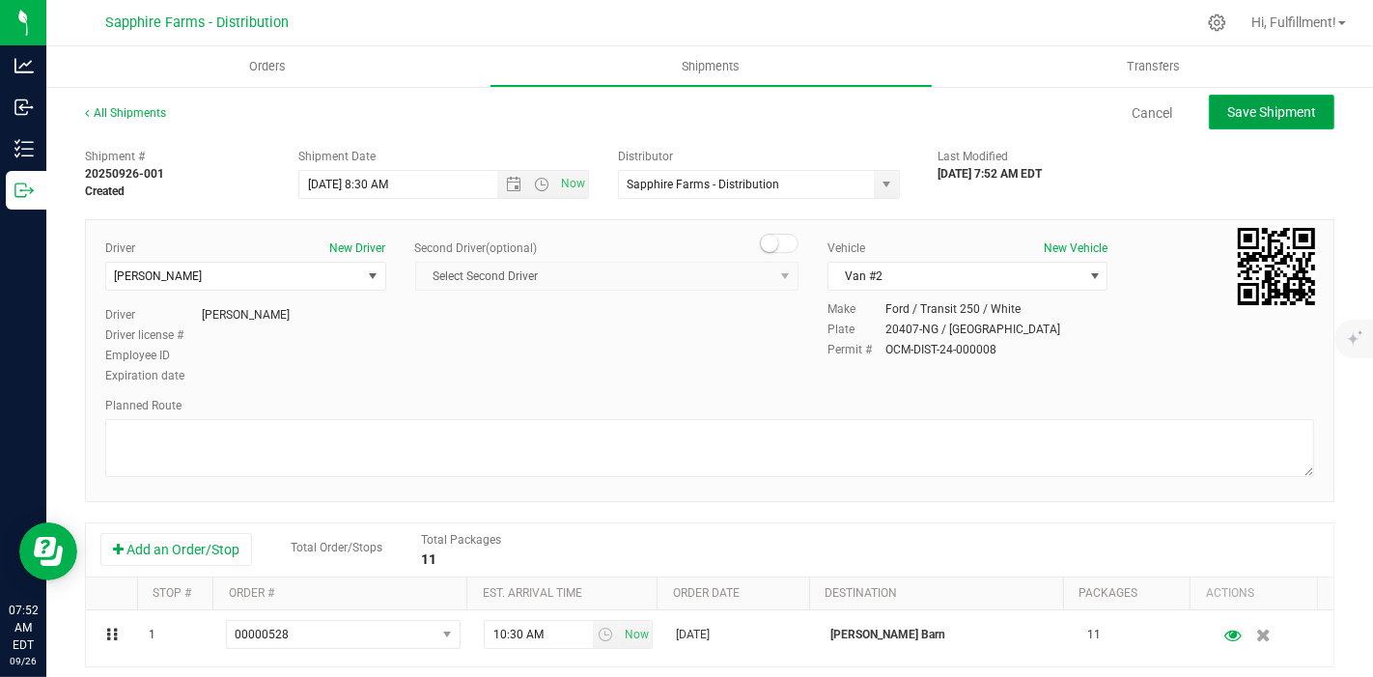
click at [1290, 117] on span "Save Shipment" at bounding box center [1271, 111] width 89 height 15
type input "[DATE] 12:30 PM"
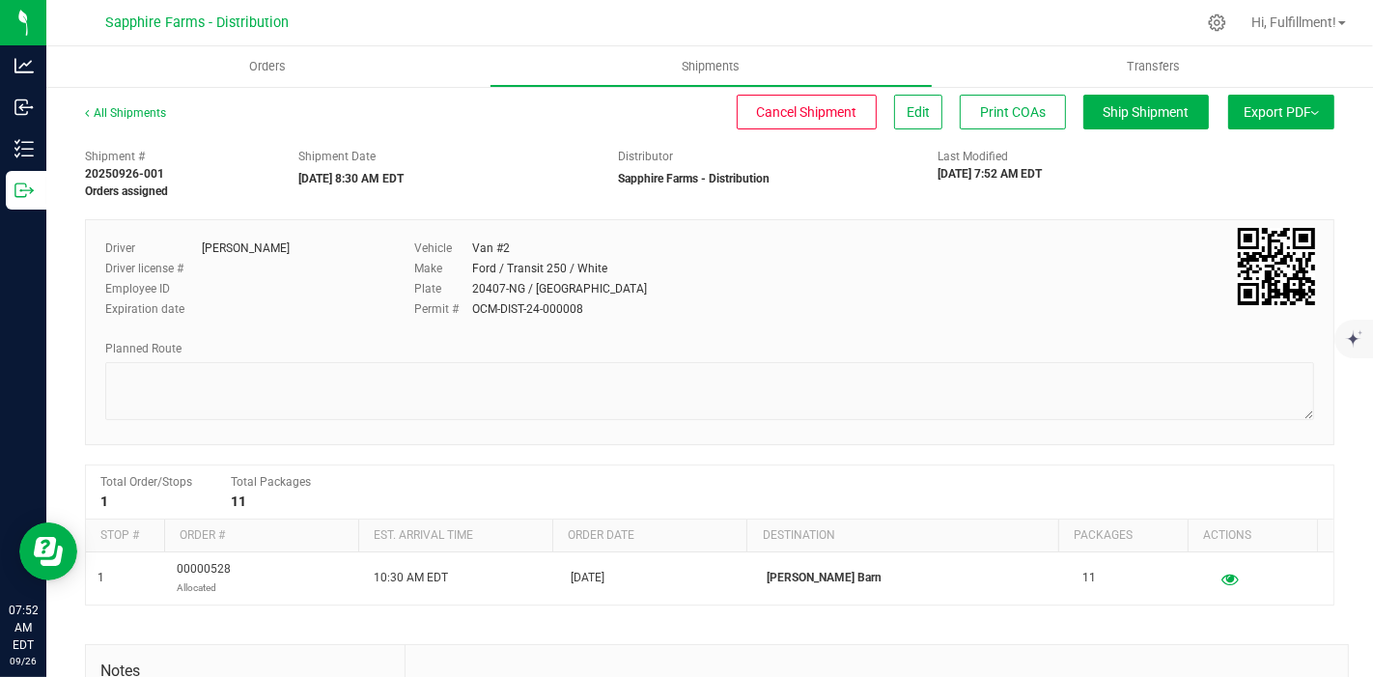
click at [1280, 118] on span "Export PDF" at bounding box center [1280, 111] width 75 height 15
click at [1263, 150] on li "Manifest by Package ID" at bounding box center [1275, 154] width 195 height 29
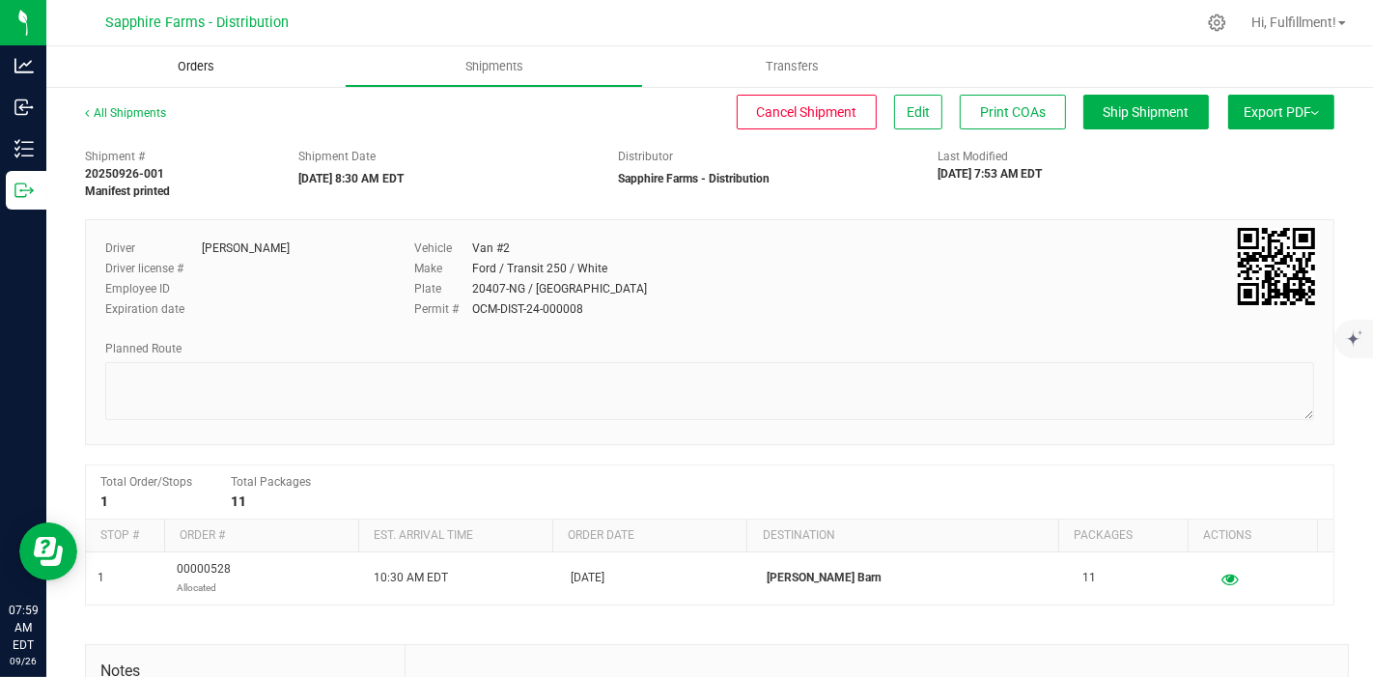
click at [204, 65] on span "Orders" at bounding box center [196, 66] width 89 height 17
